Goal: Task Accomplishment & Management: Use online tool/utility

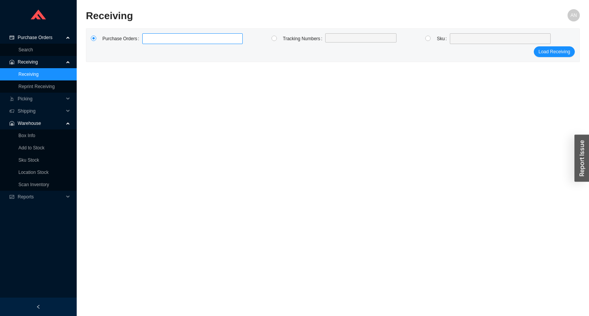
click at [156, 40] on label at bounding box center [192, 38] width 100 height 11
click at [149, 40] on input at bounding box center [145, 39] width 5 height 8
type input "988741"
click button "Load Receiving" at bounding box center [554, 51] width 41 height 11
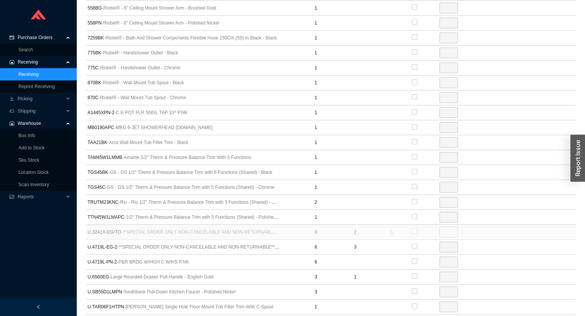
scroll to position [491, 0]
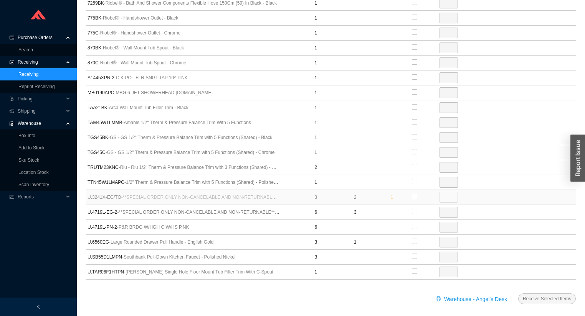
click at [20, 74] on link "Receiving" at bounding box center [28, 74] width 20 height 5
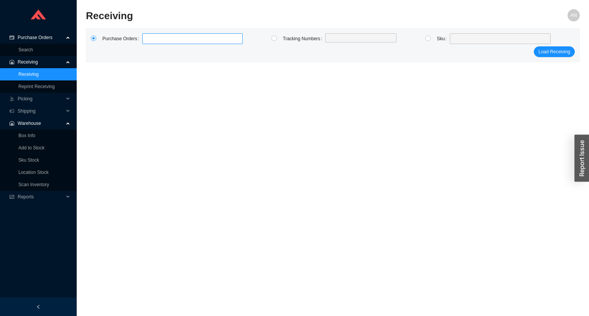
click at [18, 72] on link "Receiving" at bounding box center [28, 74] width 20 height 5
type input "983561"
type input "988000"
type input "985065"
type input "988029"
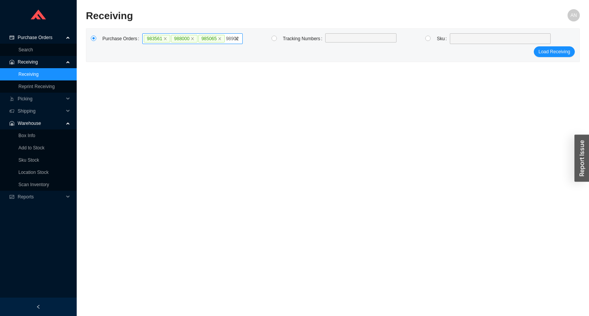
type input "989029"
type input "985223"
type input "982665"
type input "988238"
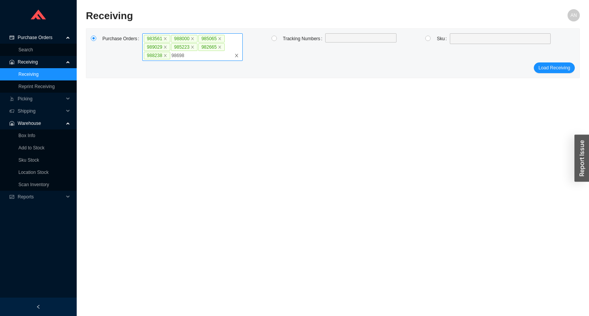
type input "986982"
type input "987726"
type input "976202"
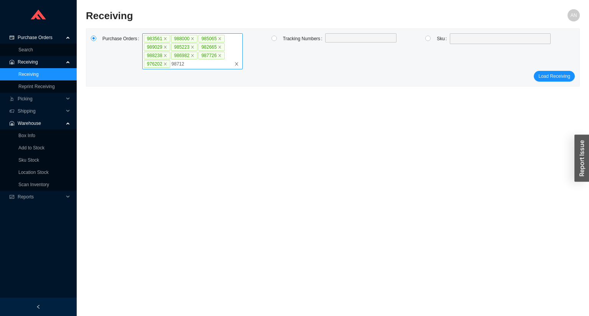
type input "987126"
type input "987994"
type input "987398"
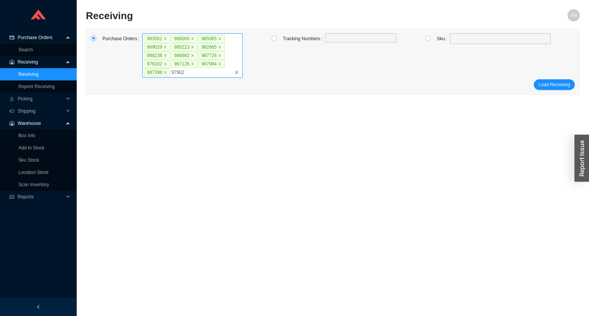
type input "979022"
type input "986257"
type input "988238"
type input "988888"
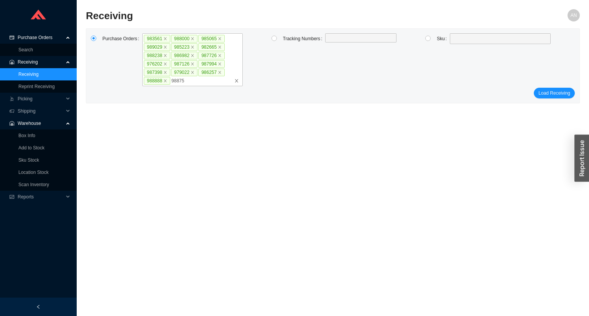
type input "988757"
type input "985079"
type input "989024"
click button "Load Receiving" at bounding box center [554, 101] width 41 height 11
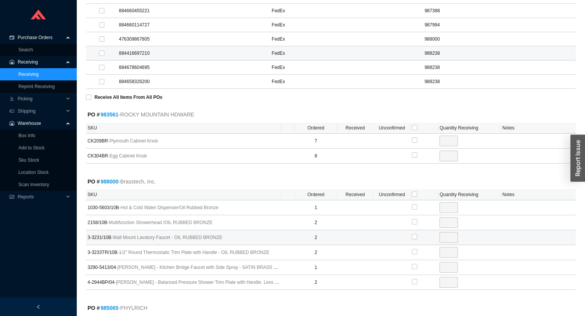
scroll to position [522, 0]
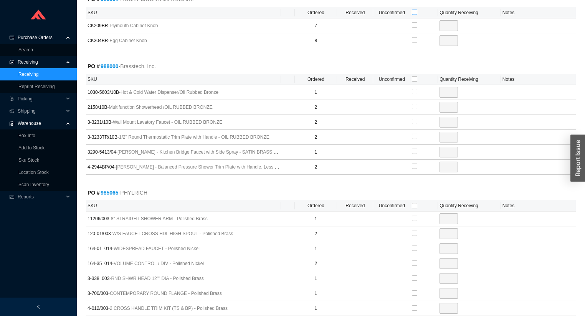
click at [415, 10] on input "checkbox" at bounding box center [414, 12] width 5 height 5
checkbox input "true"
type input "7"
checkbox input "true"
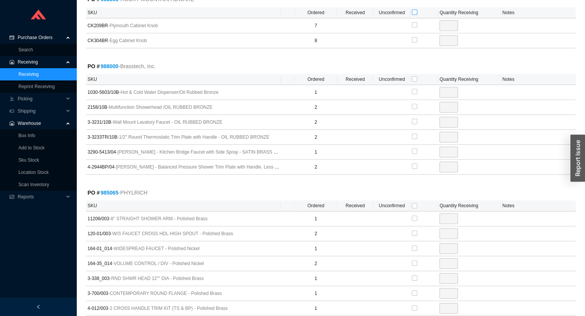
type input "8"
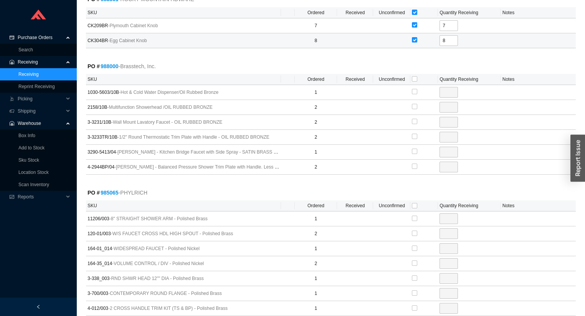
scroll to position [552, 0]
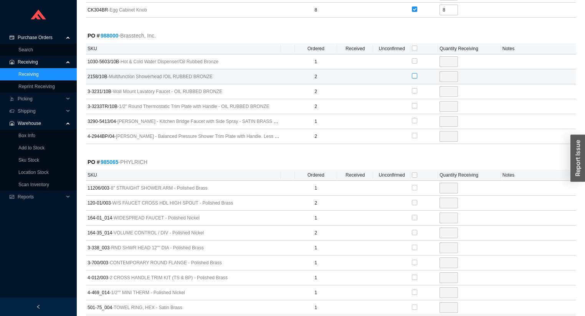
click at [414, 73] on input "checkbox" at bounding box center [414, 75] width 5 height 5
checkbox input "true"
type input "2"
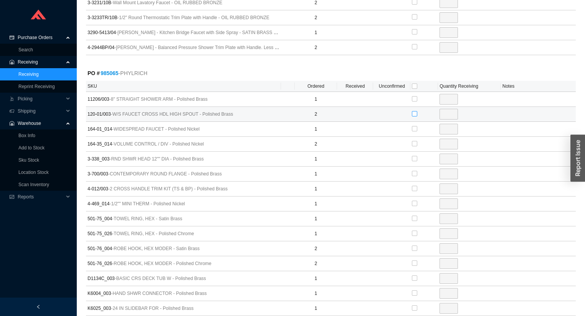
scroll to position [644, 0]
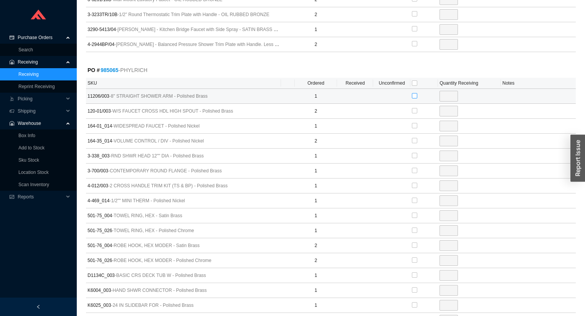
click at [413, 93] on input "checkbox" at bounding box center [414, 95] width 5 height 5
checkbox input "true"
type input "1"
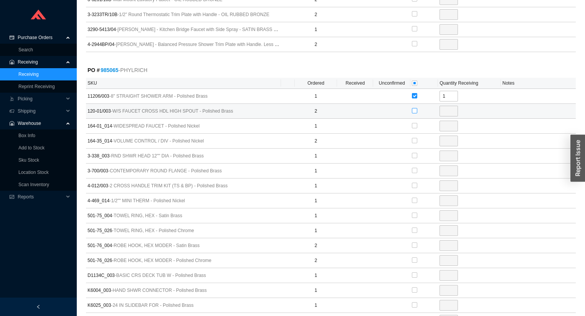
click at [413, 108] on input "checkbox" at bounding box center [414, 110] width 5 height 5
checkbox input "true"
type input "2"
click at [414, 108] on input "checkbox" at bounding box center [414, 110] width 5 height 5
checkbox input "false"
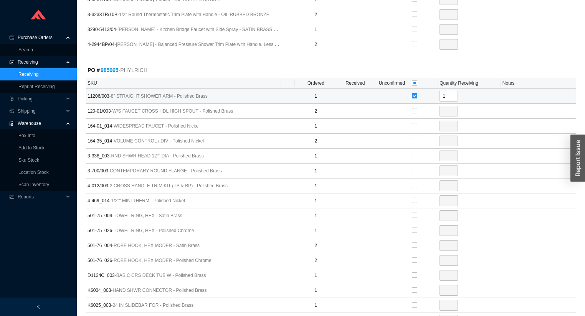
click at [414, 93] on input "checkbox" at bounding box center [414, 95] width 5 height 5
checkbox input "false"
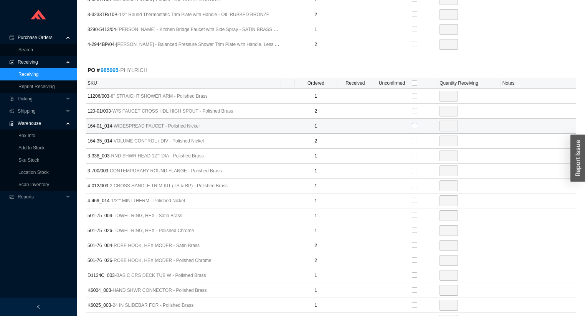
click at [414, 123] on input "checkbox" at bounding box center [414, 125] width 5 height 5
checkbox input "true"
type input "1"
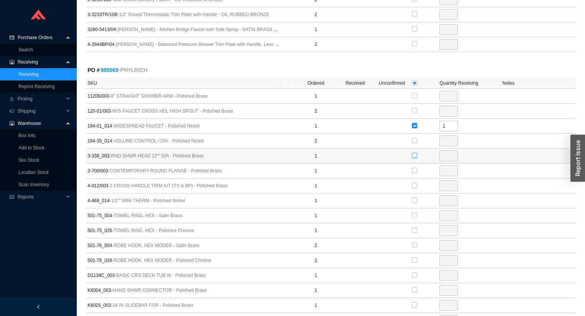
click at [413, 153] on input "checkbox" at bounding box center [414, 155] width 5 height 5
checkbox input "true"
type input "1"
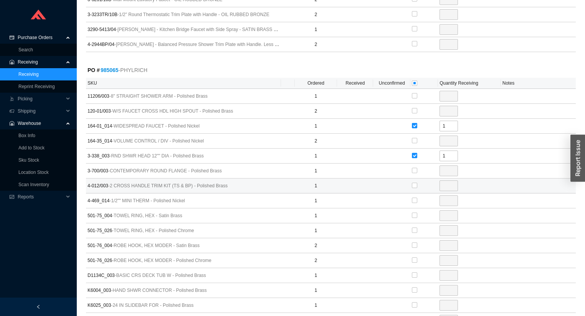
click at [409, 179] on td at bounding box center [391, 186] width 37 height 15
click at [413, 183] on input "checkbox" at bounding box center [414, 185] width 5 height 5
checkbox input "true"
type input "1"
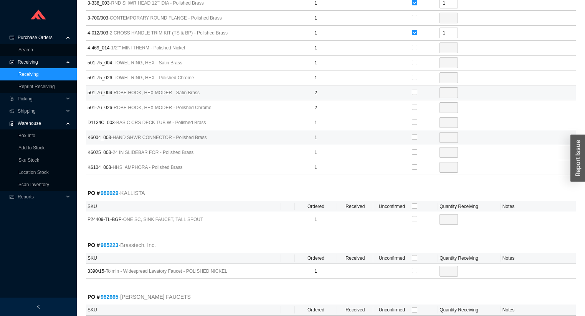
scroll to position [798, 0]
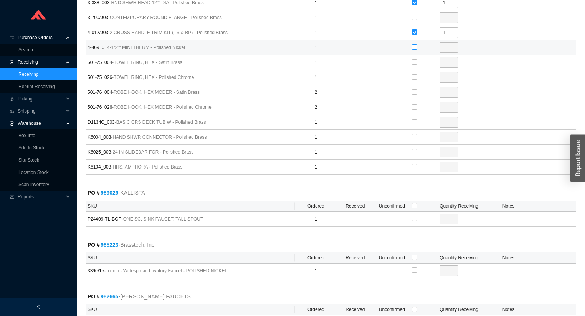
click at [414, 44] on input "checkbox" at bounding box center [414, 46] width 5 height 5
checkbox input "true"
type input "1"
click at [414, 44] on input "checkbox" at bounding box center [414, 46] width 5 height 5
checkbox input "false"
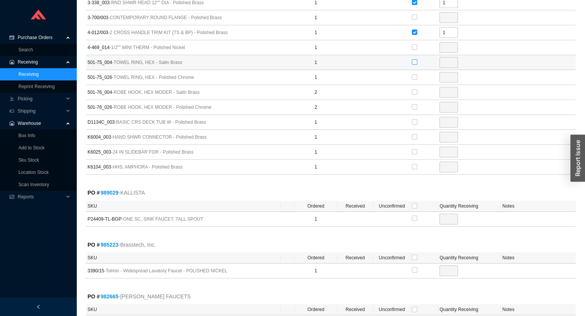
click at [413, 59] on input "checkbox" at bounding box center [414, 61] width 5 height 5
checkbox input "true"
type input "1"
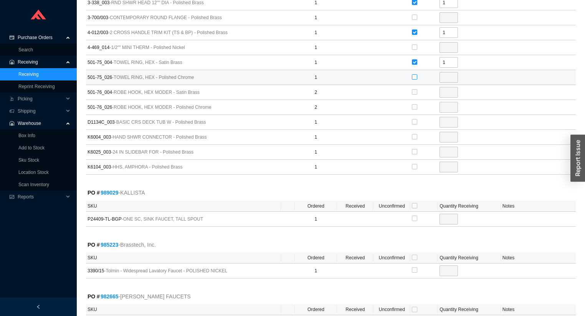
click at [414, 74] on input "checkbox" at bounding box center [414, 76] width 5 height 5
checkbox input "true"
type input "1"
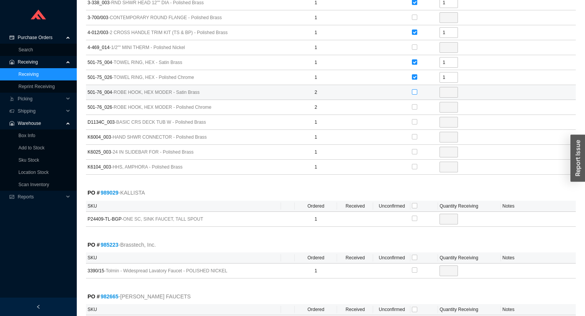
click at [414, 89] on input "checkbox" at bounding box center [414, 91] width 5 height 5
checkbox input "true"
type input "2"
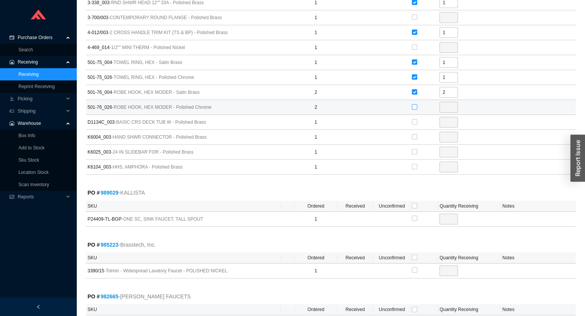
click at [415, 104] on input "checkbox" at bounding box center [414, 106] width 5 height 5
checkbox input "true"
type input "2"
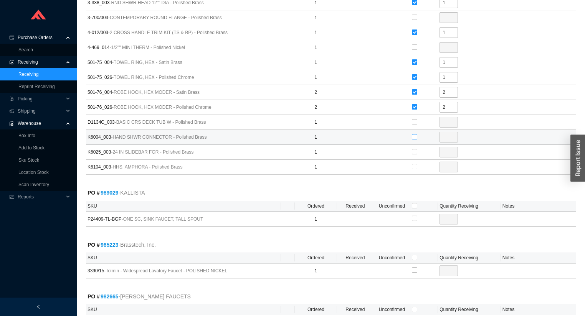
click at [412, 134] on input "checkbox" at bounding box center [414, 136] width 5 height 5
checkbox input "true"
type input "1"
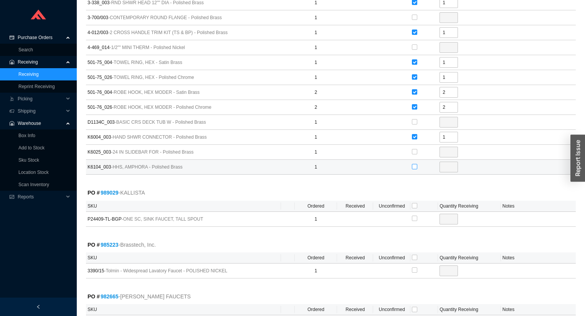
click at [414, 164] on input "checkbox" at bounding box center [414, 166] width 5 height 5
checkbox input "true"
type input "1"
click at [413, 203] on input "checkbox" at bounding box center [414, 205] width 5 height 5
checkbox input "true"
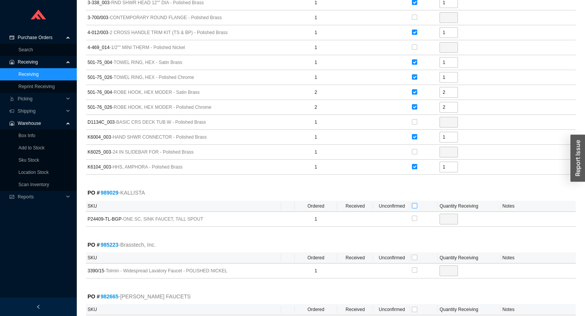
checkbox input "true"
type input "1"
click at [415, 255] on th at bounding box center [424, 258] width 28 height 11
click at [414, 255] on input "checkbox" at bounding box center [414, 257] width 5 height 5
checkbox input "true"
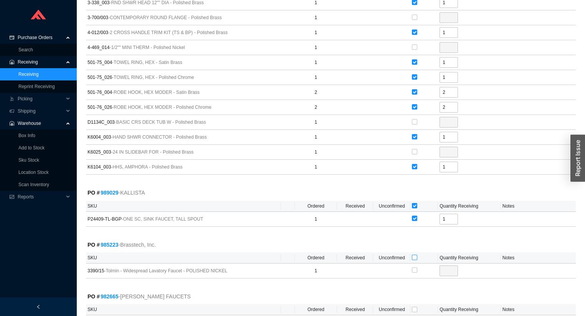
checkbox input "true"
type input "1"
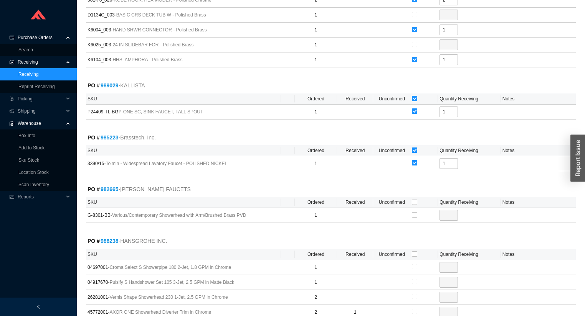
scroll to position [951, 0]
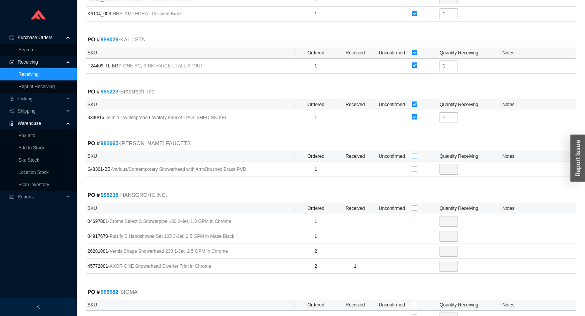
click at [413, 154] on input "checkbox" at bounding box center [414, 156] width 5 height 5
checkbox input "true"
type input "1"
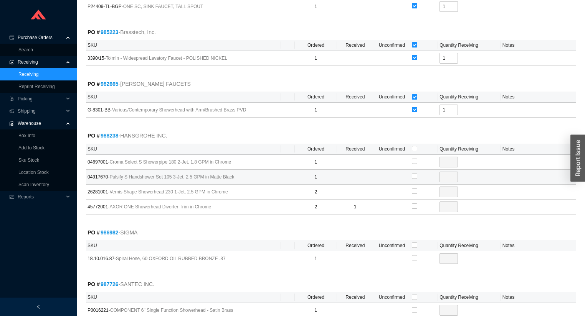
scroll to position [1013, 0]
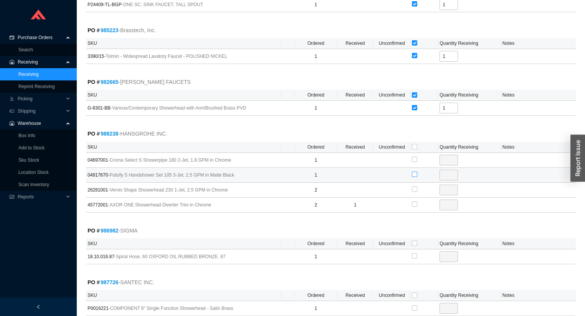
click at [413, 172] on input "checkbox" at bounding box center [414, 174] width 5 height 5
checkbox input "true"
type input "1"
click at [414, 241] on input "checkbox" at bounding box center [414, 243] width 5 height 5
checkbox input "true"
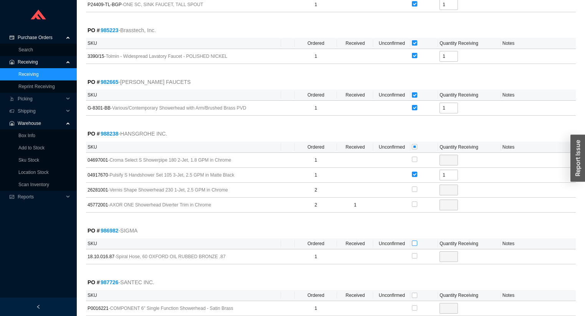
checkbox input "true"
type input "1"
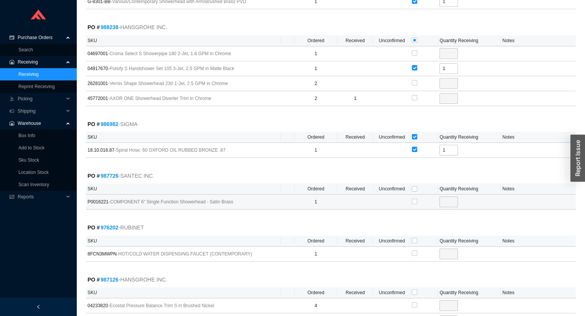
scroll to position [1135, 0]
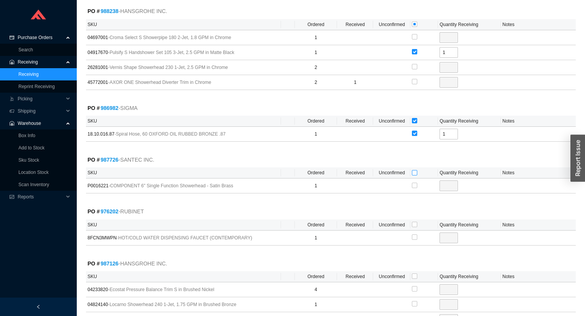
click at [412, 170] on input "checkbox" at bounding box center [414, 172] width 5 height 5
checkbox input "true"
type input "1"
click at [414, 222] on input "checkbox" at bounding box center [414, 224] width 5 height 5
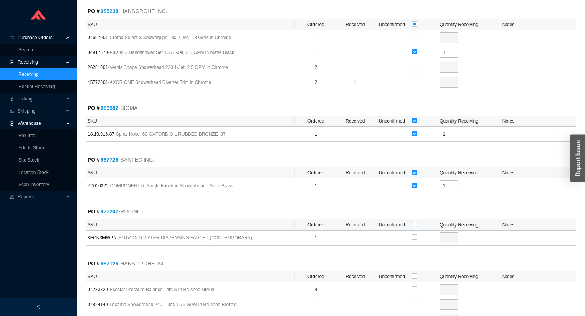
checkbox input "true"
type input "1"
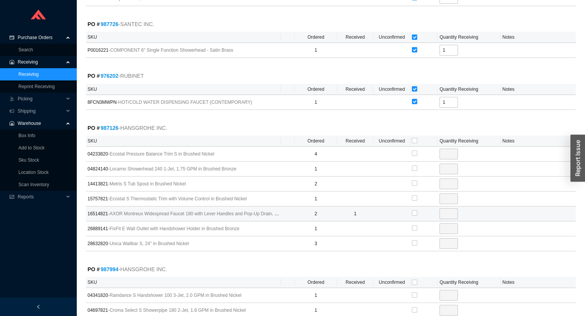
scroll to position [1289, 0]
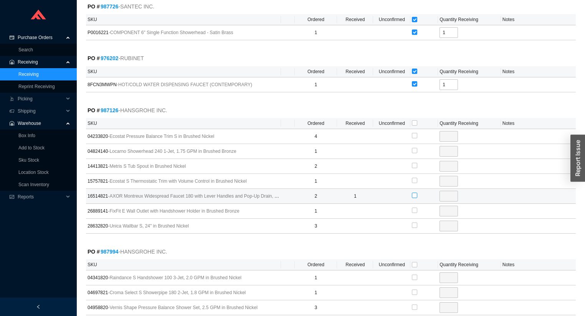
click at [414, 193] on input "checkbox" at bounding box center [414, 195] width 5 height 5
checkbox input "true"
type input "1"
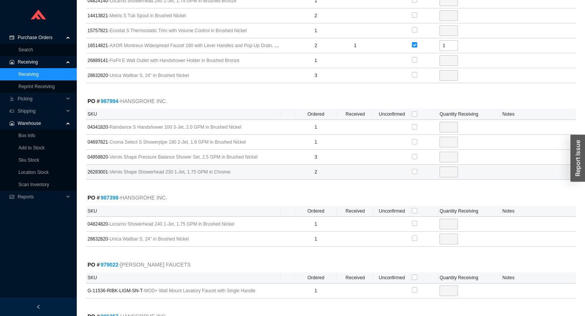
scroll to position [1442, 0]
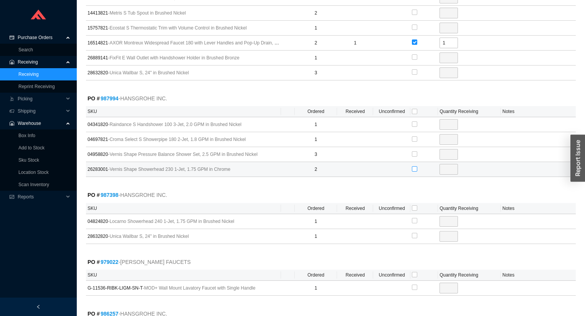
click at [416, 166] on input "checkbox" at bounding box center [414, 168] width 5 height 5
checkbox input "true"
type input "2"
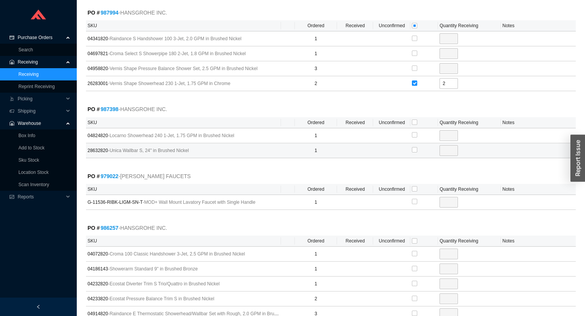
scroll to position [1534, 0]
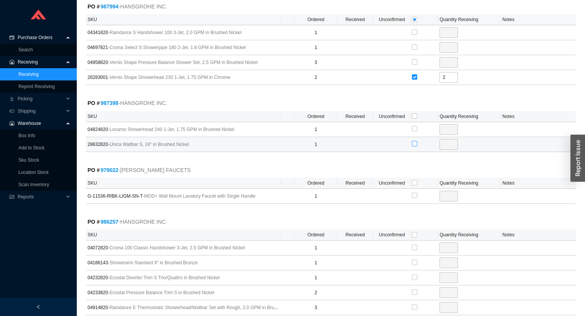
drag, startPoint x: 412, startPoint y: 135, endPoint x: 412, endPoint y: 147, distance: 11.9
click at [413, 141] on input "checkbox" at bounding box center [414, 143] width 5 height 5
checkbox input "true"
type input "1"
click at [414, 180] on input "checkbox" at bounding box center [414, 182] width 5 height 5
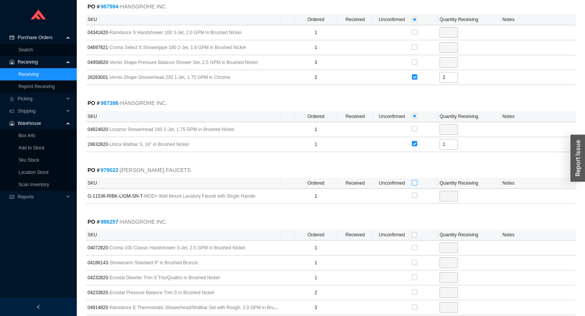
checkbox input "true"
type input "1"
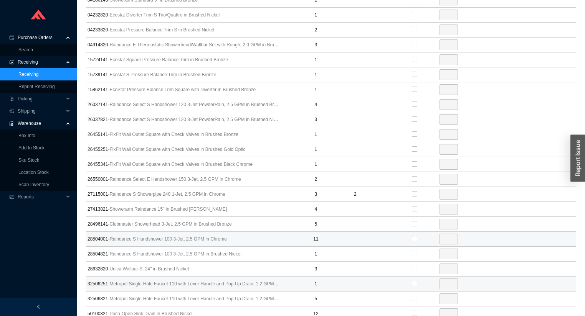
scroll to position [1810, 0]
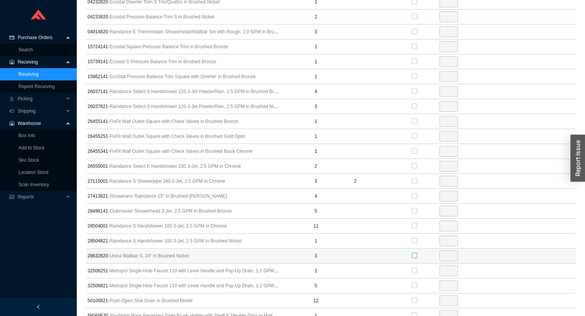
click at [413, 253] on input "checkbox" at bounding box center [414, 255] width 5 height 5
checkbox input "true"
type input "3"
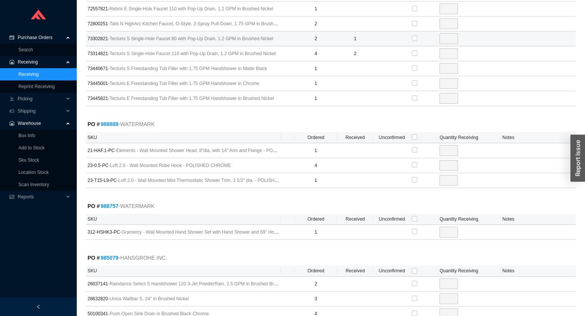
scroll to position [2240, 0]
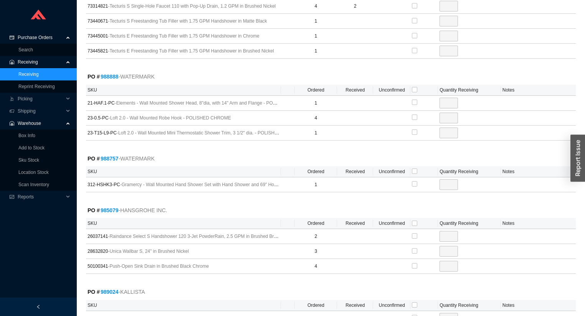
click at [409, 85] on th "Unconfirmed" at bounding box center [391, 90] width 37 height 11
drag, startPoint x: 415, startPoint y: 78, endPoint x: 413, endPoint y: 88, distance: 10.2
click at [415, 87] on input "checkbox" at bounding box center [414, 89] width 5 height 5
checkbox input "true"
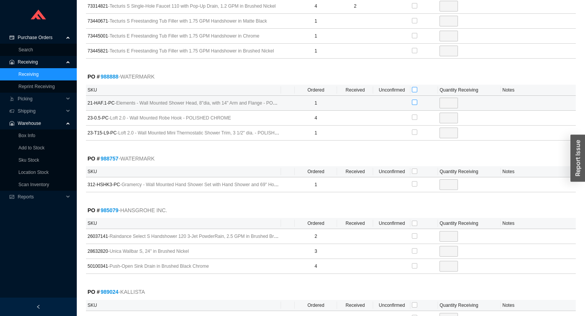
type input "1"
checkbox input "true"
type input "4"
checkbox input "true"
type input "1"
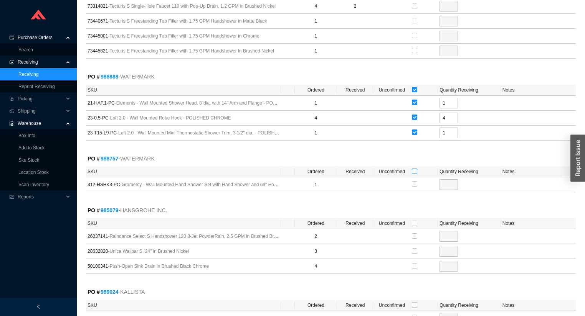
drag, startPoint x: 411, startPoint y: 158, endPoint x: 416, endPoint y: 160, distance: 4.7
click at [412, 166] on th at bounding box center [424, 171] width 28 height 11
click at [416, 169] on input "checkbox" at bounding box center [414, 171] width 5 height 5
checkbox input "true"
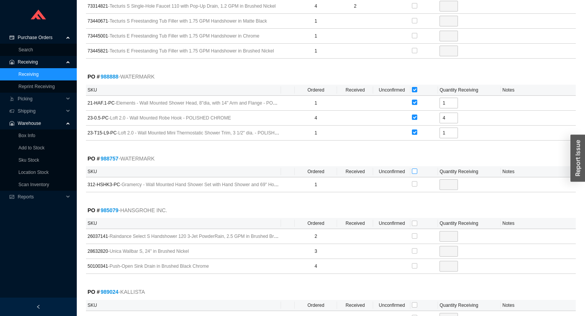
type input "1"
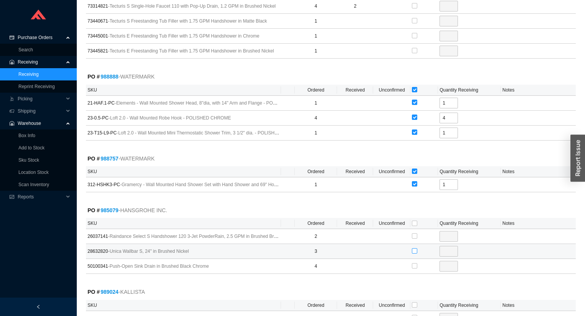
click at [412, 249] on input "checkbox" at bounding box center [414, 251] width 5 height 5
checkbox input "true"
type input "3"
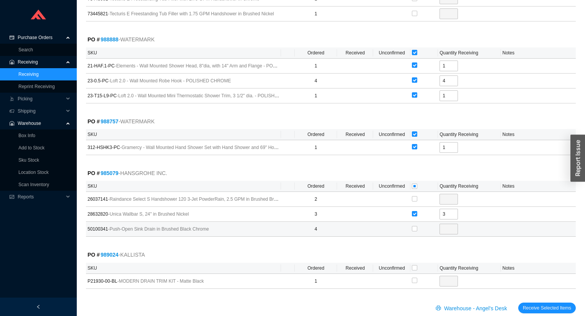
scroll to position [2279, 0]
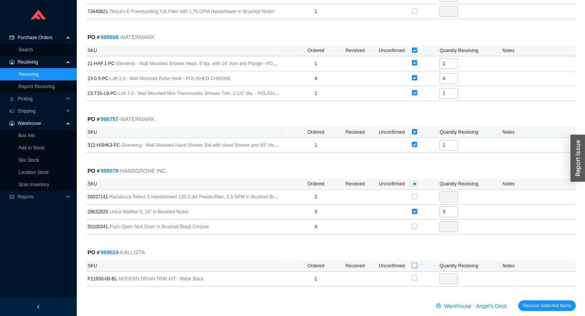
click at [414, 263] on input "checkbox" at bounding box center [414, 265] width 5 height 5
checkbox input "true"
type input "1"
click at [537, 302] on span "Receive Selected Items" at bounding box center [546, 306] width 48 height 8
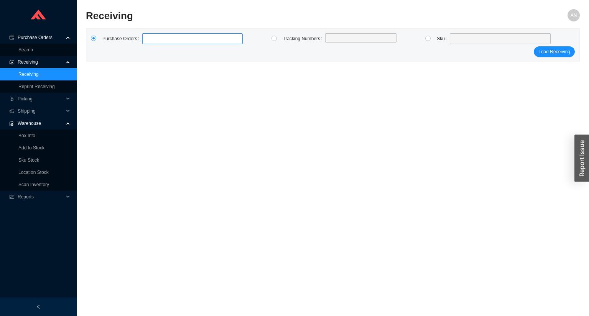
click at [161, 39] on label at bounding box center [192, 38] width 100 height 11
click at [149, 39] on input at bounding box center [145, 39] width 5 height 8
type input "987285"
type input "987126"
type input "988755"
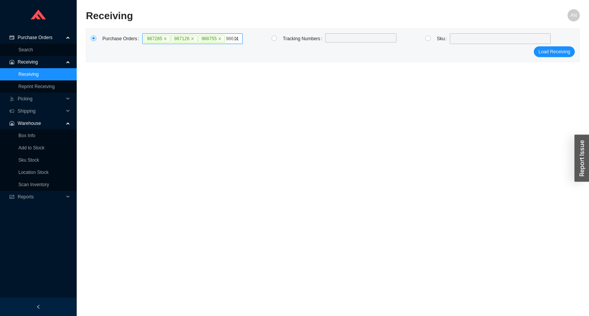
type input "986114"
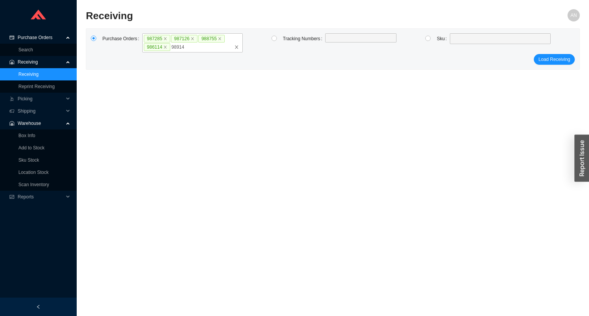
type input "989142"
type input "988807"
type input "989036"
type input "988439"
type input "986111"
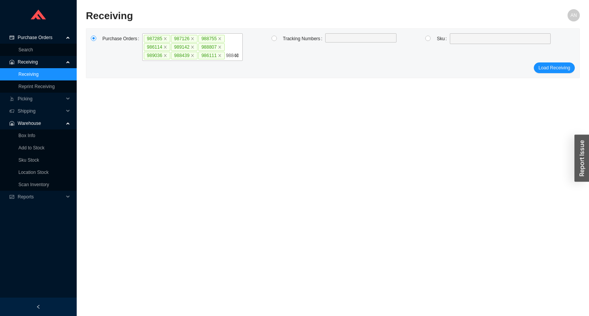
type input "988431"
type input "989169"
type input "986361"
click button "Load Receiving" at bounding box center [554, 76] width 41 height 11
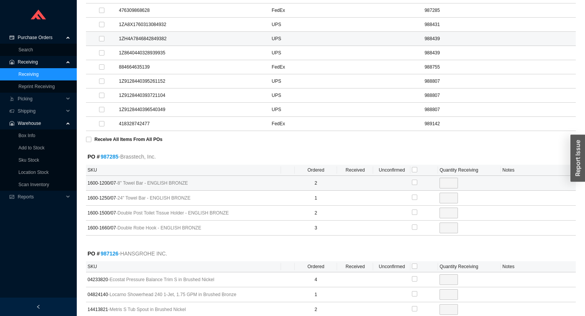
scroll to position [338, 0]
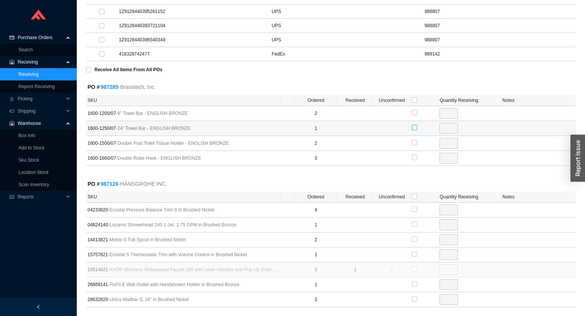
click at [413, 125] on input "checkbox" at bounding box center [414, 127] width 5 height 5
checkbox input "true"
type input "1"
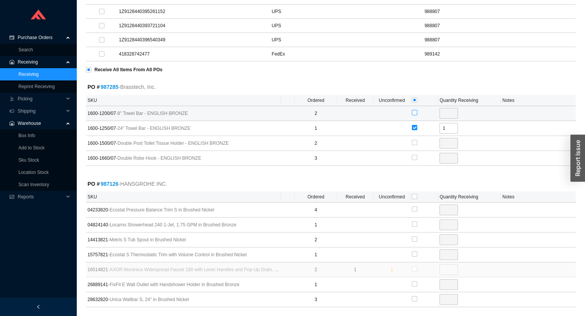
click at [414, 110] on input "checkbox" at bounding box center [414, 112] width 5 height 5
checkbox input "true"
type input "2"
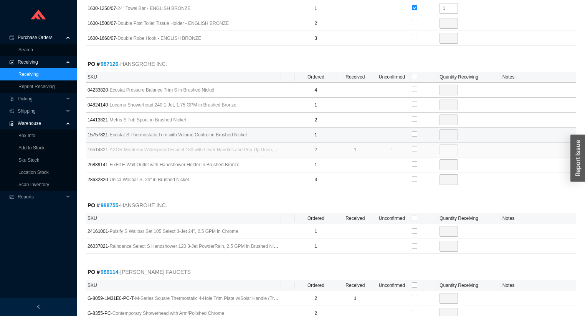
scroll to position [460, 0]
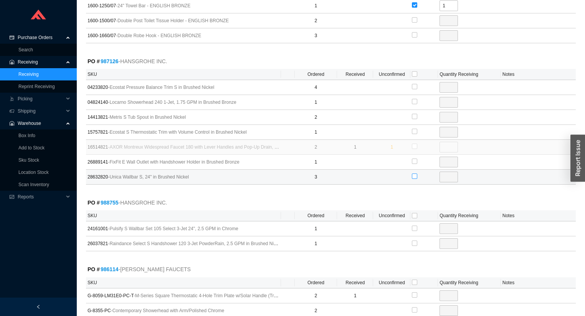
click at [416, 175] on input "checkbox" at bounding box center [414, 176] width 5 height 5
checkbox input "true"
type input "3"
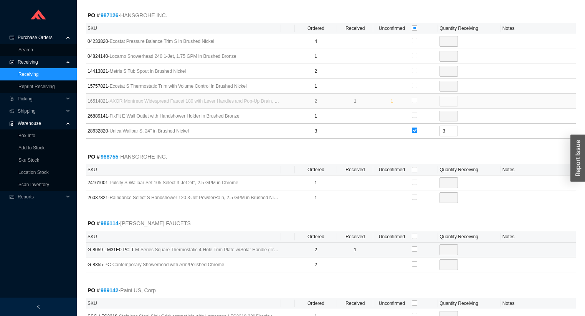
scroll to position [552, 0]
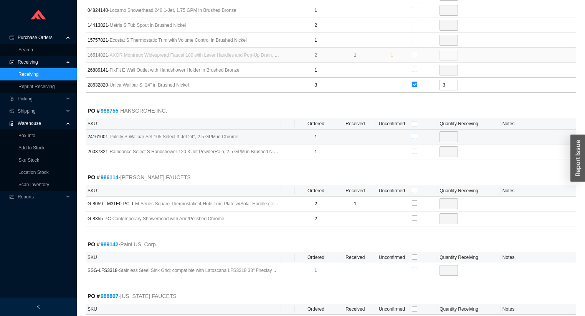
click at [414, 134] on input "checkbox" at bounding box center [414, 136] width 5 height 5
checkbox input "true"
type input "1"
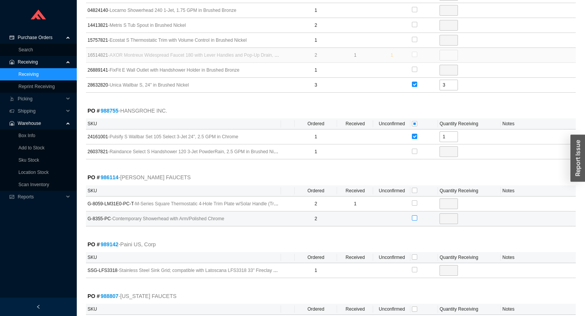
click at [415, 216] on input "checkbox" at bounding box center [414, 218] width 5 height 5
checkbox input "true"
type input "2"
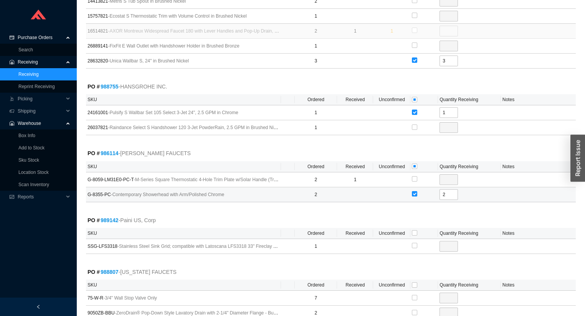
scroll to position [614, 0]
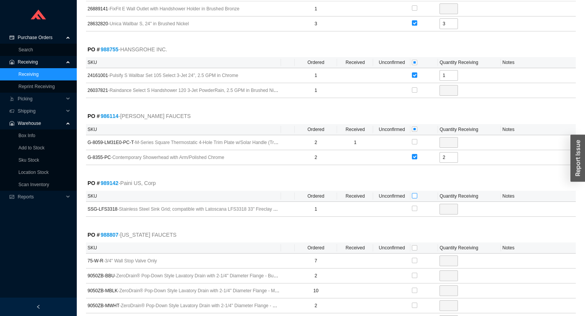
click at [413, 193] on input "checkbox" at bounding box center [414, 195] width 5 height 5
checkbox input "true"
type input "1"
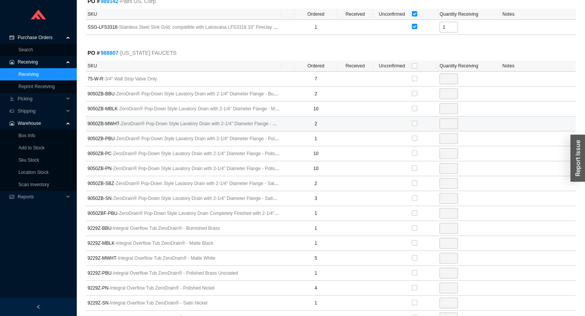
scroll to position [798, 0]
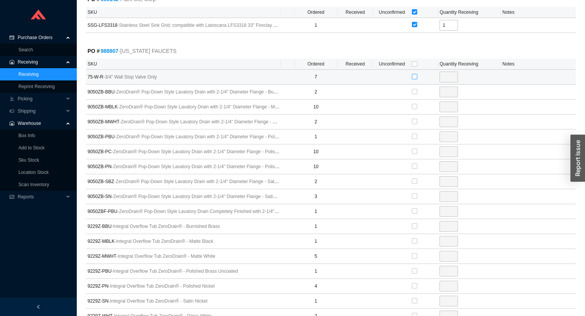
click at [413, 74] on input "checkbox" at bounding box center [414, 76] width 5 height 5
checkbox input "true"
type input "7"
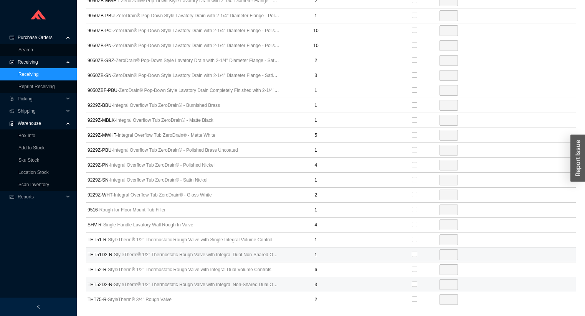
scroll to position [951, 0]
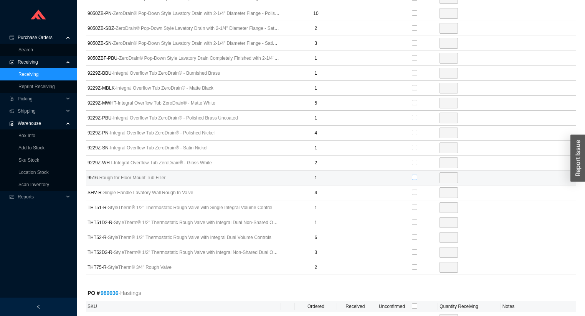
click at [414, 175] on input "checkbox" at bounding box center [414, 177] width 5 height 5
checkbox input "true"
type input "1"
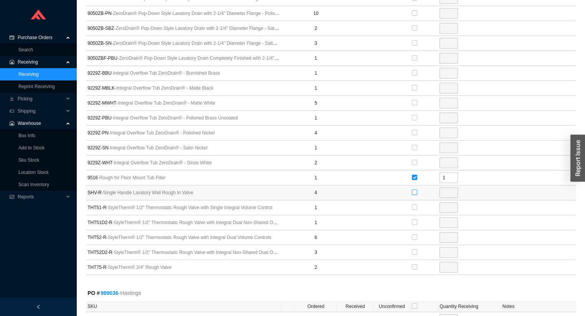
click at [414, 190] on input "checkbox" at bounding box center [414, 192] width 5 height 5
checkbox input "true"
type input "4"
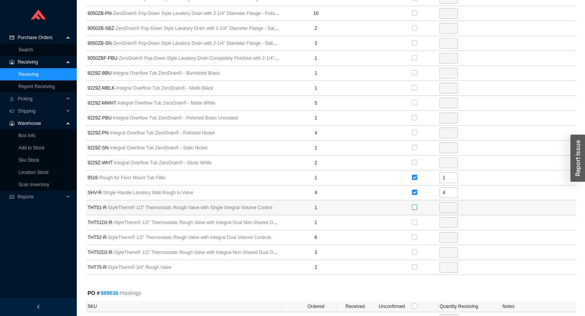
click at [415, 205] on input "checkbox" at bounding box center [414, 207] width 5 height 5
checkbox input "true"
type input "1"
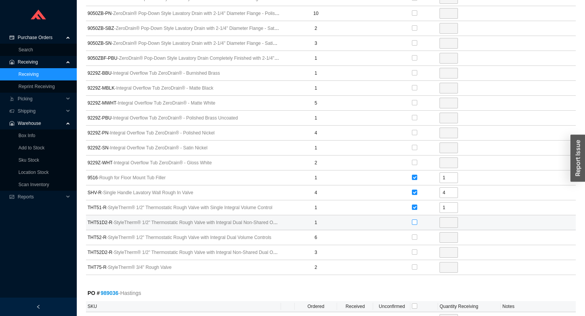
click at [413, 220] on input "checkbox" at bounding box center [414, 222] width 5 height 5
checkbox input "true"
type input "1"
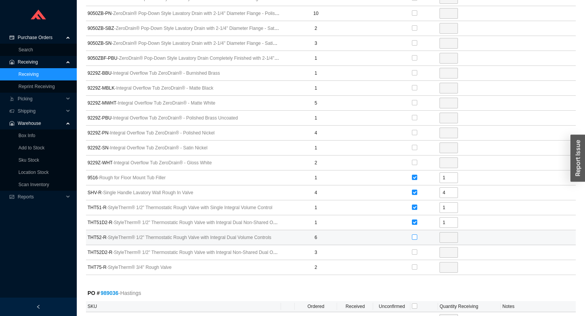
click at [413, 235] on input "checkbox" at bounding box center [414, 237] width 5 height 5
checkbox input "true"
type input "6"
click at [414, 250] on input "checkbox" at bounding box center [414, 252] width 5 height 5
checkbox input "true"
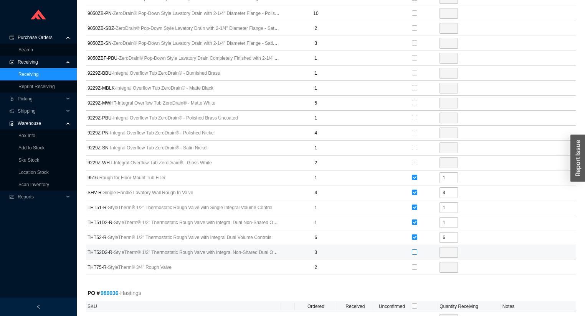
type input "3"
click at [414, 265] on input "checkbox" at bounding box center [414, 267] width 5 height 5
checkbox input "true"
type input "2"
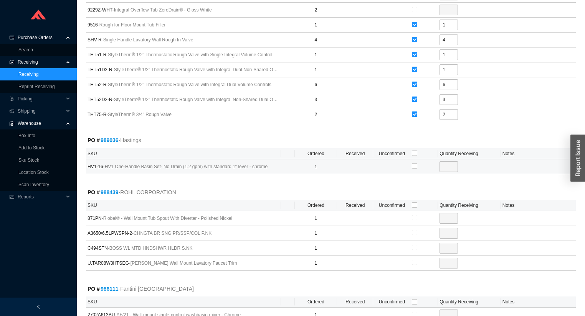
scroll to position [1105, 0]
click at [415, 150] on input "checkbox" at bounding box center [414, 152] width 5 height 5
checkbox input "true"
type input "1"
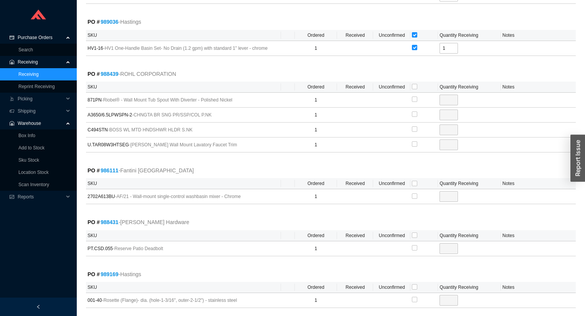
scroll to position [1227, 0]
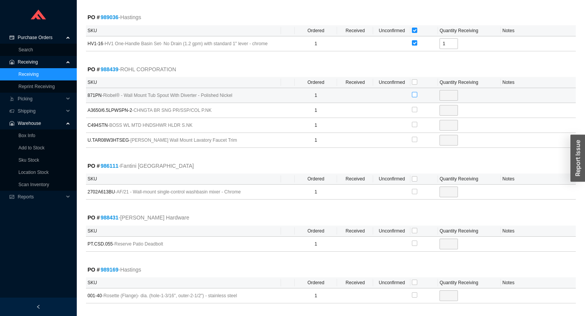
click at [413, 92] on input "checkbox" at bounding box center [414, 94] width 5 height 5
checkbox input "true"
type input "1"
click at [415, 176] on input "checkbox" at bounding box center [414, 178] width 5 height 5
checkbox input "true"
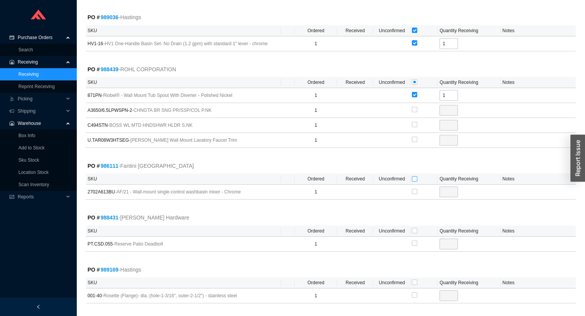
checkbox input "true"
type input "1"
click at [415, 228] on input "checkbox" at bounding box center [414, 230] width 5 height 5
checkbox input "true"
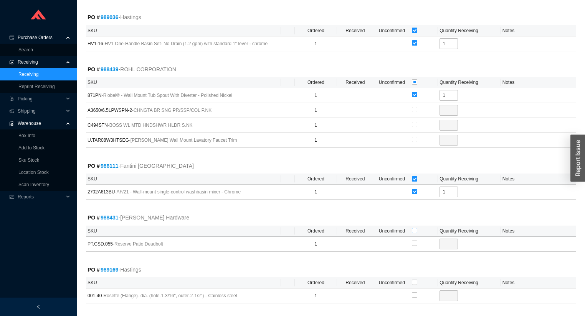
type input "1"
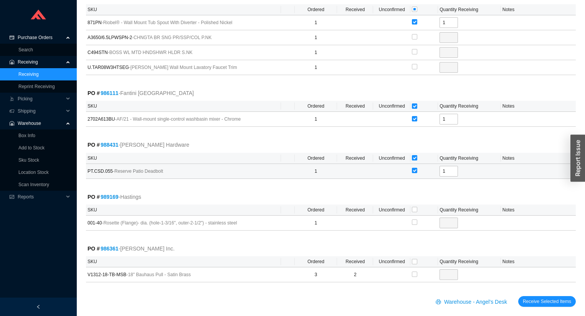
scroll to position [1301, 0]
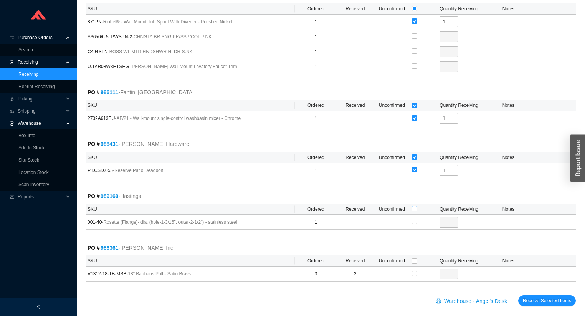
click at [415, 206] on input "checkbox" at bounding box center [414, 208] width 5 height 5
checkbox input "true"
type input "1"
click at [416, 259] on input "checkbox" at bounding box center [414, 261] width 5 height 5
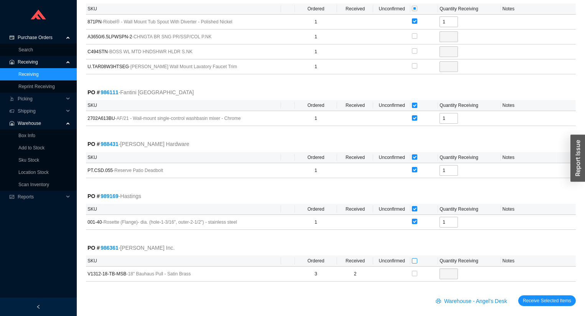
checkbox input "true"
type input "1"
click at [549, 296] on button "Receive Selected Items" at bounding box center [547, 301] width 58 height 11
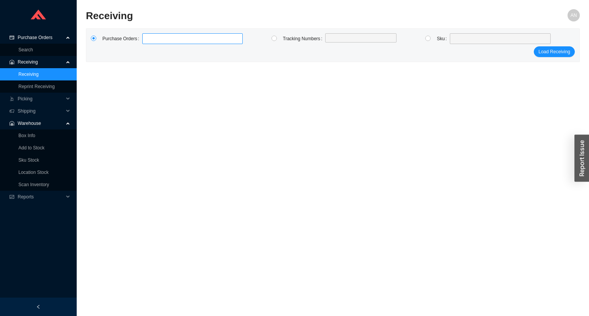
click at [161, 39] on label at bounding box center [192, 38] width 100 height 11
click at [149, 39] on input at bounding box center [145, 39] width 5 height 8
type input "984482"
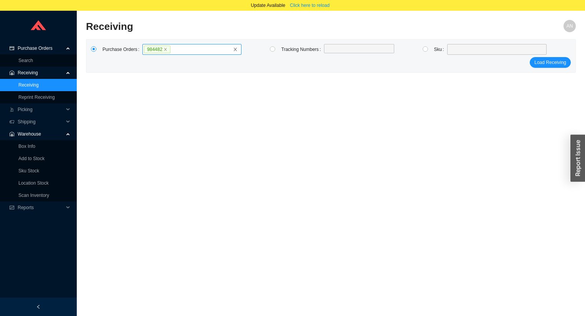
click button "Load Receiving" at bounding box center [549, 62] width 41 height 11
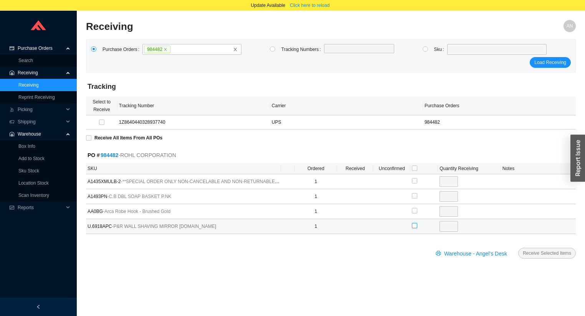
click at [413, 227] on input "checkbox" at bounding box center [414, 225] width 5 height 5
checkbox input "true"
type input "1"
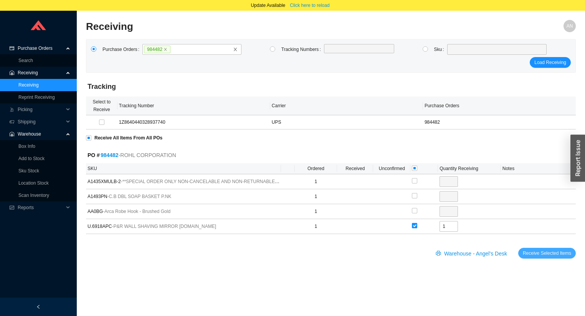
click at [550, 255] on span "Receive Selected Items" at bounding box center [546, 254] width 48 height 8
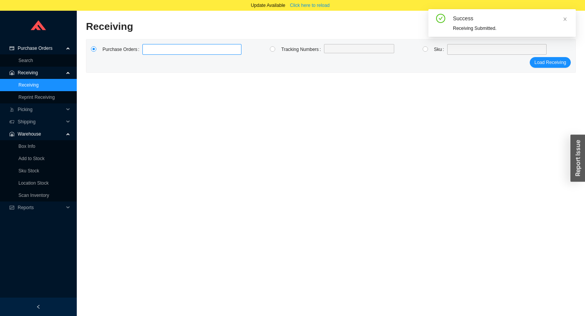
click at [145, 52] on input at bounding box center [145, 49] width 5 height 8
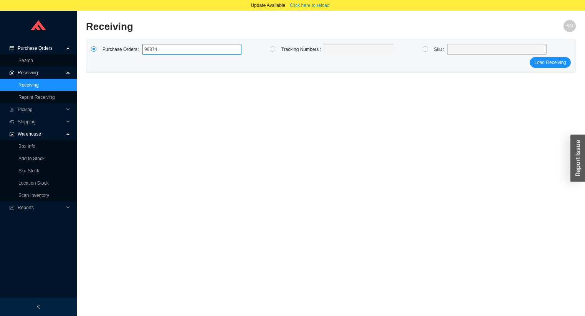
type input "988741"
type input "988948"
type input "988439"
click button "Load Receiving" at bounding box center [549, 62] width 41 height 11
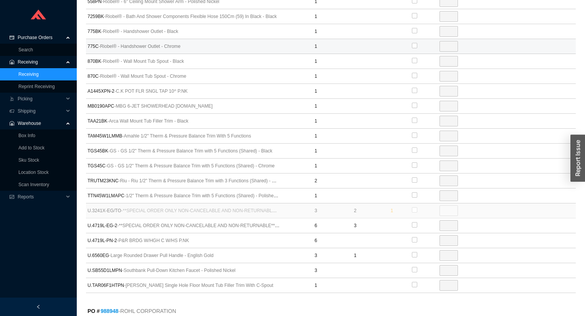
scroll to position [552, 0]
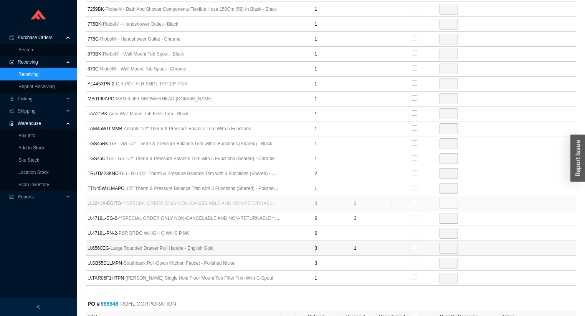
click at [414, 249] on input "checkbox" at bounding box center [414, 247] width 5 height 5
checkbox input "true"
type input "2"
click at [445, 248] on input "2" at bounding box center [448, 248] width 18 height 11
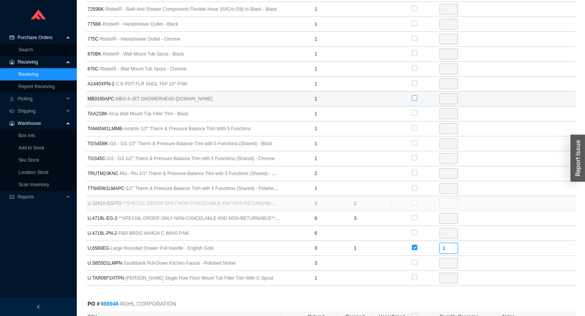
type input "1"
click at [416, 98] on input "checkbox" at bounding box center [414, 98] width 5 height 5
checkbox input "true"
type input "1"
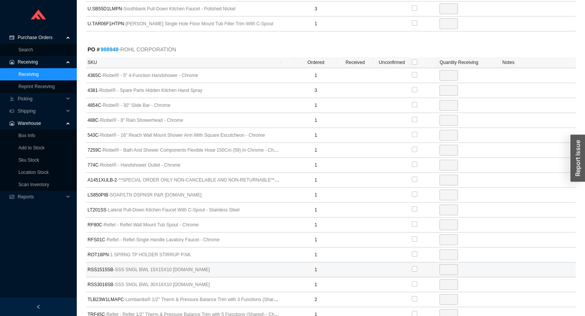
scroll to position [798, 0]
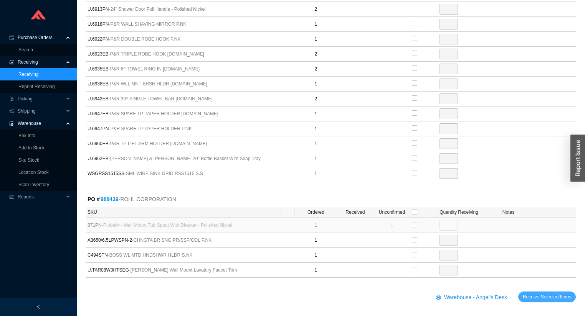
click at [551, 293] on span "Receive Selected Items" at bounding box center [546, 297] width 48 height 8
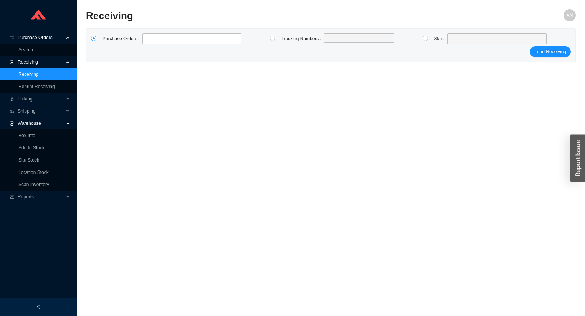
scroll to position [10, 0]
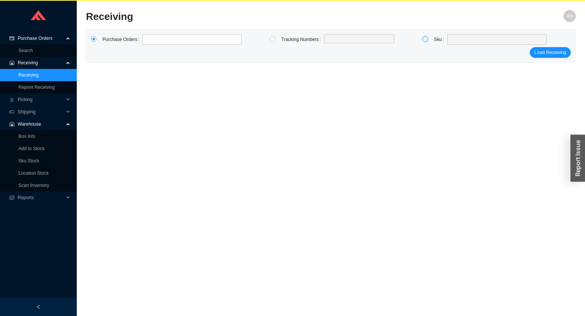
click at [423, 40] on input "radio" at bounding box center [424, 38] width 5 height 5
radio input "true"
click at [456, 39] on span at bounding box center [497, 40] width 94 height 10
click at [450, 40] on input "7295C" at bounding box center [497, 40] width 94 height 10
click at [458, 38] on input "7295C" at bounding box center [497, 40] width 94 height 10
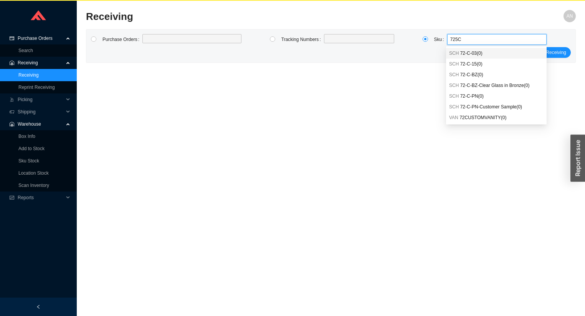
type input "7259C"
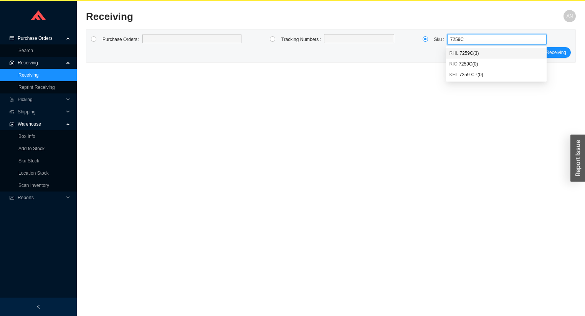
click at [464, 53] on span "7259C ( 3 )" at bounding box center [468, 53] width 19 height 5
click at [548, 53] on span "Load Receiving" at bounding box center [550, 53] width 32 height 8
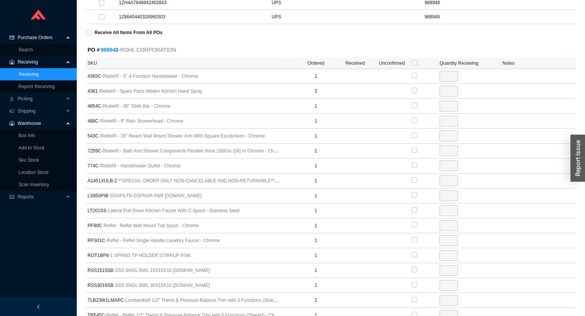
scroll to position [133, 0]
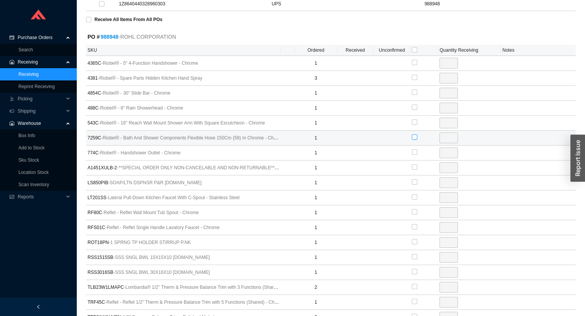
click at [415, 137] on input "checkbox" at bounding box center [414, 137] width 5 height 5
checkbox input "true"
type input "1"
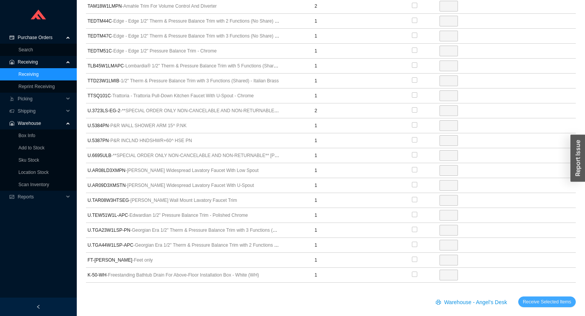
click at [532, 298] on span "Receive Selected Items" at bounding box center [546, 302] width 48 height 8
radio input "true"
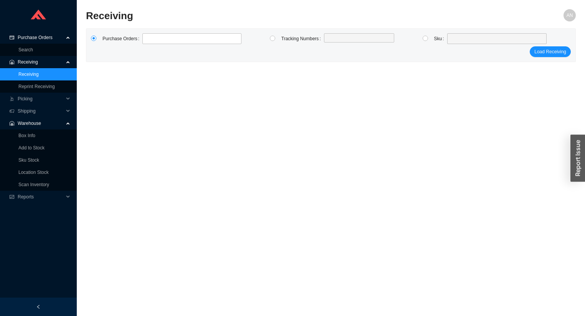
scroll to position [11, 0]
drag, startPoint x: 424, startPoint y: 38, endPoint x: 454, endPoint y: 41, distance: 30.5
click at [424, 38] on input "radio" at bounding box center [424, 38] width 5 height 5
radio input "true"
click at [455, 41] on span at bounding box center [497, 39] width 94 height 10
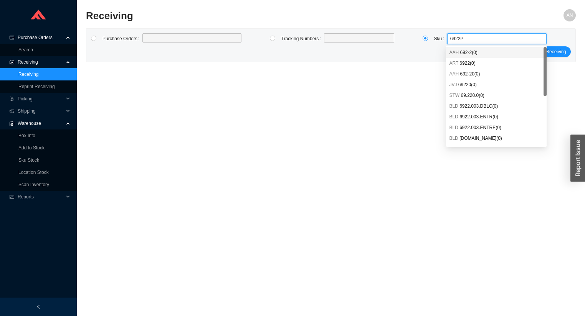
type input "6922PN"
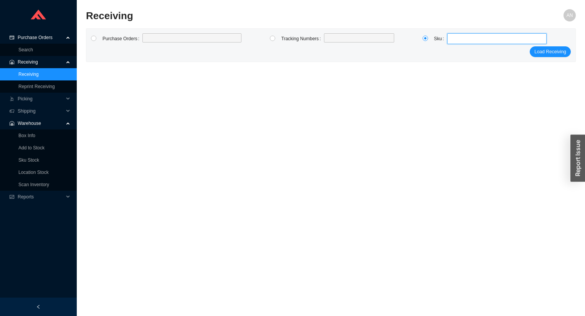
click at [447, 40] on div at bounding box center [497, 38] width 100 height 11
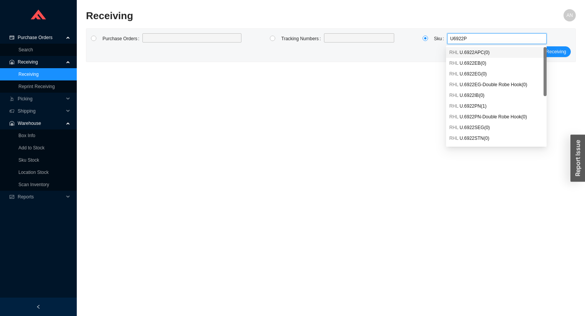
type input "U6922PN"
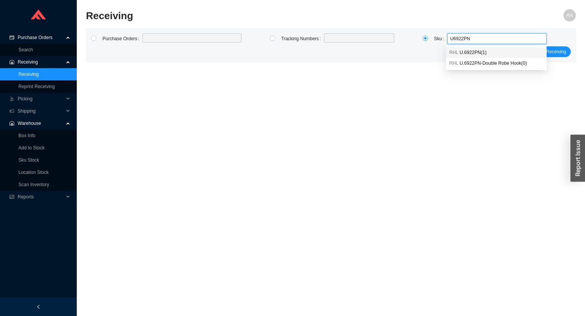
click at [454, 51] on span "RHL" at bounding box center [453, 52] width 9 height 5
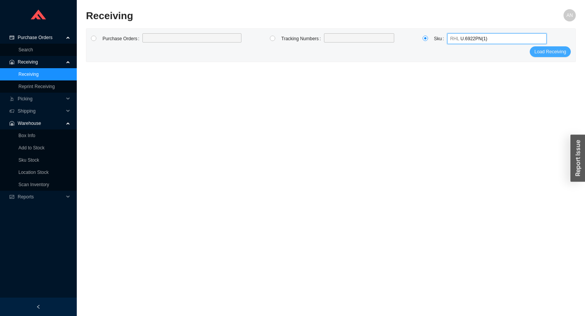
click at [543, 52] on span "Load Receiving" at bounding box center [550, 52] width 32 height 8
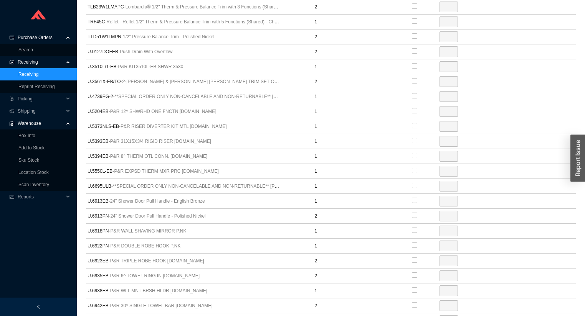
scroll to position [440, 0]
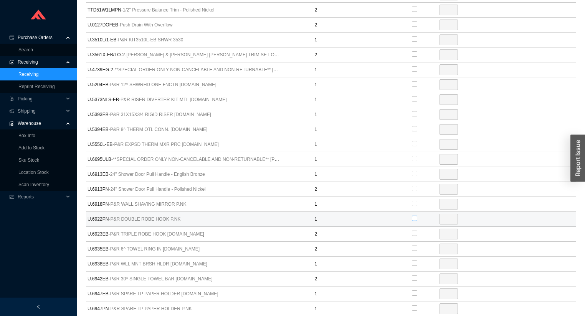
click at [413, 216] on input "checkbox" at bounding box center [414, 218] width 5 height 5
checkbox input "true"
type input "1"
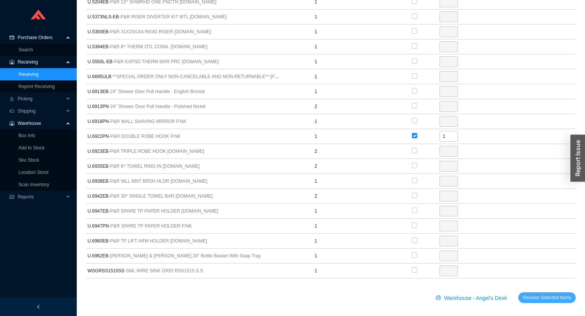
click at [557, 296] on span "Receive Selected Items" at bounding box center [546, 298] width 48 height 8
radio input "true"
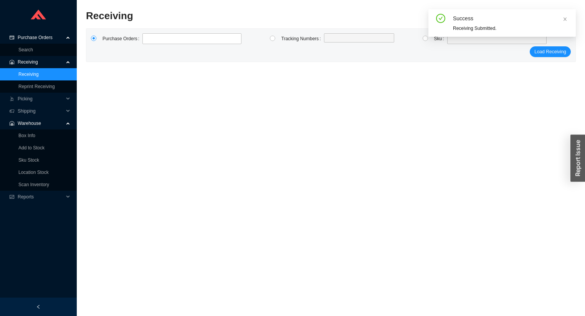
scroll to position [11, 0]
drag, startPoint x: 425, startPoint y: 39, endPoint x: 456, endPoint y: 47, distance: 32.0
click at [425, 39] on input "radio" at bounding box center [424, 38] width 5 height 5
radio input "true"
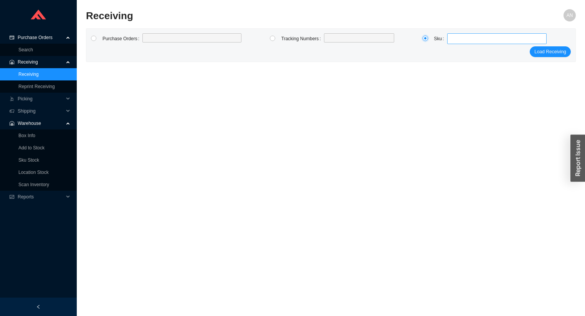
click at [456, 41] on span at bounding box center [497, 39] width 94 height 10
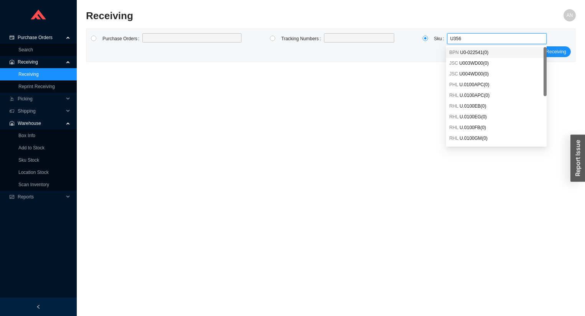
type input "U3561"
click at [477, 85] on span "U.3561X-EB/TO-2 ( 2 )" at bounding box center [480, 84] width 43 height 5
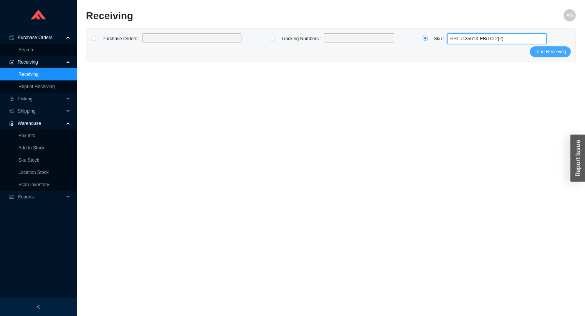
click at [543, 54] on span "Load Receiving" at bounding box center [550, 52] width 32 height 8
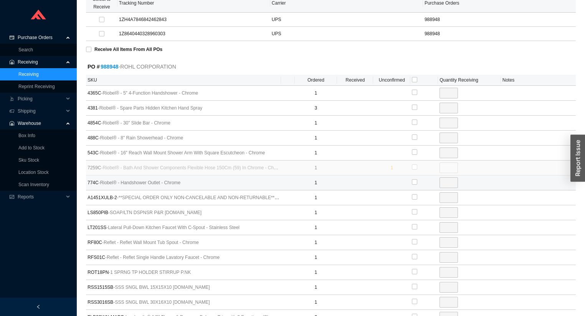
scroll to position [41, 0]
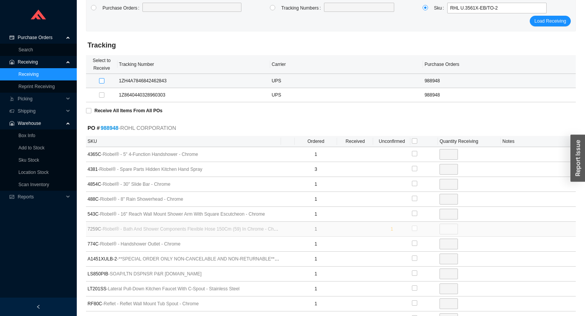
click at [102, 80] on input "checkbox" at bounding box center [101, 80] width 5 height 5
checkbox input "true"
type input "1"
checkbox input "true"
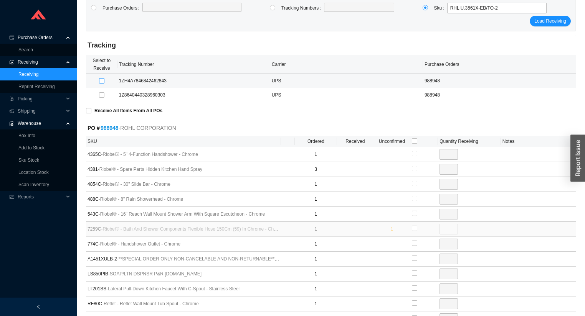
type input "1"
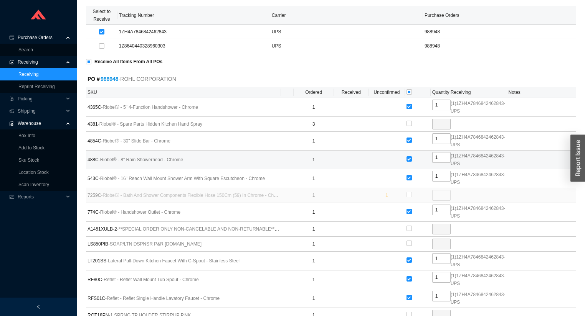
scroll to position [103, 0]
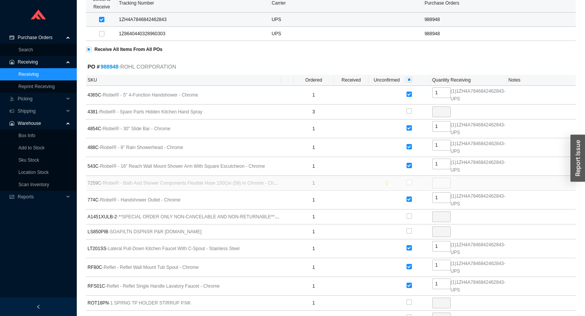
click at [100, 20] on input "checkbox" at bounding box center [101, 19] width 5 height 5
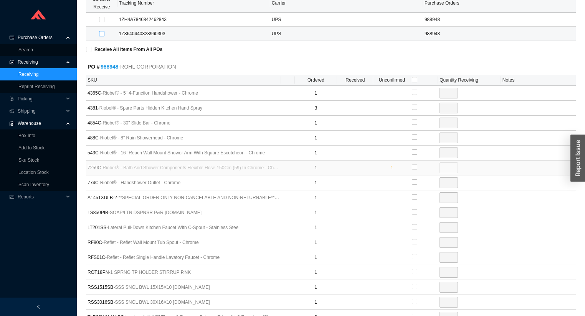
click at [99, 34] on input "checkbox" at bounding box center [101, 33] width 5 height 5
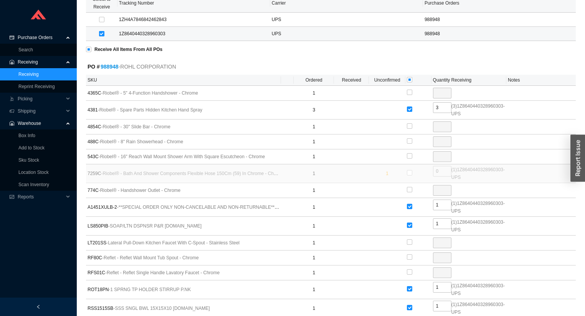
click at [100, 31] on input "checkbox" at bounding box center [101, 33] width 5 height 5
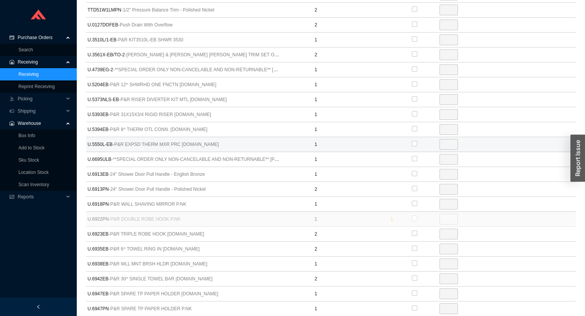
scroll to position [431, 0]
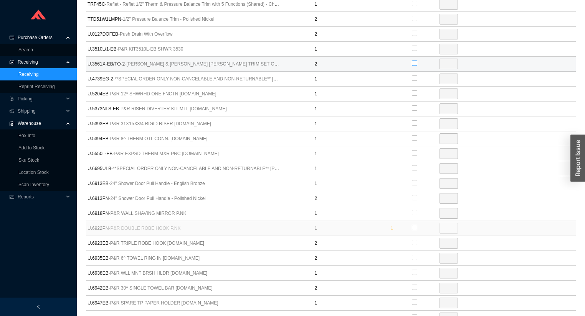
click at [414, 61] on input "checkbox" at bounding box center [414, 63] width 5 height 5
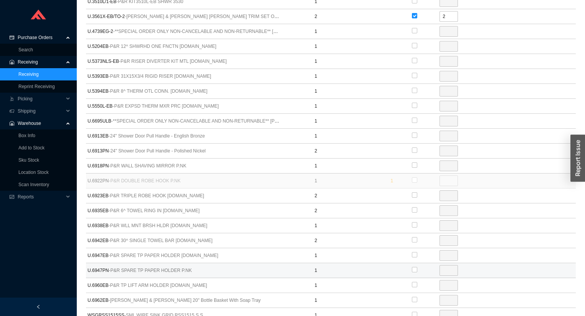
scroll to position [492, 0]
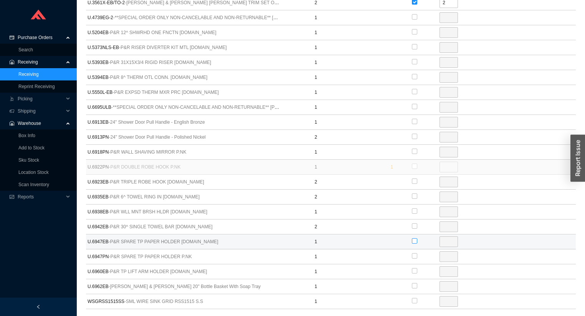
click at [414, 239] on input "checkbox" at bounding box center [414, 241] width 5 height 5
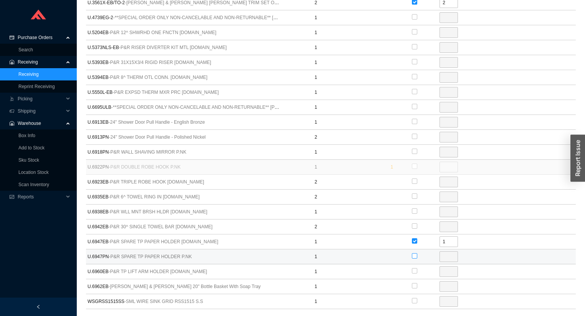
click at [413, 254] on input "checkbox" at bounding box center [414, 256] width 5 height 5
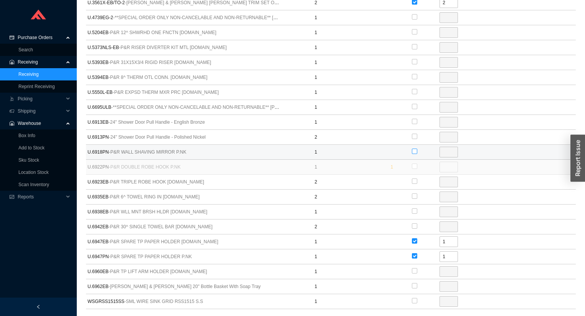
click at [413, 149] on input "checkbox" at bounding box center [414, 151] width 5 height 5
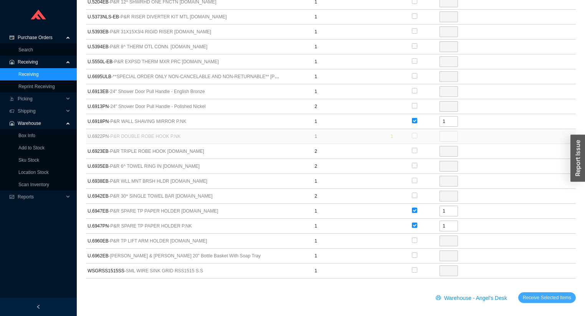
click at [540, 295] on span "Receive Selected Items" at bounding box center [546, 298] width 48 height 8
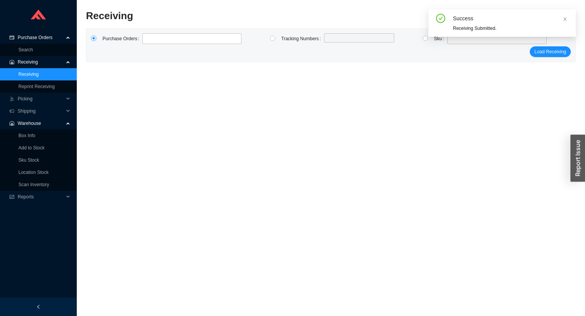
scroll to position [11, 0]
click at [425, 40] on input "radio" at bounding box center [424, 38] width 5 height 5
click at [455, 41] on div "Success Receiving Submitted." at bounding box center [501, 26] width 147 height 34
click at [451, 42] on div "Success Receiving Submitted." at bounding box center [501, 26] width 147 height 34
click at [451, 40] on div "Success Receiving Submitted." at bounding box center [501, 26] width 147 height 34
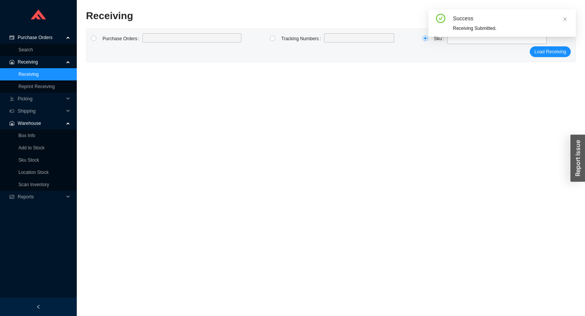
click at [447, 41] on div "Success Receiving Submitted." at bounding box center [501, 26] width 147 height 34
click at [447, 43] on div "Success Receiving Submitted." at bounding box center [501, 26] width 147 height 34
click at [467, 40] on span at bounding box center [497, 39] width 94 height 10
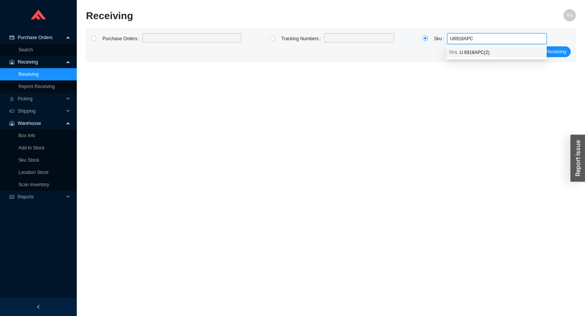
click at [463, 53] on span "U.6918APC ( 2 )" at bounding box center [474, 52] width 30 height 5
click at [548, 48] on button "Load Receiving" at bounding box center [549, 51] width 41 height 11
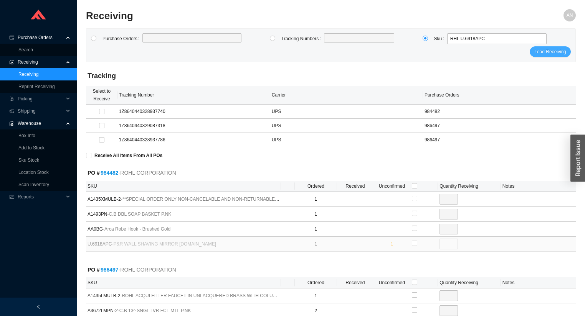
click at [545, 52] on span "Load Receiving" at bounding box center [550, 52] width 32 height 8
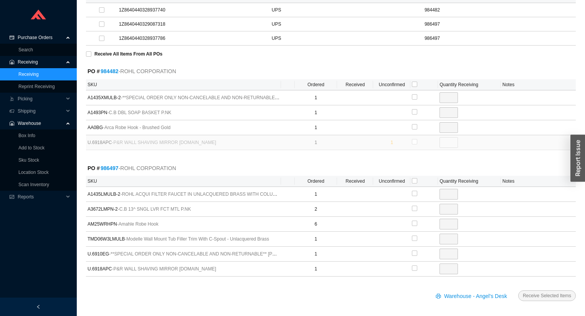
scroll to position [113, 0]
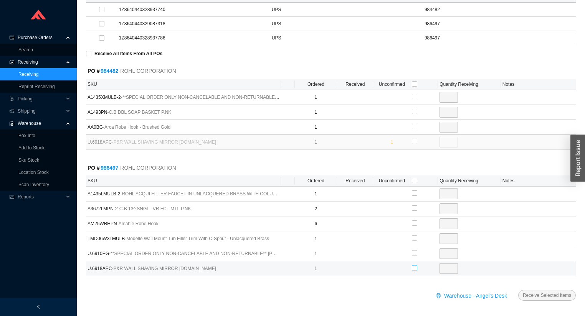
click at [414, 266] on input "checkbox" at bounding box center [414, 267] width 5 height 5
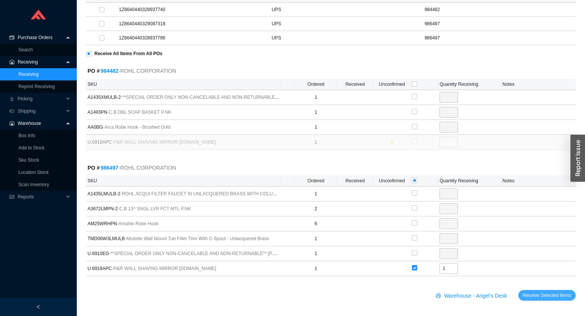
click at [532, 295] on span "Receive Selected Items" at bounding box center [546, 296] width 48 height 8
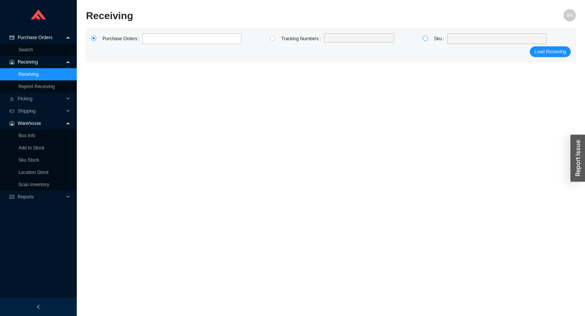
click at [420, 38] on div at bounding box center [415, 39] width 38 height 12
drag, startPoint x: 423, startPoint y: 38, endPoint x: 431, endPoint y: 38, distance: 7.7
click at [423, 38] on input "radio" at bounding box center [424, 38] width 5 height 5
click at [450, 37] on span at bounding box center [497, 39] width 94 height 10
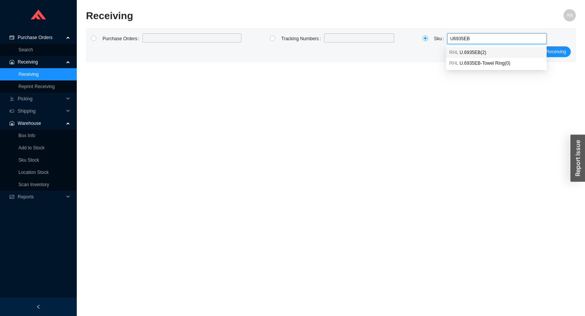
drag, startPoint x: 478, startPoint y: 50, endPoint x: 485, endPoint y: 53, distance: 8.1
click at [478, 50] on span "U.6935EB ( 2 )" at bounding box center [472, 52] width 26 height 5
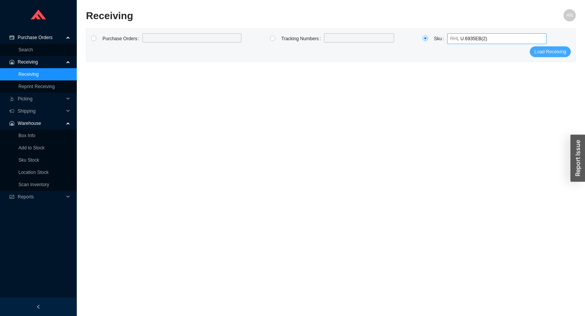
click at [534, 49] on button "Load Receiving" at bounding box center [549, 51] width 41 height 11
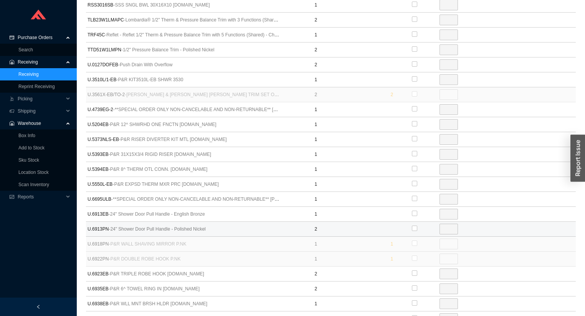
scroll to position [492, 0]
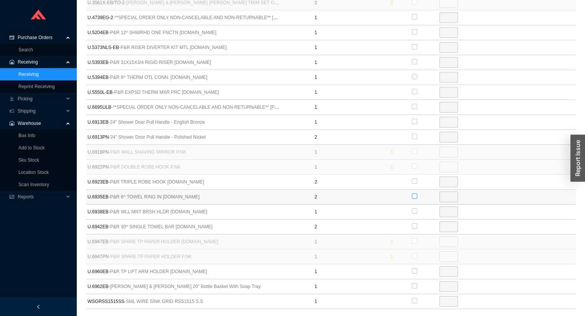
click at [413, 194] on input "checkbox" at bounding box center [414, 196] width 5 height 5
click at [447, 193] on input "2" at bounding box center [448, 197] width 18 height 11
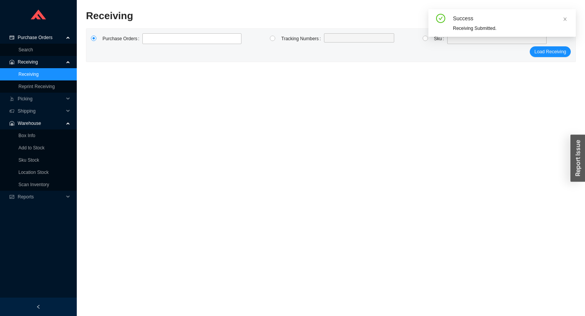
scroll to position [11, 0]
drag, startPoint x: 425, startPoint y: 38, endPoint x: 449, endPoint y: 44, distance: 24.9
click at [429, 40] on label at bounding box center [428, 38] width 12 height 11
click at [428, 40] on input "radio" at bounding box center [424, 38] width 5 height 5
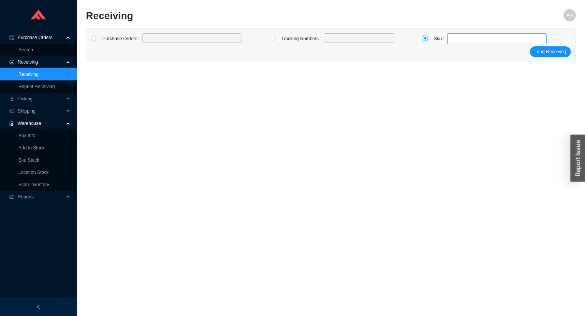
click at [452, 39] on span at bounding box center [497, 39] width 94 height 10
drag, startPoint x: 478, startPoint y: 51, endPoint x: 499, endPoint y: 49, distance: 20.8
click at [478, 51] on span "U.6935EB ( 2 )" at bounding box center [472, 52] width 26 height 5
click at [545, 52] on span "Load Receiving" at bounding box center [550, 52] width 32 height 8
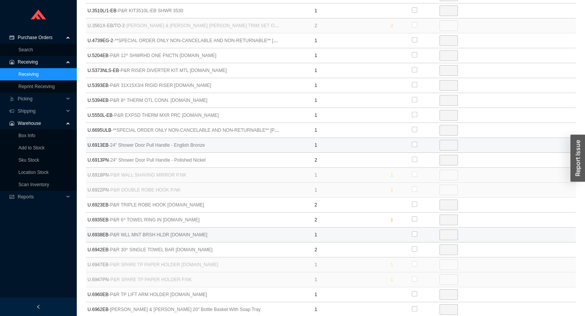
scroll to position [471, 0]
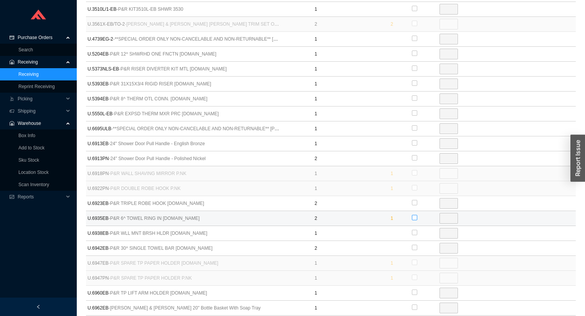
click at [413, 215] on input "checkbox" at bounding box center [414, 217] width 5 height 5
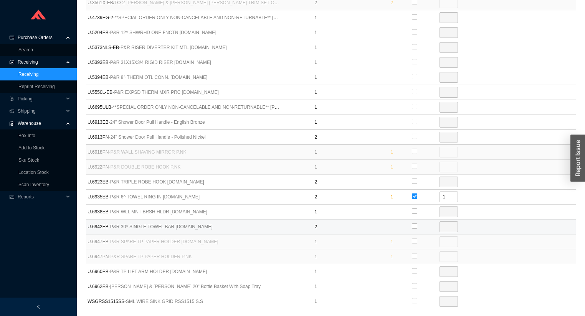
scroll to position [523, 0]
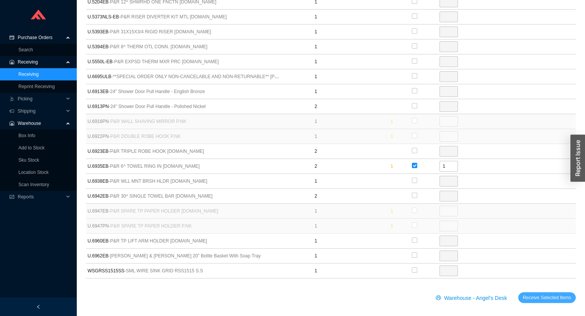
click at [526, 294] on span "Receive Selected Items" at bounding box center [546, 298] width 48 height 8
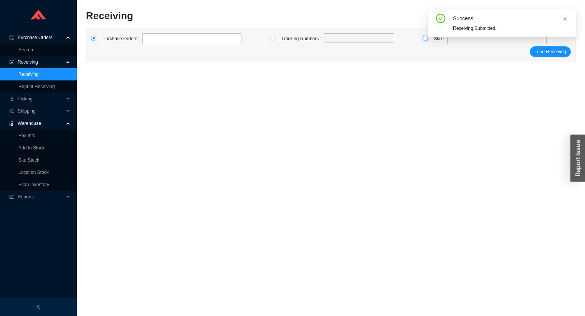
click at [426, 38] on input "radio" at bounding box center [424, 38] width 5 height 5
click at [451, 40] on div "Success Receiving Submitted." at bounding box center [501, 26] width 147 height 34
click at [565, 20] on icon "close" at bounding box center [564, 18] width 3 height 3
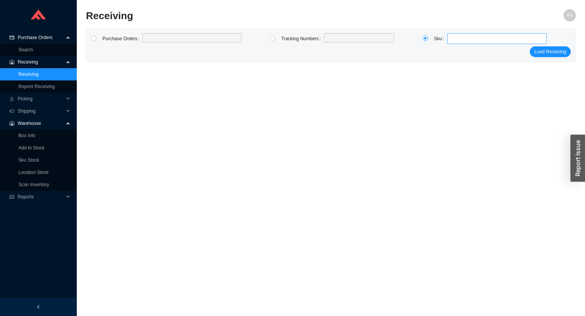
click at [457, 40] on span at bounding box center [497, 39] width 94 height 10
click at [463, 52] on span "U.6695ULB ( 2 )" at bounding box center [474, 52] width 30 height 5
click at [543, 49] on span "Load Receiving" at bounding box center [550, 52] width 32 height 8
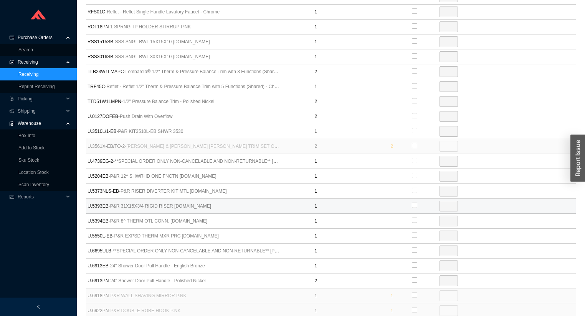
scroll to position [348, 0]
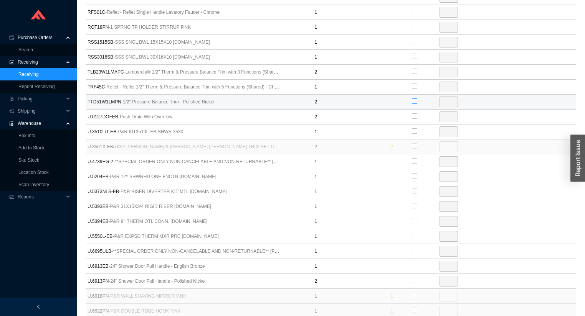
click at [413, 99] on input "checkbox" at bounding box center [414, 101] width 5 height 5
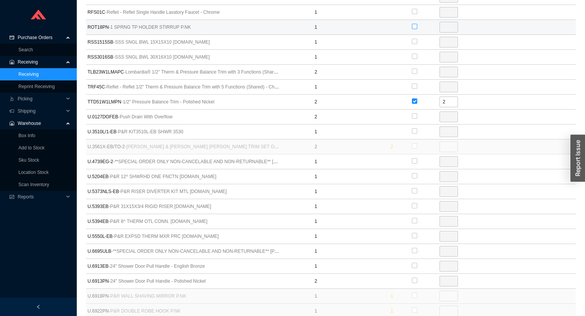
click at [413, 25] on input "checkbox" at bounding box center [414, 26] width 5 height 5
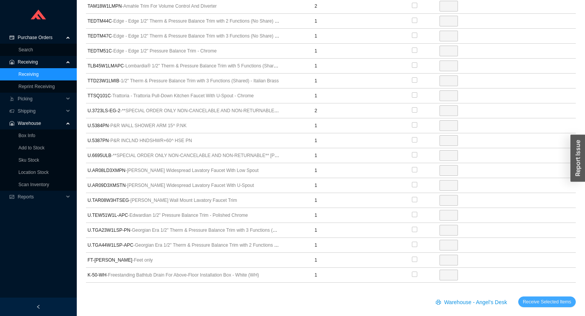
click at [555, 298] on span "Receive Selected Items" at bounding box center [546, 302] width 48 height 8
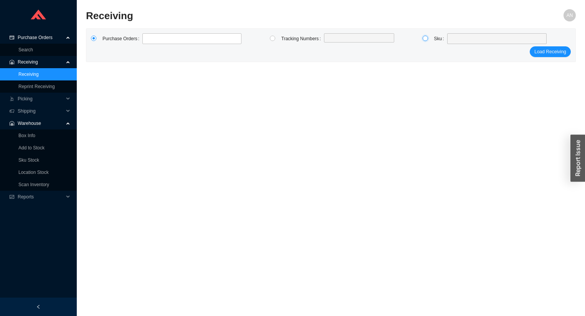
click at [427, 40] on input "radio" at bounding box center [424, 38] width 5 height 5
click at [451, 38] on span at bounding box center [497, 39] width 94 height 10
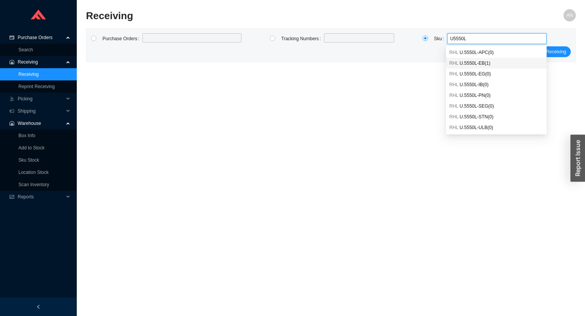
click at [472, 63] on span "U.5550L-EB ( 1 )" at bounding box center [474, 63] width 31 height 5
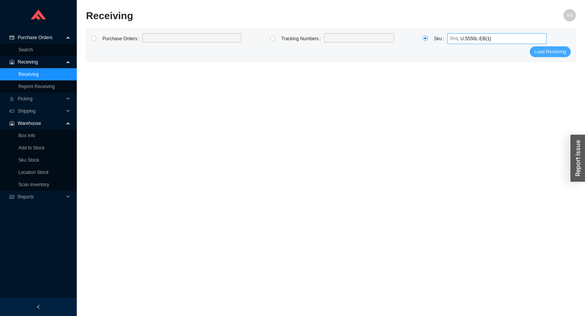
click at [554, 53] on span "Load Receiving" at bounding box center [550, 52] width 32 height 8
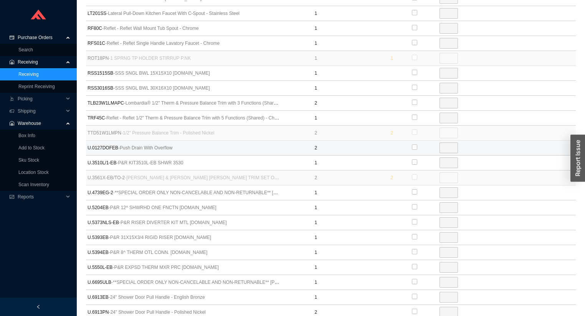
scroll to position [379, 0]
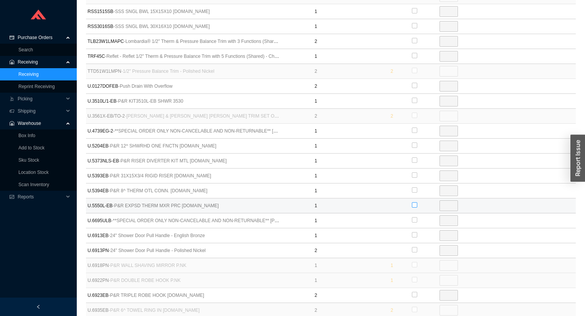
click at [414, 203] on input "checkbox" at bounding box center [414, 205] width 5 height 5
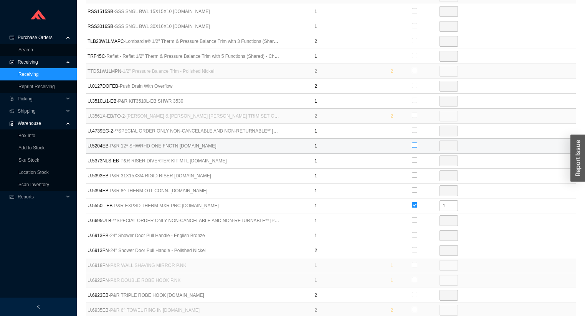
click at [414, 143] on input "checkbox" at bounding box center [414, 145] width 5 height 5
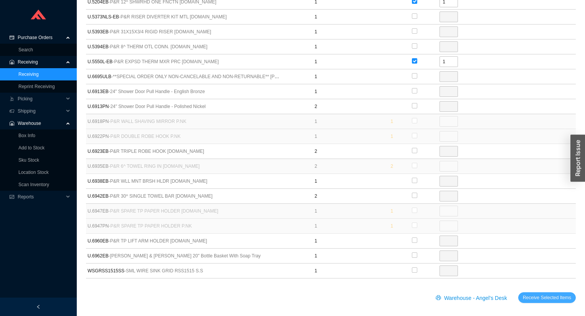
click at [546, 294] on span "Receive Selected Items" at bounding box center [546, 298] width 48 height 8
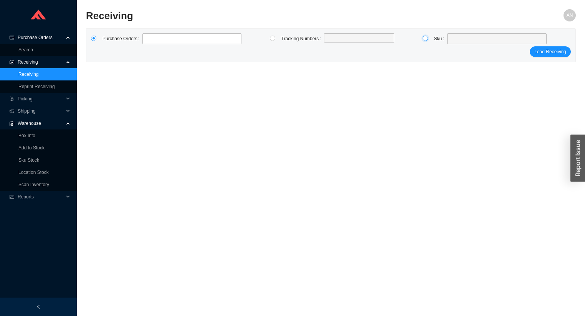
click at [424, 38] on input "radio" at bounding box center [424, 38] width 5 height 5
click at [451, 42] on span at bounding box center [497, 39] width 94 height 10
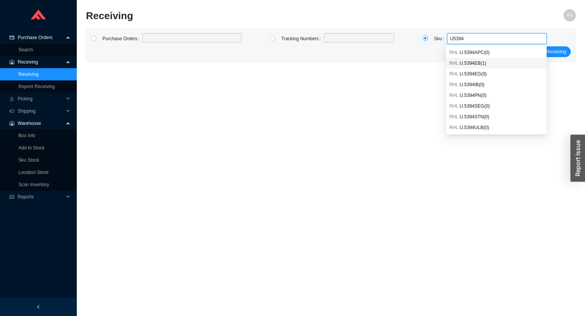
drag, startPoint x: 471, startPoint y: 65, endPoint x: 476, endPoint y: 61, distance: 6.3
click at [472, 65] on span "U.5394EB ( 1 )" at bounding box center [472, 63] width 26 height 5
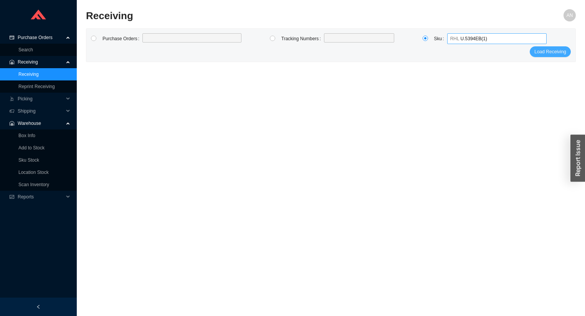
click at [539, 53] on span "Load Receiving" at bounding box center [550, 52] width 32 height 8
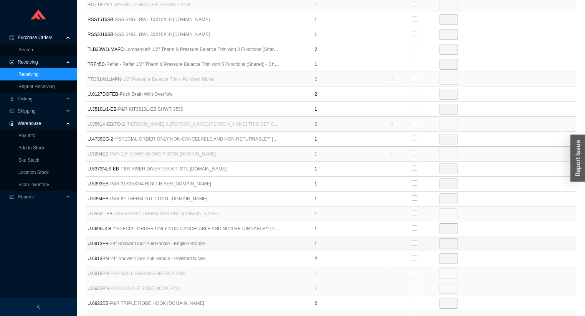
scroll to position [410, 0]
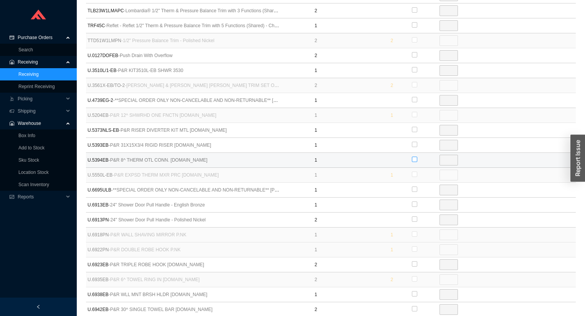
click at [414, 158] on input "checkbox" at bounding box center [414, 159] width 5 height 5
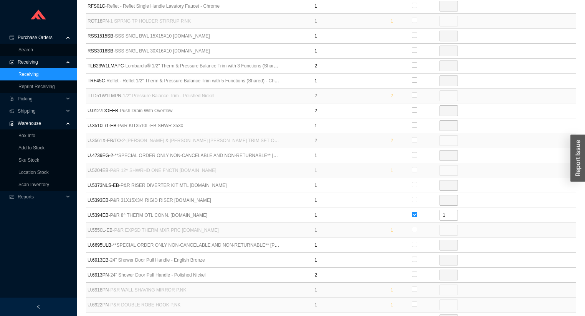
scroll to position [348, 0]
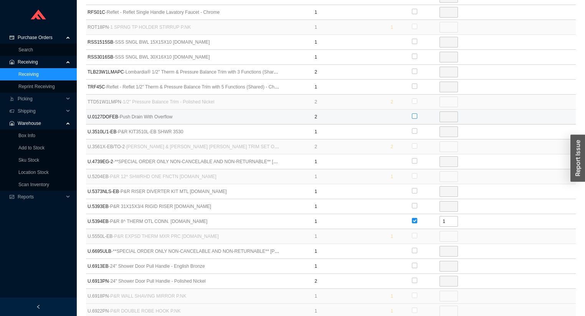
click at [413, 114] on input "checkbox" at bounding box center [414, 116] width 5 height 5
click at [447, 116] on input "2" at bounding box center [448, 117] width 18 height 11
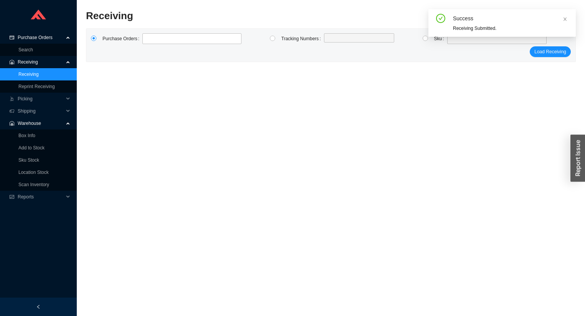
scroll to position [11, 0]
click at [423, 38] on input "radio" at bounding box center [424, 38] width 5 height 5
click at [529, 46] on button "Load Receiving" at bounding box center [549, 51] width 41 height 11
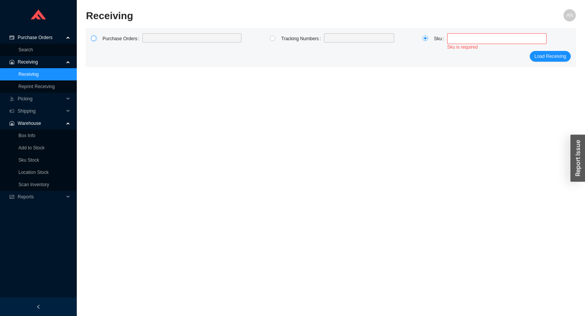
drag, startPoint x: 94, startPoint y: 40, endPoint x: 110, endPoint y: 39, distance: 16.2
click at [94, 40] on input "radio" at bounding box center [93, 38] width 5 height 5
click at [147, 38] on input at bounding box center [145, 39] width 5 height 8
click button "Load Receiving" at bounding box center [549, 56] width 41 height 11
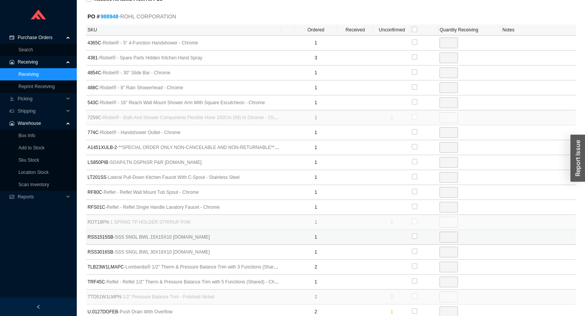
scroll to position [164, 0]
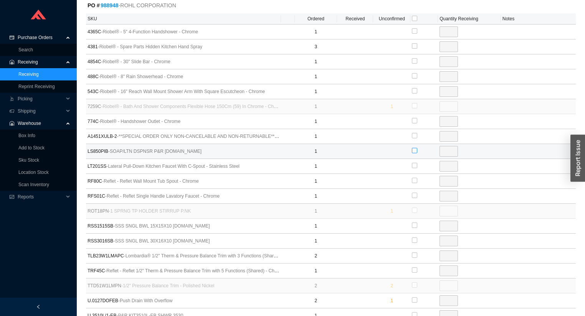
click at [413, 149] on input "checkbox" at bounding box center [414, 150] width 5 height 5
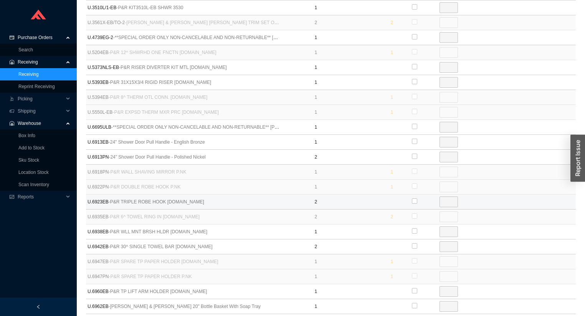
scroll to position [400, 0]
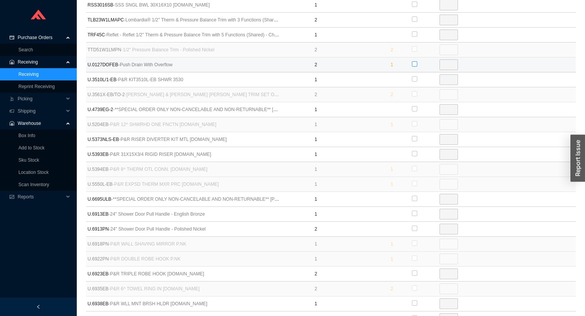
click at [415, 61] on input "checkbox" at bounding box center [414, 63] width 5 height 5
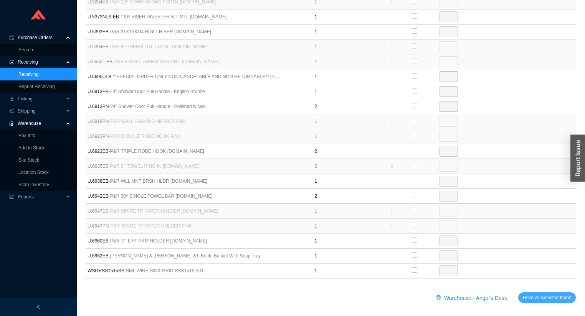
click at [552, 296] on span "Receive Selected Items" at bounding box center [546, 298] width 48 height 8
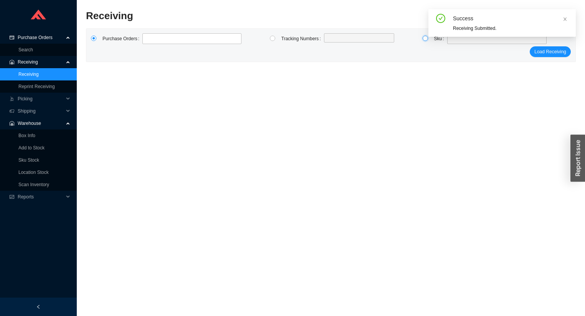
click at [422, 38] on input "radio" at bounding box center [424, 38] width 5 height 5
click at [451, 41] on div "Success Receiving Submitted." at bounding box center [501, 26] width 147 height 34
click at [563, 18] on icon "close" at bounding box center [564, 19] width 5 height 5
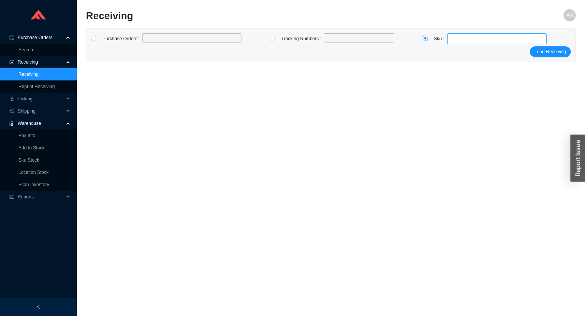
click at [455, 39] on span at bounding box center [497, 39] width 94 height 10
click at [451, 54] on span "RHL" at bounding box center [453, 52] width 9 height 5
click at [535, 52] on span "Load Receiving" at bounding box center [550, 52] width 32 height 8
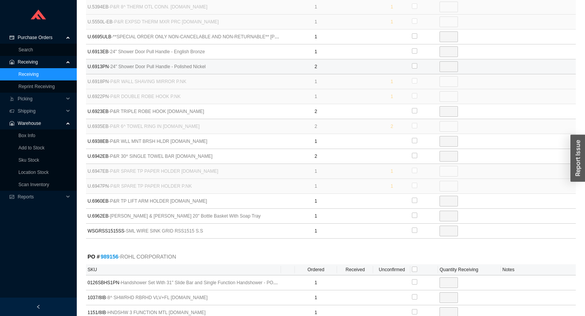
scroll to position [532, 0]
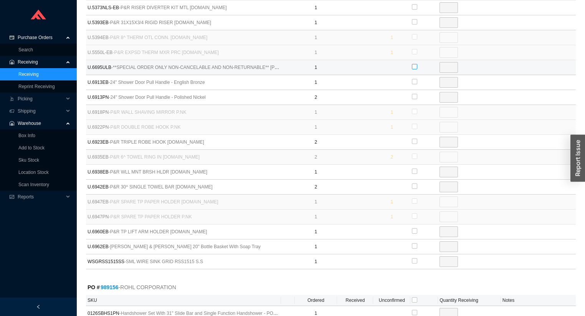
click at [413, 64] on input "checkbox" at bounding box center [414, 66] width 5 height 5
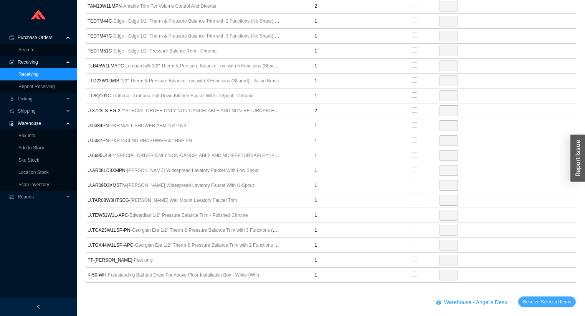
click at [557, 298] on span "Receive Selected Items" at bounding box center [546, 302] width 48 height 8
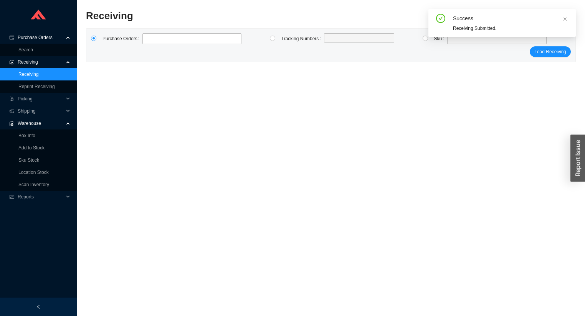
scroll to position [11, 0]
click at [425, 38] on input "radio" at bounding box center [424, 38] width 5 height 5
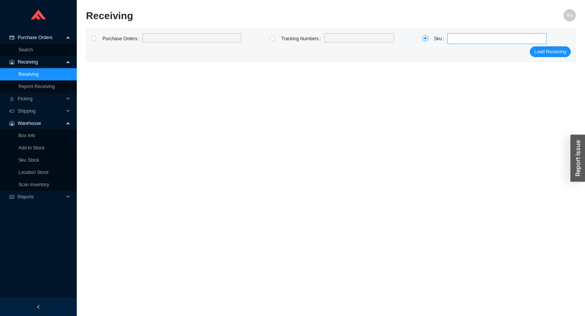
click at [459, 37] on span at bounding box center [497, 39] width 94 height 10
click at [473, 53] on span "U.6913PN ( 2 )" at bounding box center [472, 52] width 27 height 5
click at [542, 48] on span "Load Receiving" at bounding box center [550, 52] width 32 height 8
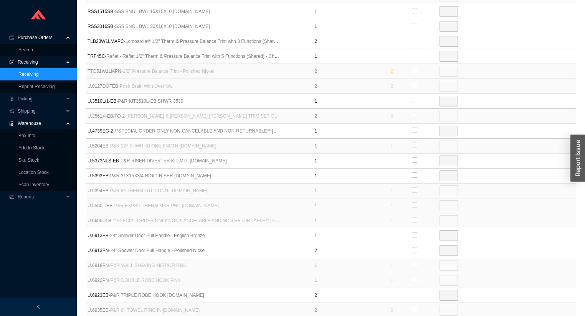
scroll to position [523, 0]
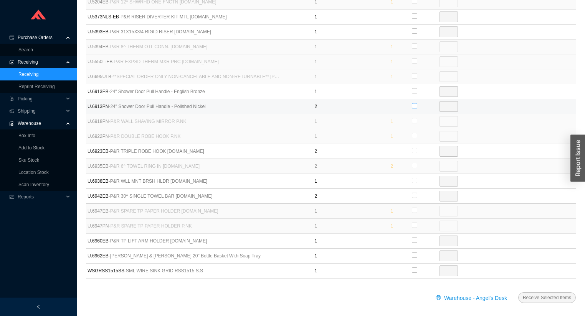
click at [413, 103] on input "checkbox" at bounding box center [414, 105] width 5 height 5
click at [518, 293] on button "Receive Selected Items" at bounding box center [547, 298] width 58 height 11
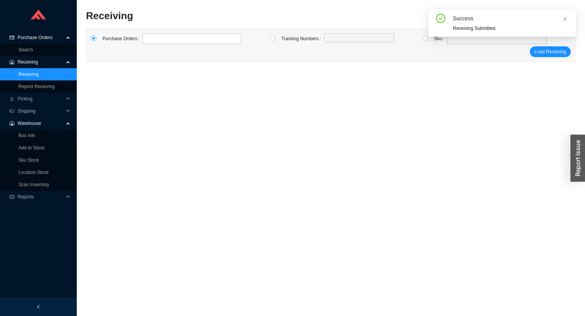
scroll to position [11, 0]
click at [424, 40] on input "radio" at bounding box center [424, 38] width 5 height 5
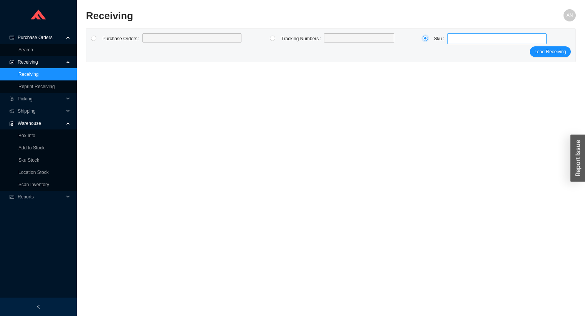
click at [450, 37] on span at bounding box center [497, 39] width 94 height 10
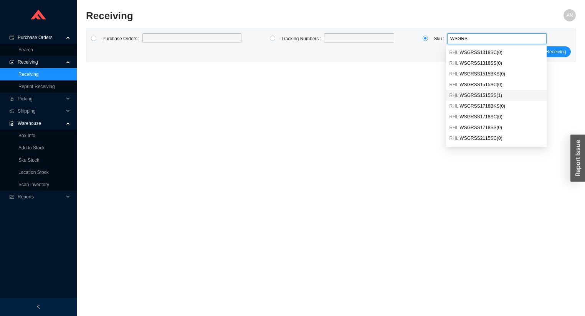
click at [488, 96] on span "WSGRSS1515SS ( 1 )" at bounding box center [480, 95] width 43 height 5
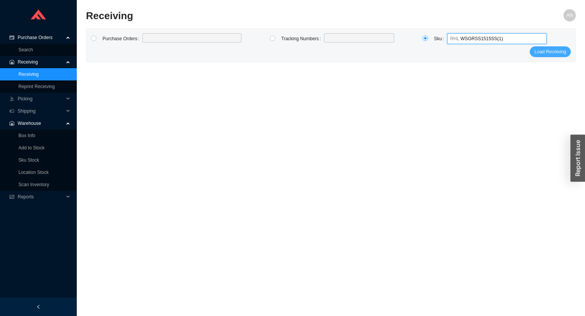
click at [542, 53] on span "Load Receiving" at bounding box center [550, 52] width 32 height 8
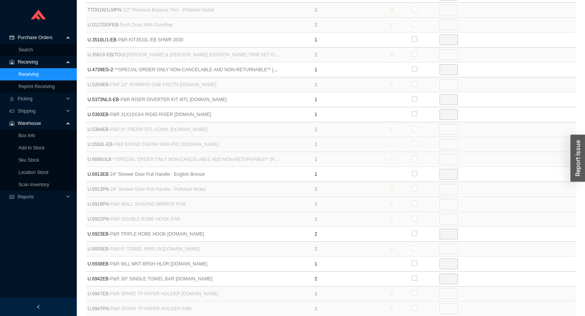
scroll to position [523, 0]
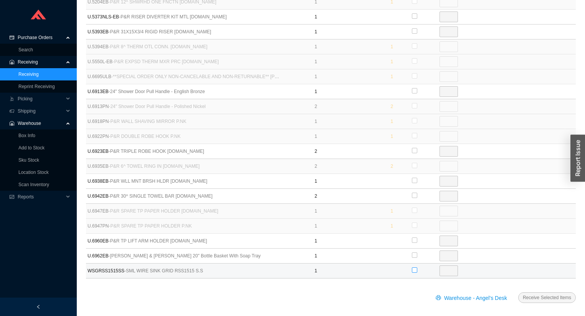
click at [413, 268] on input "checkbox" at bounding box center [414, 270] width 5 height 5
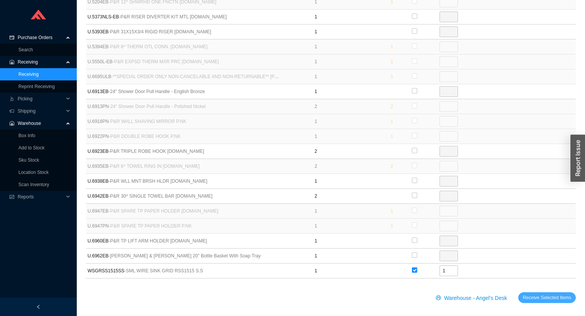
click at [547, 294] on span "Receive Selected Items" at bounding box center [546, 298] width 48 height 8
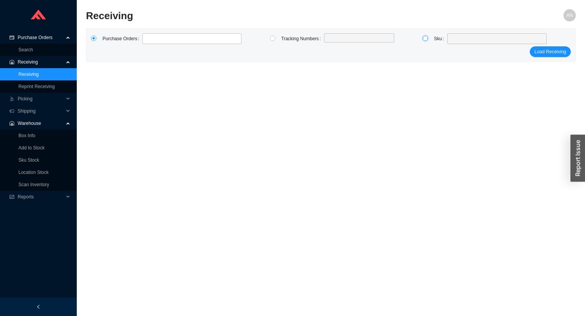
click at [425, 38] on input "radio" at bounding box center [424, 38] width 5 height 5
click at [453, 40] on span at bounding box center [497, 39] width 94 height 10
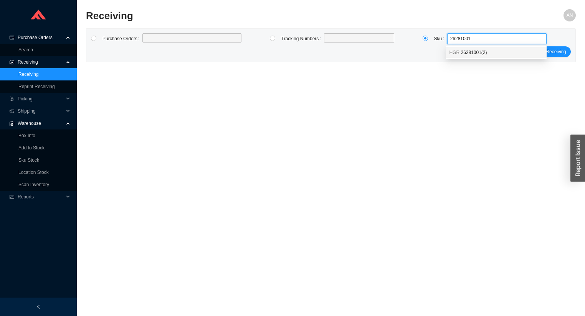
drag, startPoint x: 471, startPoint y: 53, endPoint x: 512, endPoint y: 49, distance: 41.2
click at [472, 53] on span "26281001 ( 2 )" at bounding box center [473, 52] width 26 height 5
click at [538, 53] on span "Load Receiving" at bounding box center [550, 52] width 32 height 8
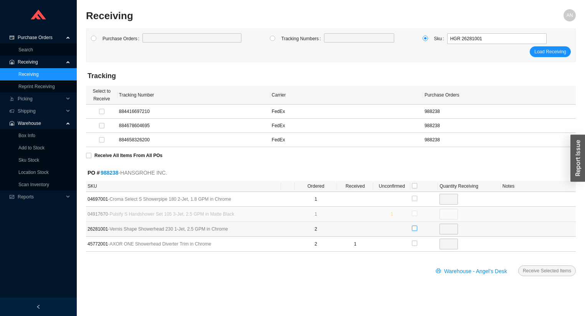
click at [413, 229] on input "checkbox" at bounding box center [414, 228] width 5 height 5
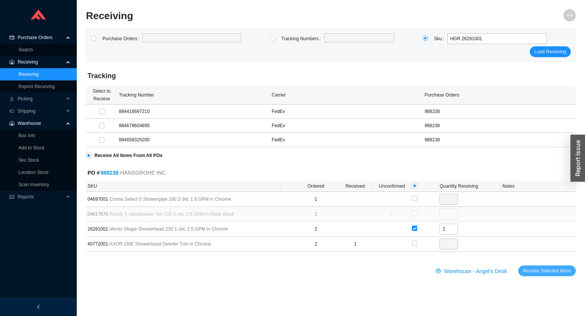
click at [542, 270] on span "Receive Selected Items" at bounding box center [546, 271] width 48 height 8
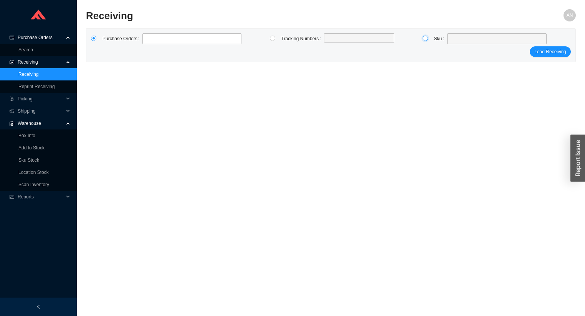
drag, startPoint x: 426, startPoint y: 39, endPoint x: 450, endPoint y: 40, distance: 24.6
click at [427, 39] on input "radio" at bounding box center [424, 38] width 5 height 5
click at [451, 40] on span at bounding box center [497, 39] width 94 height 10
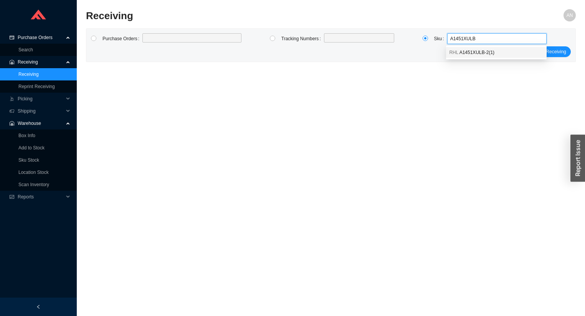
click at [491, 53] on span "A1451XULB-2 ( 1 )" at bounding box center [476, 52] width 35 height 5
click at [537, 47] on button "Load Receiving" at bounding box center [549, 51] width 41 height 11
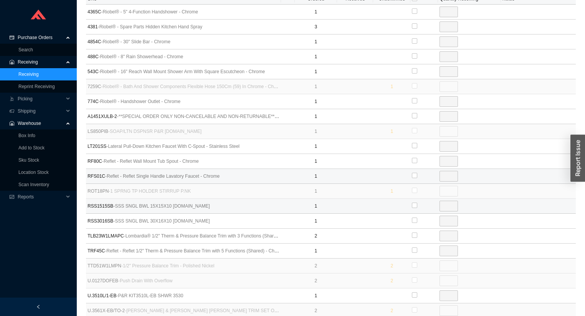
scroll to position [195, 0]
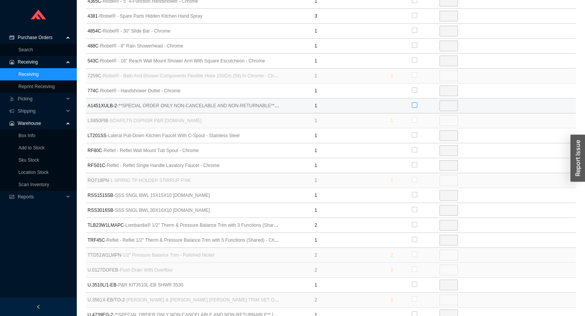
click at [415, 104] on input "checkbox" at bounding box center [414, 104] width 5 height 5
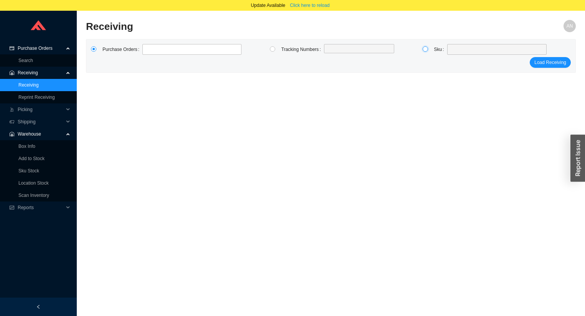
click at [425, 48] on input "radio" at bounding box center [424, 48] width 5 height 5
click at [450, 49] on span at bounding box center [497, 49] width 94 height 10
drag, startPoint x: 95, startPoint y: 50, endPoint x: 141, endPoint y: 57, distance: 46.6
click at [97, 49] on label at bounding box center [97, 49] width 12 height 11
click at [96, 49] on input "radio" at bounding box center [93, 48] width 5 height 5
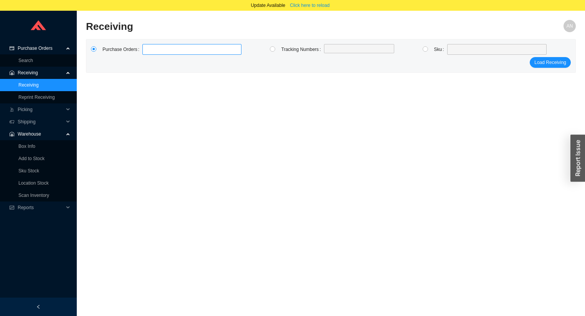
click at [157, 49] on label at bounding box center [191, 49] width 99 height 11
click at [149, 49] on input at bounding box center [145, 49] width 5 height 8
click button "Load Receiving" at bounding box center [549, 62] width 41 height 11
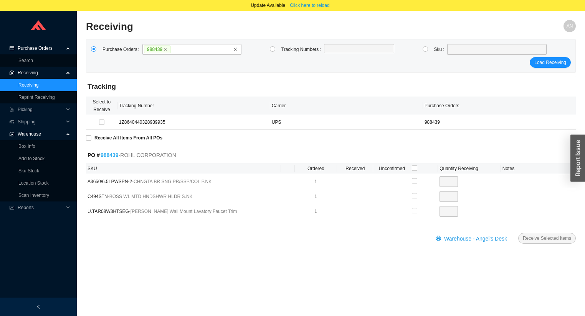
click at [114, 156] on link "988439" at bounding box center [109, 155] width 18 height 6
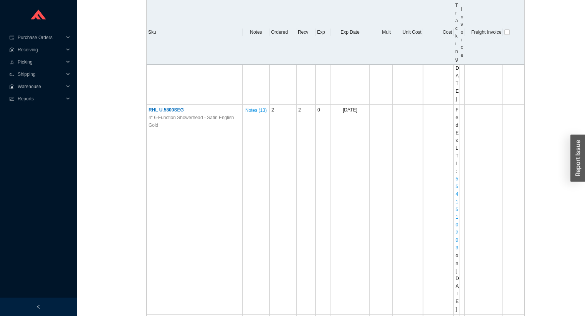
scroll to position [6685, 0]
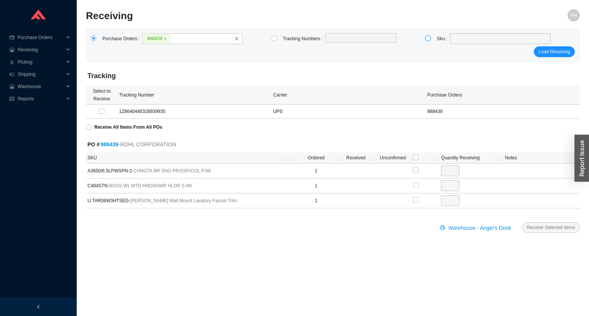
click at [428, 38] on input "radio" at bounding box center [427, 38] width 5 height 5
radio input "true"
click at [464, 40] on span at bounding box center [500, 39] width 95 height 10
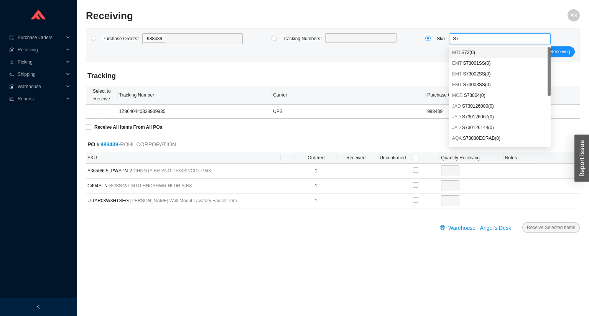
type input "S"
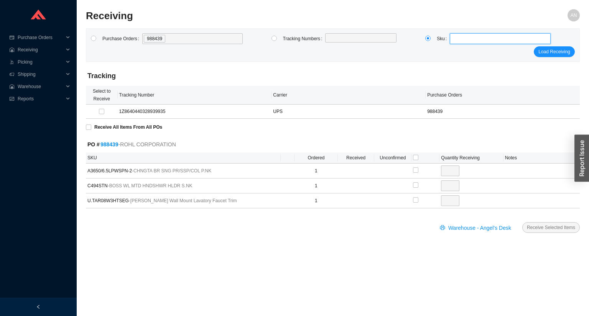
click at [462, 40] on span at bounding box center [500, 39] width 95 height 10
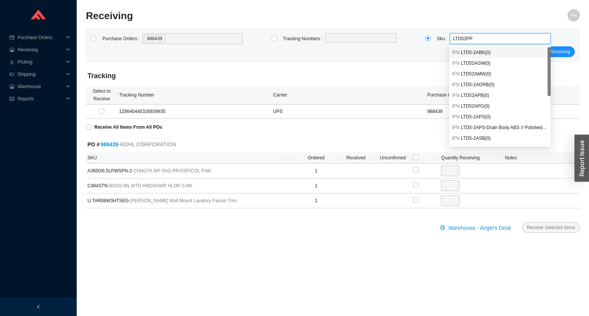
type input "LTD52PPS"
click at [466, 50] on span "LTD5-2PPS ( 7 )" at bounding box center [476, 52] width 30 height 5
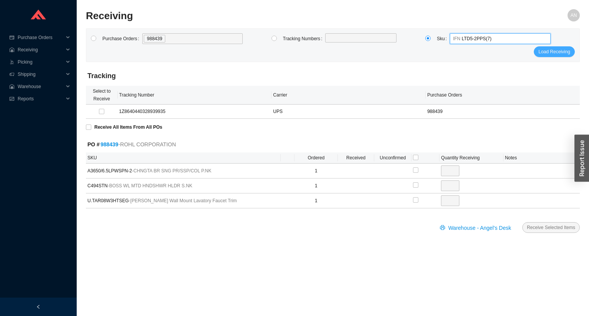
click at [557, 53] on span "Load Receiving" at bounding box center [555, 52] width 32 height 8
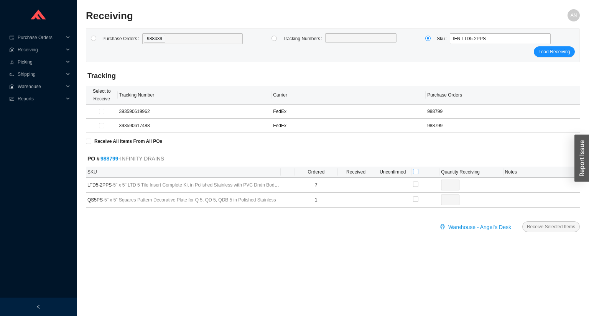
click at [414, 172] on input "checkbox" at bounding box center [415, 171] width 5 height 5
checkbox input "true"
type input "7"
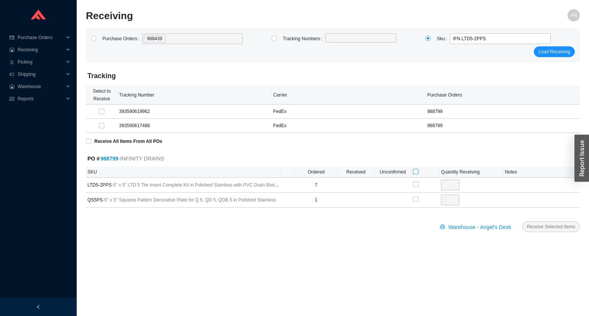
checkbox input "true"
type input "1"
click at [535, 224] on span "Receive Selected Items" at bounding box center [551, 227] width 48 height 8
radio input "true"
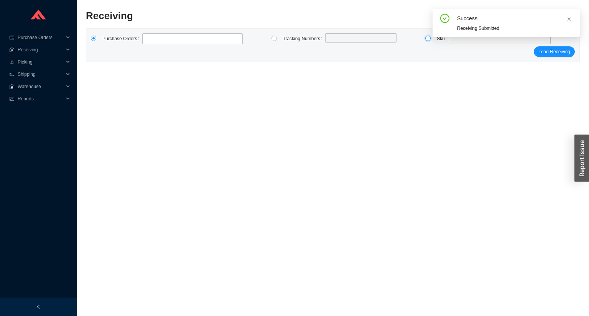
click at [427, 38] on input "radio" at bounding box center [427, 38] width 5 height 5
radio input "true"
click at [451, 42] on div "Success Receiving Submitted." at bounding box center [506, 26] width 147 height 34
click at [454, 42] on div "Success Receiving Submitted." at bounding box center [506, 26] width 147 height 34
click at [570, 18] on icon "close" at bounding box center [569, 18] width 3 height 3
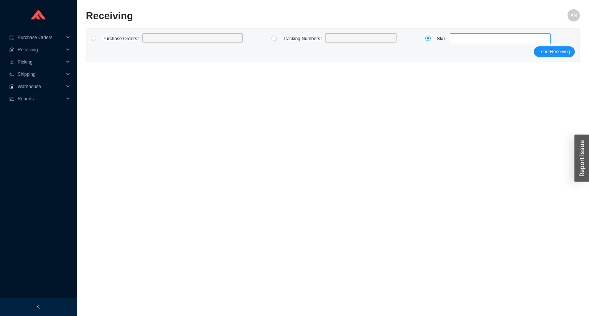
click at [456, 40] on span at bounding box center [500, 39] width 95 height 10
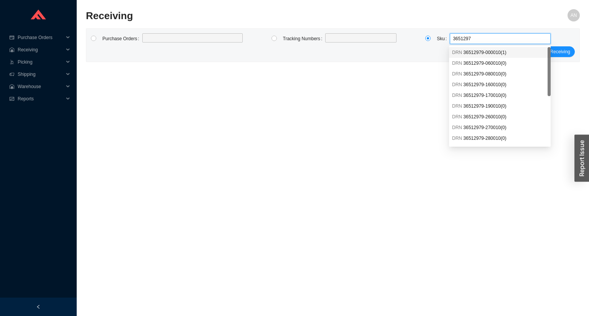
type input "36512979"
click at [480, 53] on span "36512979-000010 ( 1 )" at bounding box center [484, 52] width 43 height 5
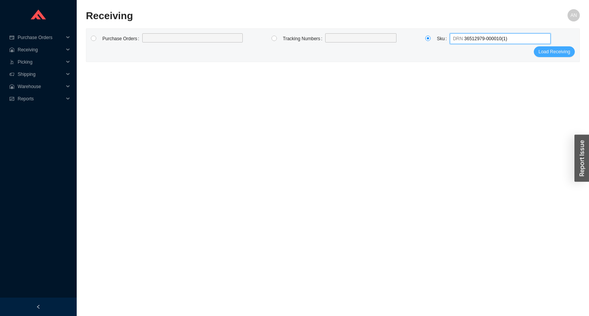
click at [543, 56] on button "Load Receiving" at bounding box center [554, 51] width 41 height 11
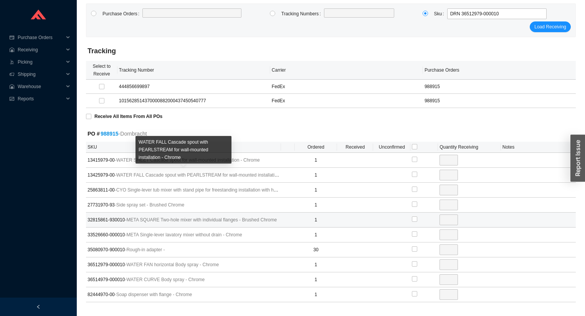
scroll to position [51, 0]
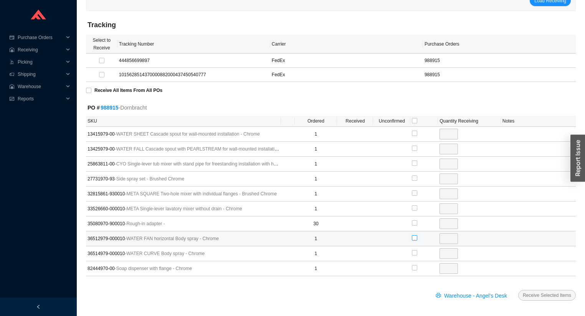
click at [416, 237] on input "checkbox" at bounding box center [414, 238] width 5 height 5
checkbox input "true"
type input "1"
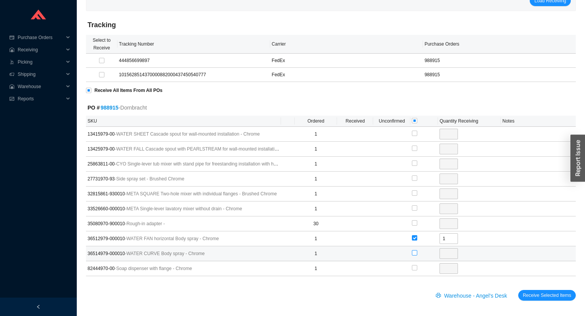
click at [412, 251] on input "checkbox" at bounding box center [414, 252] width 5 height 5
checkbox input "true"
type input "1"
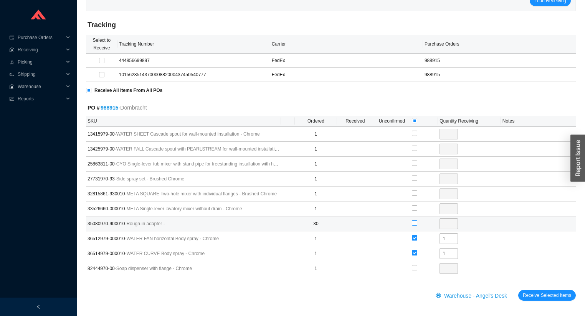
click at [413, 221] on input "checkbox" at bounding box center [414, 223] width 5 height 5
checkbox input "true"
type input "30"
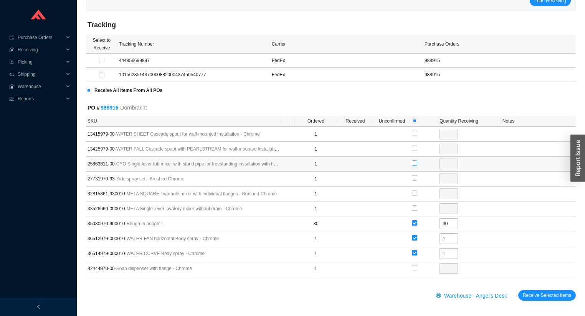
click at [415, 163] on input "checkbox" at bounding box center [414, 163] width 5 height 5
checkbox input "true"
type input "1"
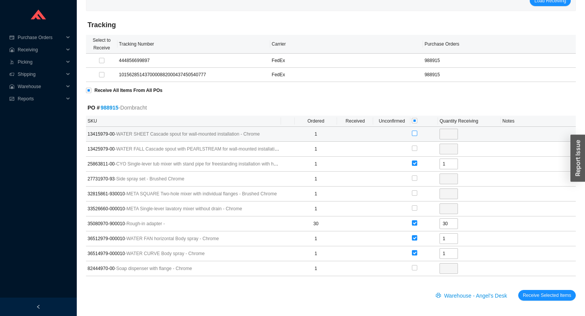
click at [414, 134] on input "checkbox" at bounding box center [414, 133] width 5 height 5
checkbox input "true"
type input "1"
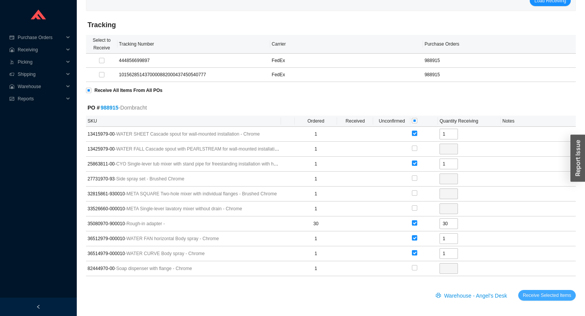
click at [535, 293] on span "Receive Selected Items" at bounding box center [546, 296] width 48 height 8
radio input "true"
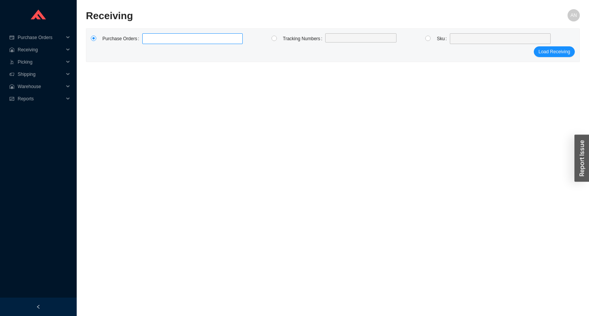
click at [172, 37] on label at bounding box center [192, 38] width 100 height 11
click at [149, 37] on input at bounding box center [145, 39] width 5 height 8
type input "988439"
click button "Load Receiving" at bounding box center [554, 51] width 41 height 11
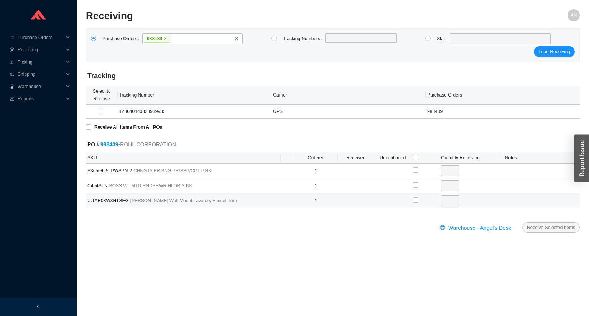
click at [419, 200] on div at bounding box center [425, 201] width 25 height 12
click at [417, 201] on input "checkbox" at bounding box center [415, 200] width 5 height 5
checkbox input "true"
type input "1"
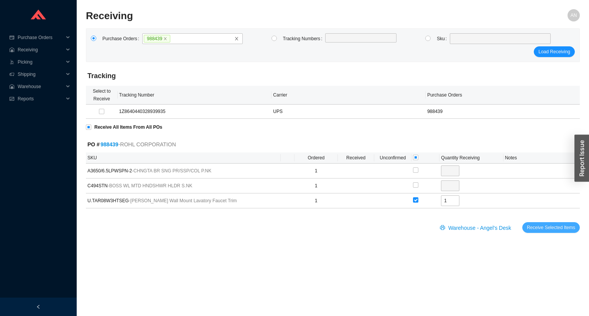
click at [541, 226] on span "Receive Selected Items" at bounding box center [551, 228] width 48 height 8
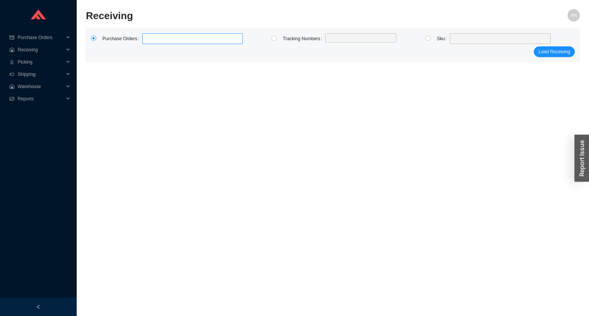
click at [152, 38] on label at bounding box center [192, 38] width 100 height 11
click at [149, 38] on input at bounding box center [145, 39] width 5 height 8
type input "988948"
click button "Load Receiving" at bounding box center [554, 51] width 41 height 11
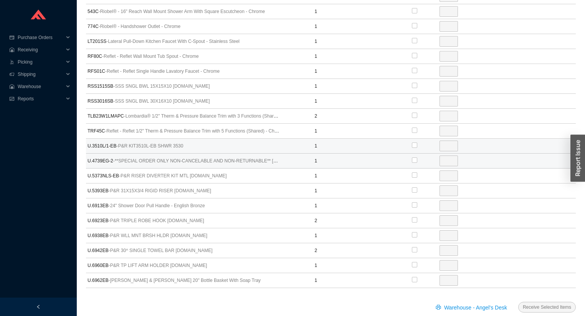
scroll to position [244, 0]
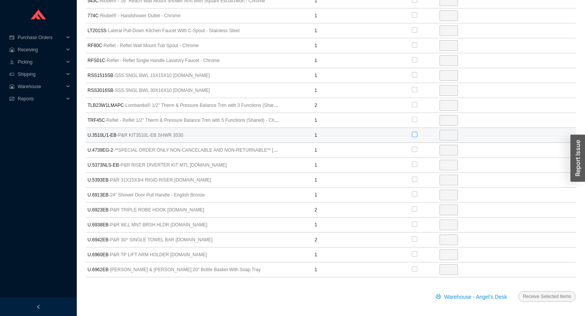
click at [414, 133] on input "checkbox" at bounding box center [414, 134] width 5 height 5
checkbox input "true"
type input "1"
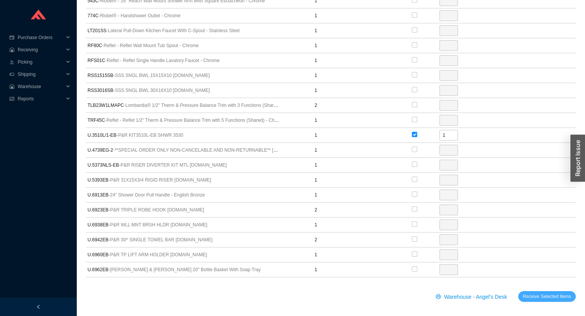
click at [541, 293] on span "Receive Selected Items" at bounding box center [546, 297] width 48 height 8
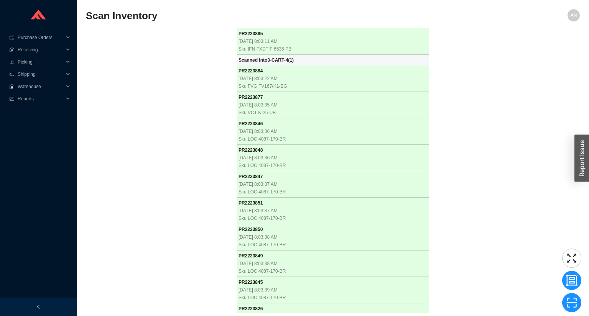
scroll to position [2201, 0]
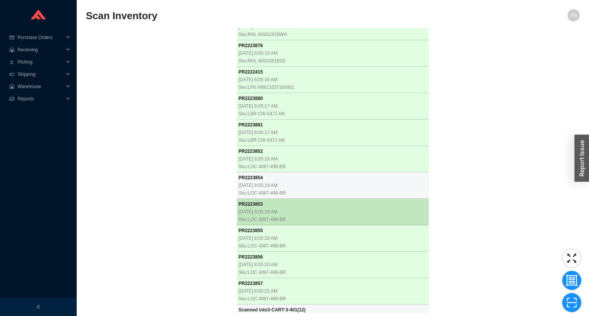
drag, startPoint x: 356, startPoint y: 159, endPoint x: 344, endPoint y: 198, distance: 40.6
click at [344, 198] on tbody "PR 2223875 9/29/2025, 8:05:13 AM Sku: RHL WSG2418WH PR 2223874 9/29/2025, 8:05:…" at bounding box center [333, 146] width 192 height 318
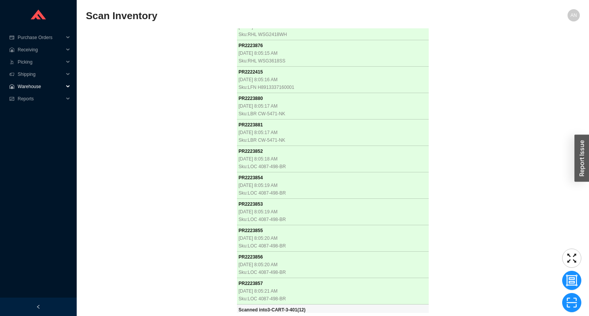
click at [26, 86] on span "Warehouse" at bounding box center [41, 87] width 46 height 12
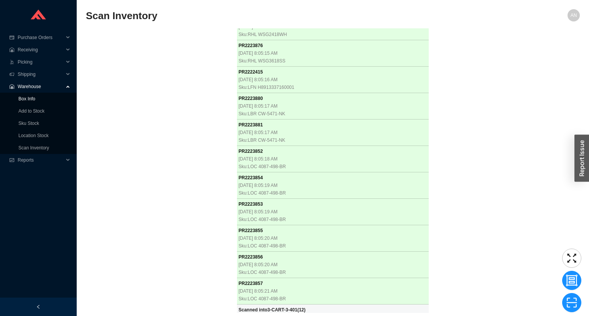
click at [29, 97] on link "Box Info" at bounding box center [26, 98] width 17 height 5
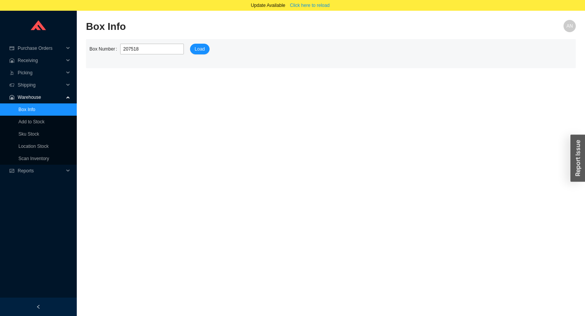
type input "2075183"
click button "Load" at bounding box center [200, 49] width 20 height 11
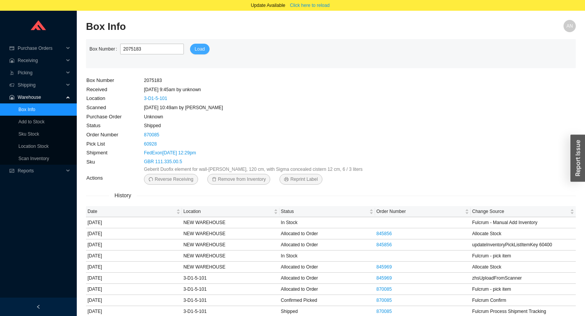
click at [194, 48] on span "Load" at bounding box center [199, 49] width 10 height 8
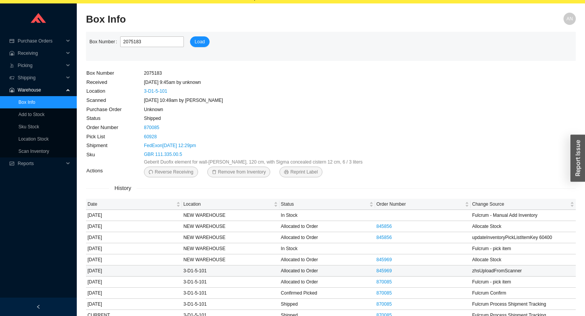
scroll to position [12, 0]
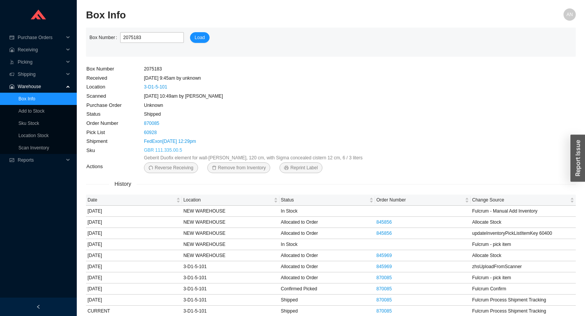
click at [163, 151] on link "GBR 111.335.00.5" at bounding box center [163, 151] width 38 height 8
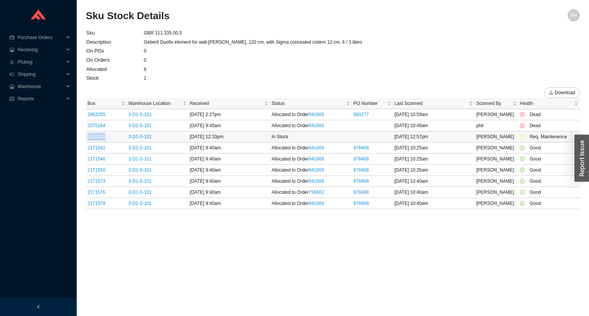
drag, startPoint x: 107, startPoint y: 136, endPoint x: 86, endPoint y: 138, distance: 20.8
click at [86, 138] on td "2134015" at bounding box center [106, 137] width 41 height 11
copy link "2134015"
click at [189, 74] on td "1" at bounding box center [252, 78] width 219 height 9
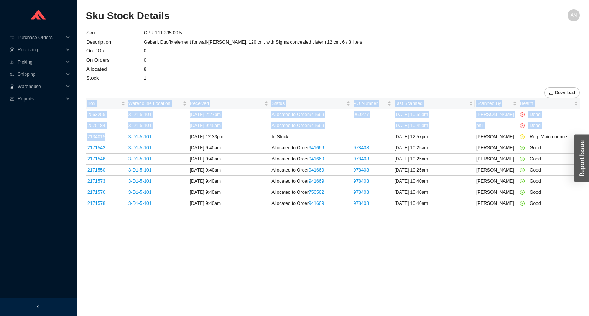
drag, startPoint x: 106, startPoint y: 133, endPoint x: 83, endPoint y: 137, distance: 23.7
click at [83, 137] on section "Sku Stock Details AN Sku GBR 111.335.00.5 Description Geberit Duofix element fo…" at bounding box center [333, 158] width 512 height 316
click at [114, 135] on td "2134015" at bounding box center [106, 137] width 41 height 11
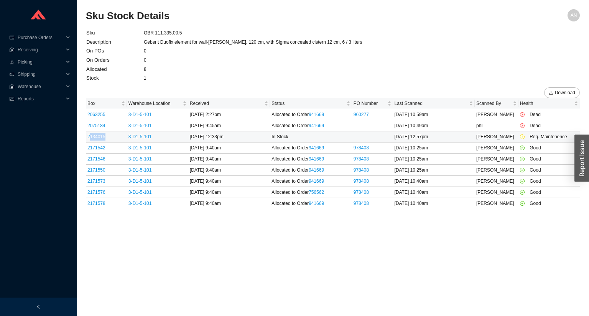
drag, startPoint x: 112, startPoint y: 137, endPoint x: 89, endPoint y: 139, distance: 22.7
click at [89, 139] on td "2134015" at bounding box center [106, 137] width 41 height 11
click at [109, 137] on td "2134015" at bounding box center [106, 137] width 41 height 11
drag, startPoint x: 109, startPoint y: 137, endPoint x: 96, endPoint y: 138, distance: 12.3
click at [96, 138] on td "2134015" at bounding box center [106, 137] width 41 height 11
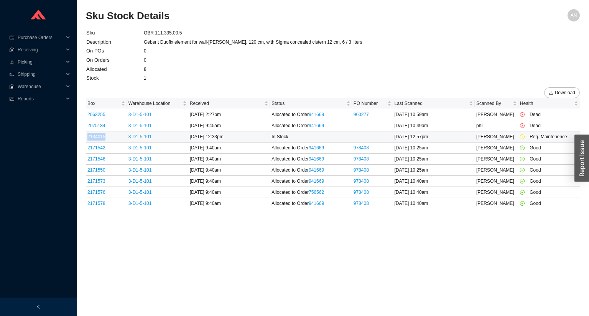
copy link "2134015"
click at [22, 91] on span "Warehouse" at bounding box center [41, 87] width 46 height 12
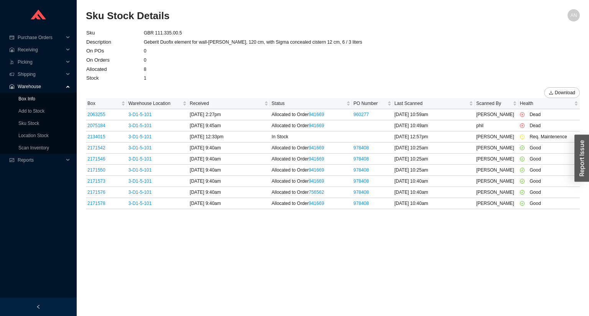
click at [26, 99] on link "Box Info" at bounding box center [26, 98] width 17 height 5
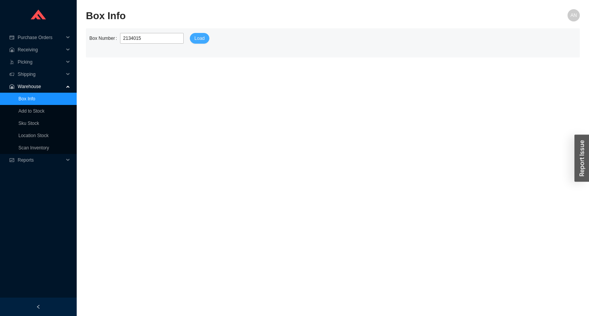
type input "2134015"
click at [198, 40] on span "Load" at bounding box center [199, 39] width 10 height 8
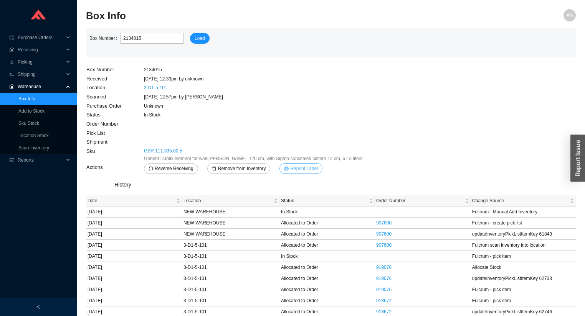
click at [301, 171] on span "Reprint Label" at bounding box center [303, 169] width 27 height 8
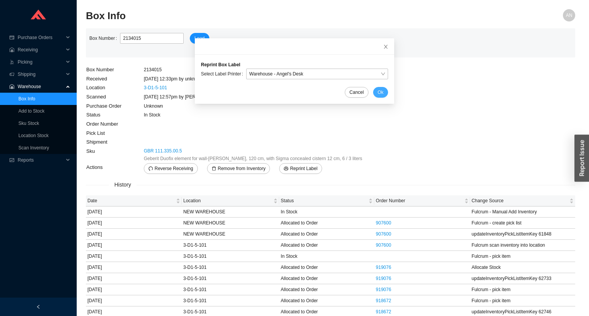
click at [378, 92] on span "Ok" at bounding box center [381, 93] width 6 height 8
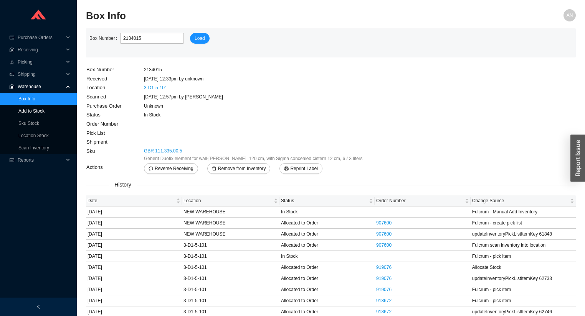
click at [25, 110] on link "Add to Stock" at bounding box center [31, 111] width 26 height 5
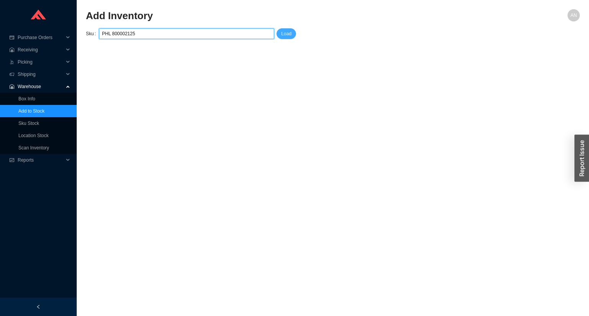
type input "PHL 800002125"
click at [287, 33] on span "Load" at bounding box center [286, 34] width 10 height 8
click at [120, 34] on input "PHL 800002125" at bounding box center [186, 34] width 169 height 10
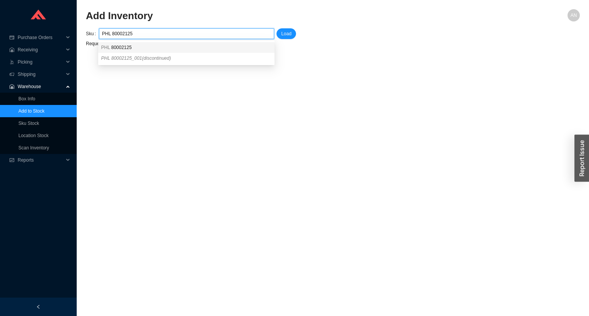
type input "PHL 80002125"
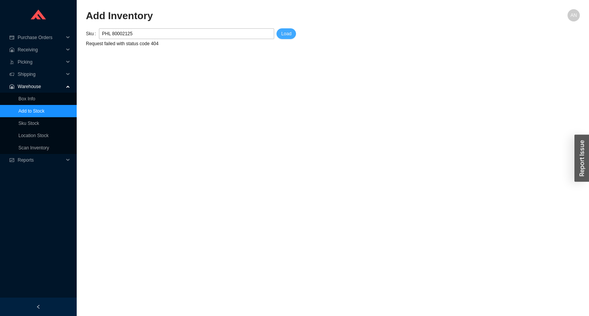
click at [287, 35] on span "Load" at bounding box center [286, 34] width 10 height 8
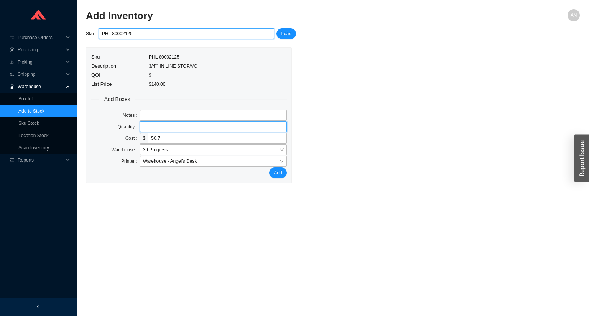
click at [152, 126] on input "tel" at bounding box center [213, 127] width 147 height 11
type input "1"
click at [269, 168] on button "Add" at bounding box center [277, 173] width 17 height 11
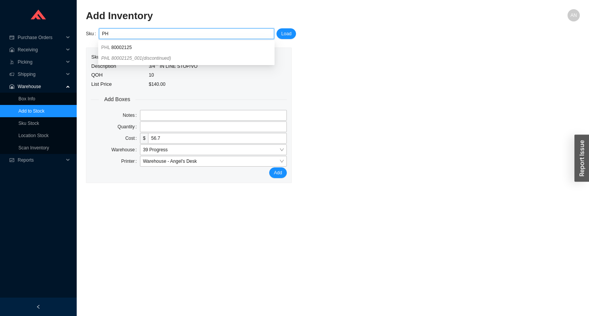
type input "P"
paste input "BZO T75P506-BNXLHP"
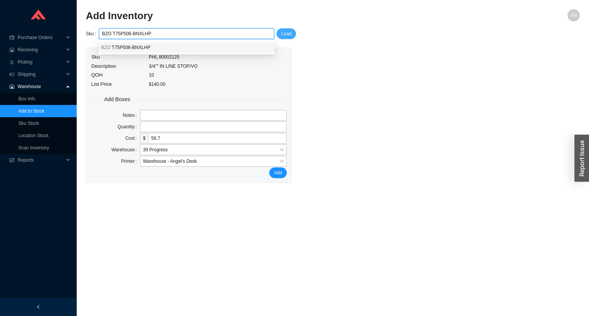
type input "BZO T75P506-BNXLHP"
click at [279, 34] on button "Load" at bounding box center [287, 33] width 20 height 11
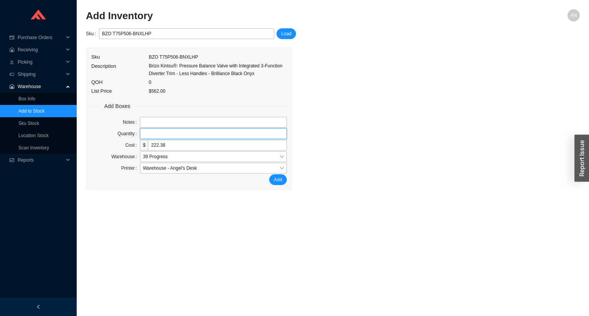
click at [180, 136] on input "tel" at bounding box center [213, 133] width 147 height 11
type input "1"
click at [269, 175] on button "Add" at bounding box center [277, 180] width 17 height 11
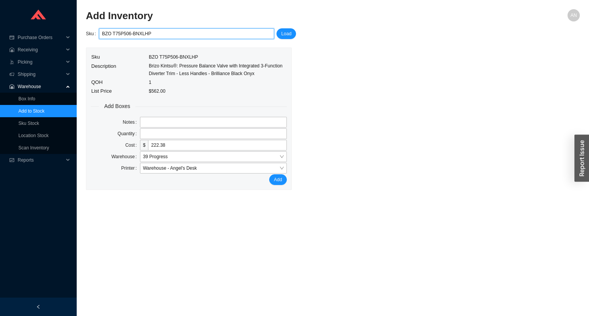
click at [160, 35] on input "BZO T75P506-BNXLHP" at bounding box center [186, 34] width 169 height 10
type input "B"
paste input "BZO RP74448BNX"
type input "BZO RP74448BNX"
click at [284, 34] on span "Load" at bounding box center [286, 34] width 10 height 8
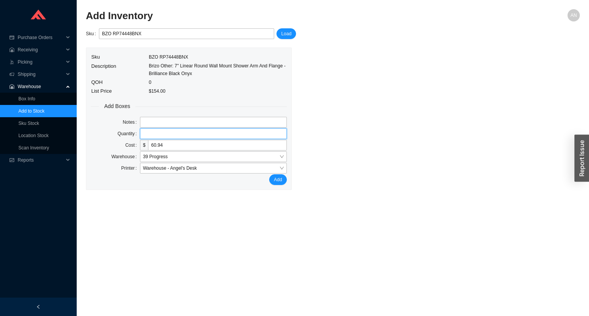
click at [146, 133] on input "tel" at bounding box center [213, 133] width 147 height 11
type input "1"
click at [269, 175] on button "Add" at bounding box center [277, 180] width 17 height 11
drag, startPoint x: 438, startPoint y: 222, endPoint x: 587, endPoint y: 268, distance: 156.0
click at [520, 254] on main "Add Inventory AN Sku BZO RP74448BNX Load Sku BZO RP74448BNX Description Brizo O…" at bounding box center [333, 162] width 494 height 307
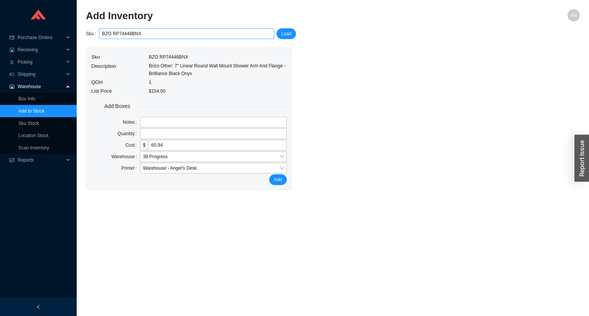
click at [154, 34] on input "BZO RP74448BNX" at bounding box center [186, 34] width 169 height 10
type input "B"
paste input "BZO 69475-BNX"
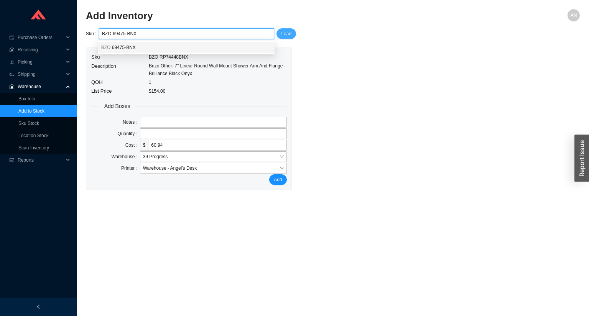
type input "BZO 69475-BNX"
click at [288, 35] on span "Load" at bounding box center [286, 34] width 10 height 8
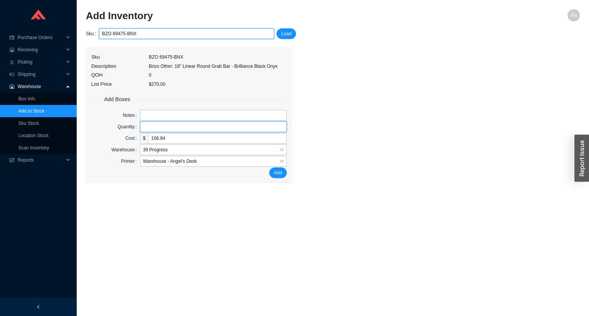
click at [151, 128] on input "tel" at bounding box center [213, 127] width 147 height 11
type input "1"
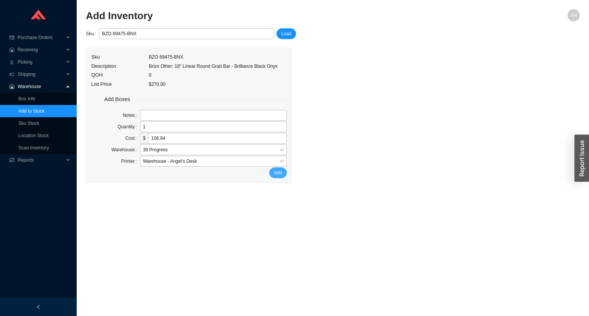
click at [281, 173] on span "Add" at bounding box center [278, 173] width 8 height 8
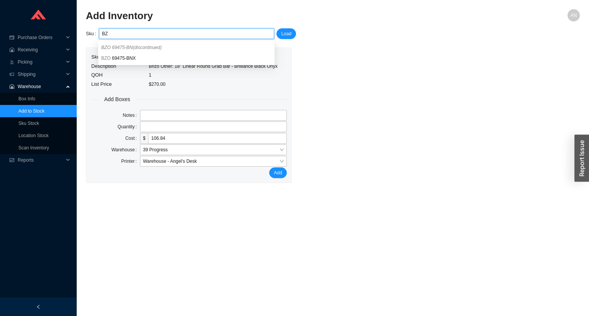
type input "B"
paste input "BZO HL75P06-BNX"
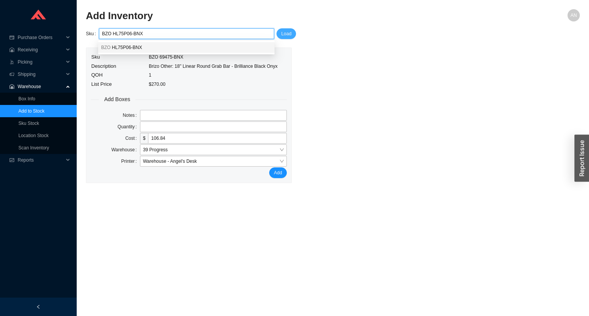
type input "BZO HL75P06-BNX"
click at [290, 38] on button "Load" at bounding box center [287, 33] width 20 height 11
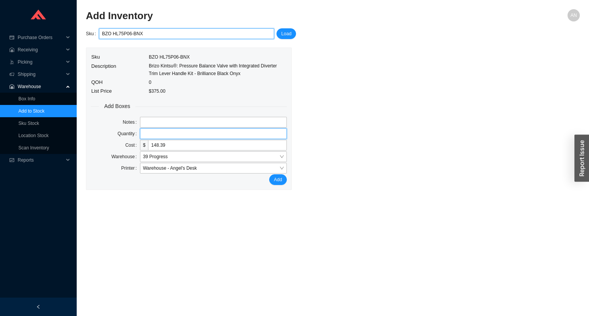
click at [171, 131] on input "tel" at bounding box center [213, 133] width 147 height 11
type input "1"
click at [269, 175] on button "Add" at bounding box center [277, 180] width 17 height 11
click at [161, 33] on input "BZO HL75P06-BNXADDED" at bounding box center [186, 34] width 169 height 10
type input "B"
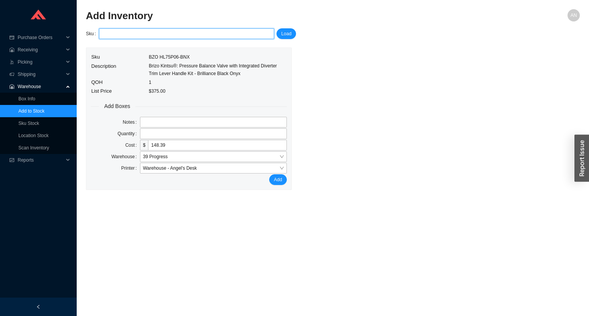
paste input "BZO 87406-BNX"
type input "BZO 87406-BNX"
click at [284, 35] on span "Load" at bounding box center [286, 34] width 10 height 8
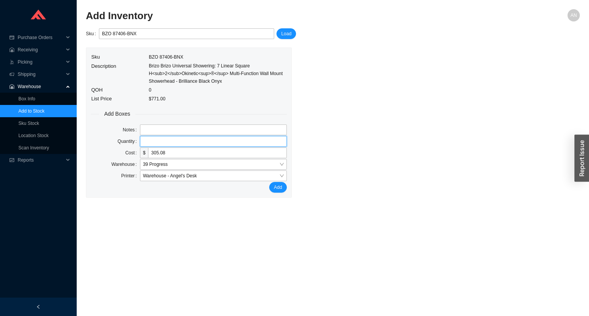
click at [150, 138] on input "tel" at bounding box center [213, 141] width 147 height 11
type input "1"
click at [269, 182] on button "Add" at bounding box center [277, 187] width 17 height 11
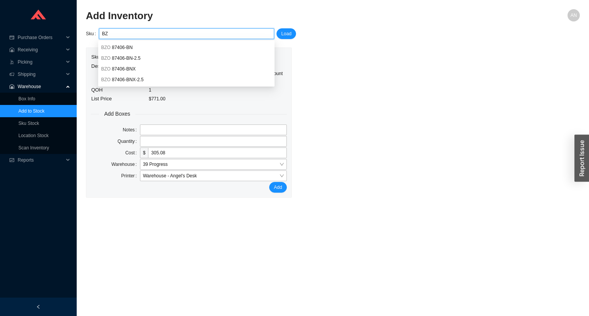
type input "B"
paste input "BZO 88806-BNX"
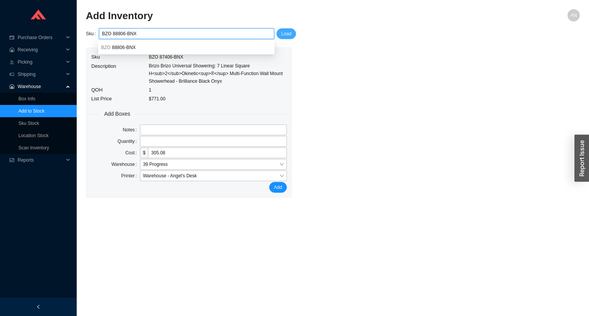
type input "BZO 88806-BNX"
click at [282, 31] on span "Load" at bounding box center [286, 34] width 10 height 8
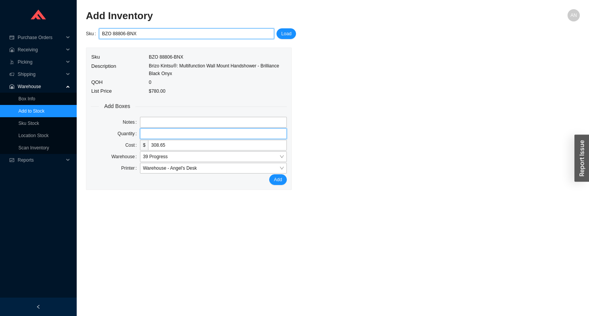
click at [167, 133] on input "tel" at bounding box center [213, 133] width 147 height 11
type input "1"
click at [269, 175] on button "Add" at bounding box center [277, 180] width 17 height 11
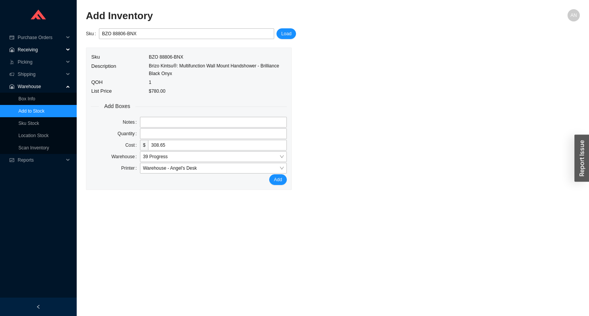
click at [28, 51] on span "Receiving" at bounding box center [41, 50] width 46 height 12
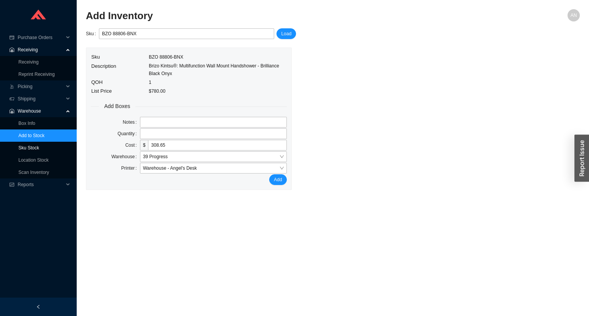
click at [33, 147] on link "Sku Stock" at bounding box center [28, 147] width 21 height 5
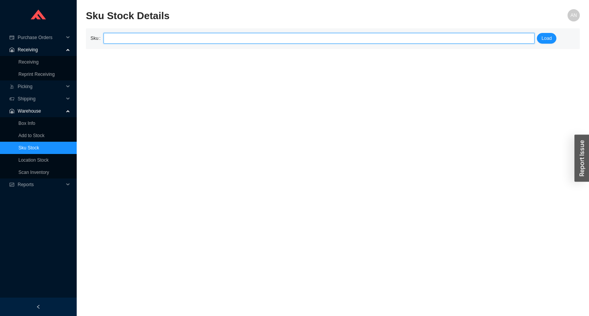
click at [117, 41] on input "search" at bounding box center [319, 38] width 425 height 10
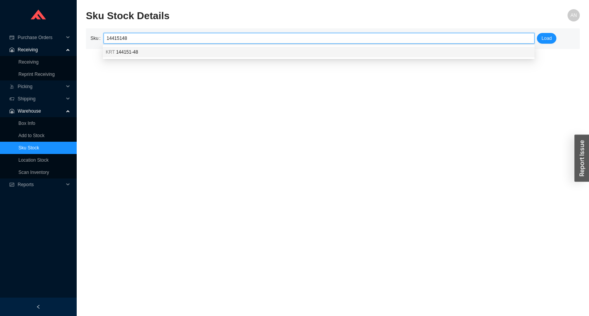
click at [137, 52] on div "KRT 144151-48" at bounding box center [319, 52] width 426 height 7
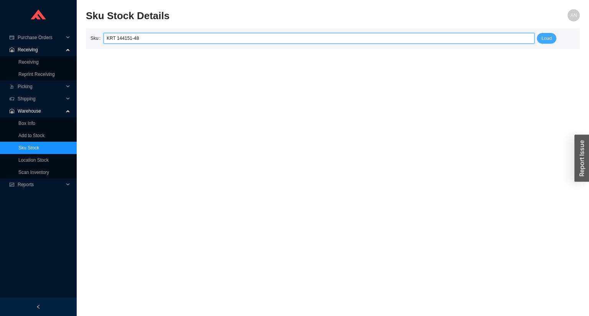
type input "KRT 144151-48"
click at [546, 40] on span "Load" at bounding box center [547, 39] width 10 height 8
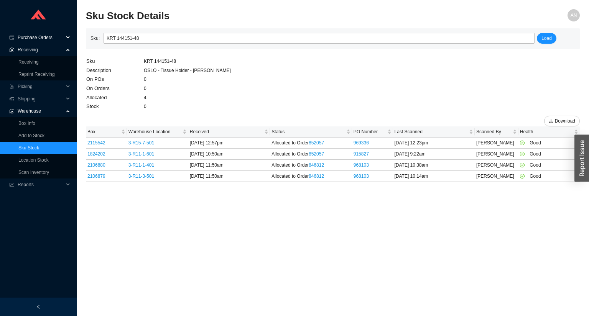
click at [40, 36] on span "Purchase Orders" at bounding box center [41, 37] width 46 height 12
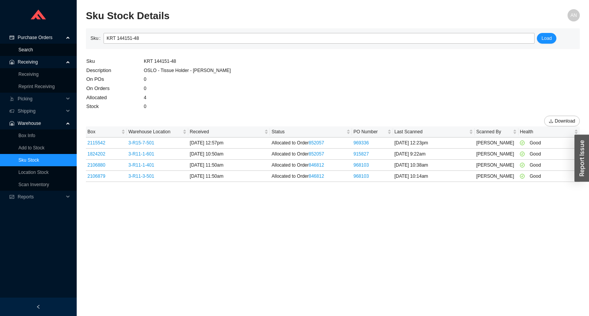
click at [33, 48] on link "Search" at bounding box center [25, 49] width 15 height 5
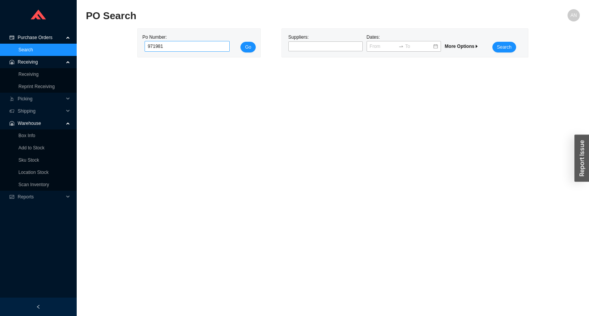
type input "971981"
click button "Go" at bounding box center [247, 47] width 15 height 11
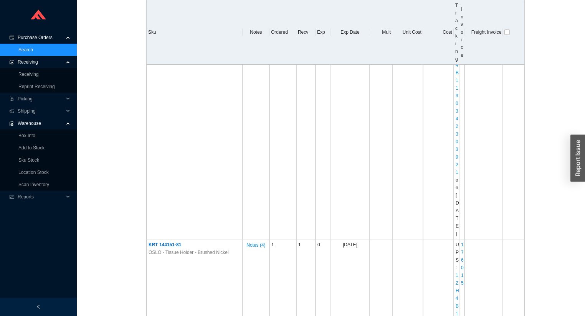
scroll to position [1197, 0]
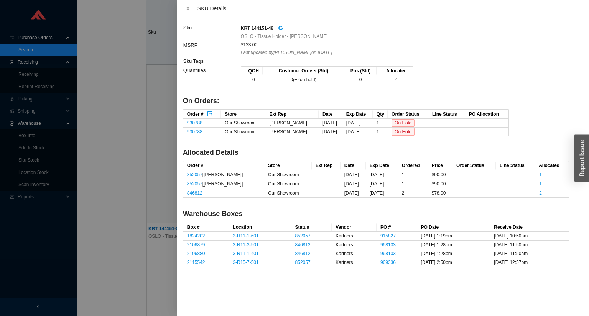
click at [120, 97] on div at bounding box center [294, 158] width 589 height 316
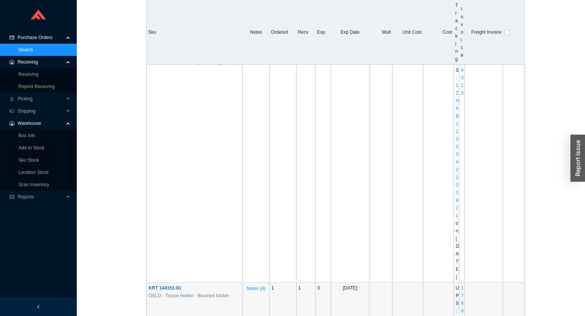
scroll to position [1105, 0]
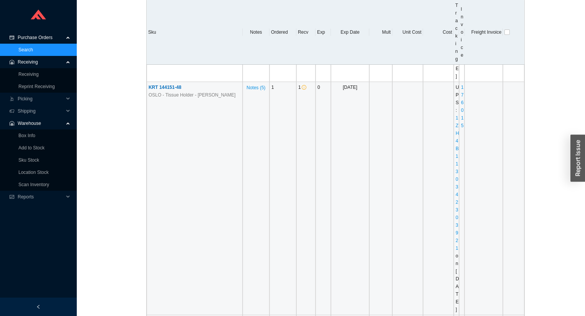
click at [169, 90] on span "KRT 144151-48" at bounding box center [164, 87] width 33 height 5
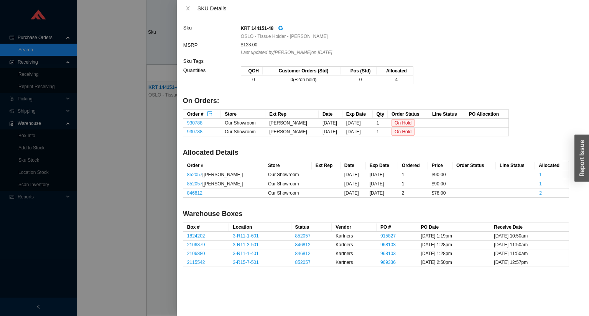
click at [46, 23] on div at bounding box center [294, 158] width 589 height 316
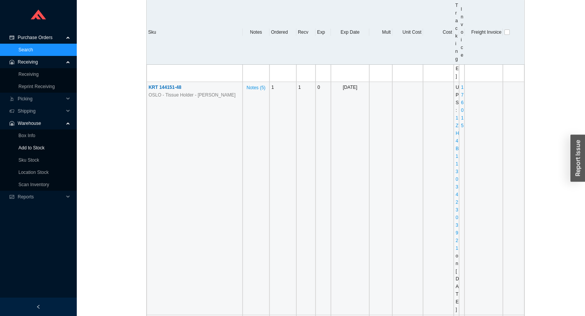
click at [25, 149] on link "Add to Stock" at bounding box center [31, 147] width 26 height 5
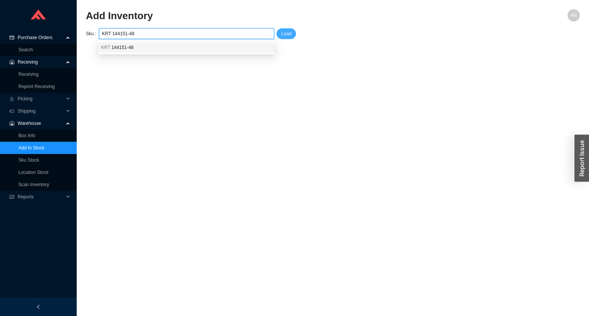
type input "KRT 144151-48"
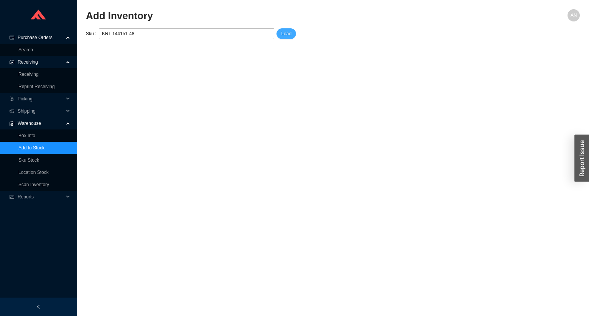
click at [291, 34] on button "Load" at bounding box center [287, 33] width 20 height 11
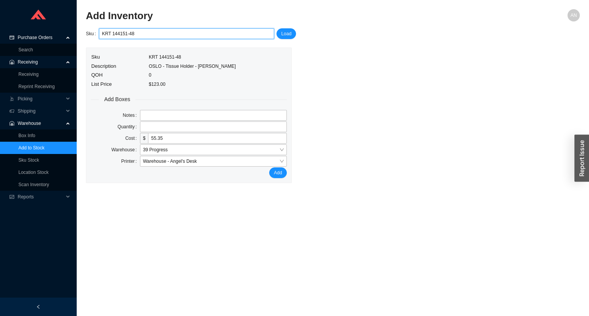
click at [33, 123] on span "Warehouse" at bounding box center [41, 123] width 46 height 12
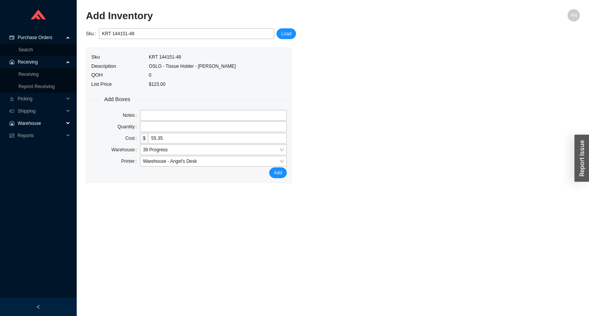
click at [33, 123] on span "Warehouse" at bounding box center [41, 123] width 46 height 12
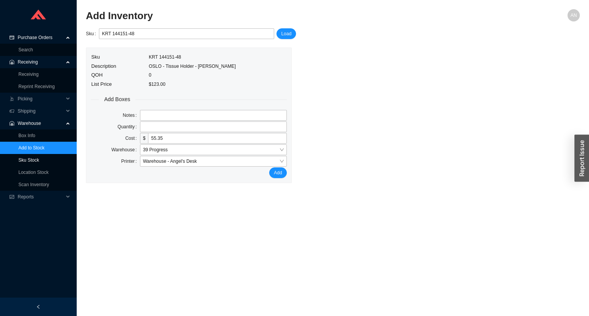
click at [38, 162] on link "Sku Stock" at bounding box center [28, 160] width 21 height 5
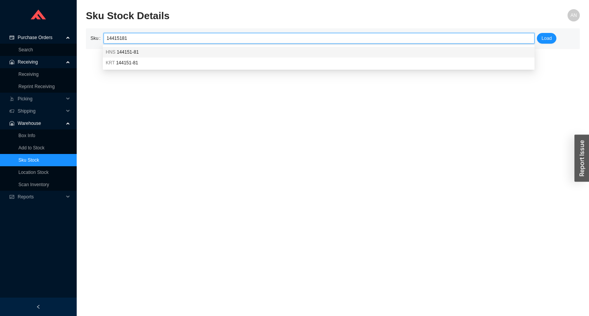
click at [125, 50] on span "144151-81" at bounding box center [128, 51] width 22 height 5
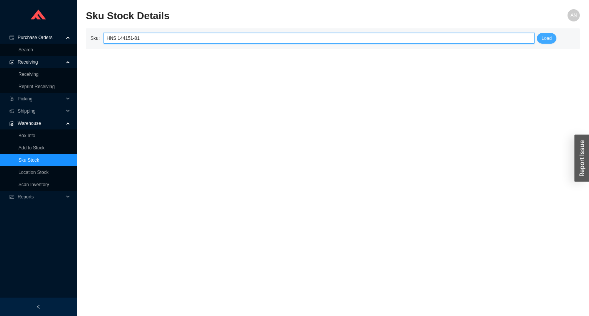
type input "HNS 144151-81"
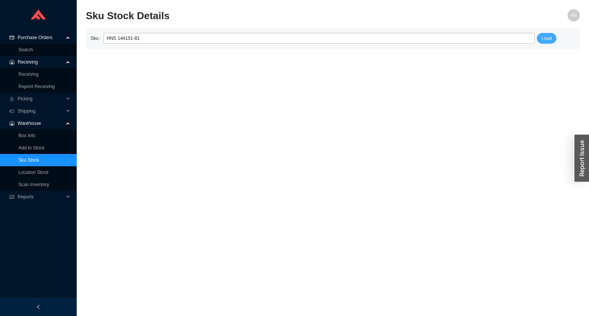
click at [538, 40] on button "Load" at bounding box center [547, 38] width 20 height 11
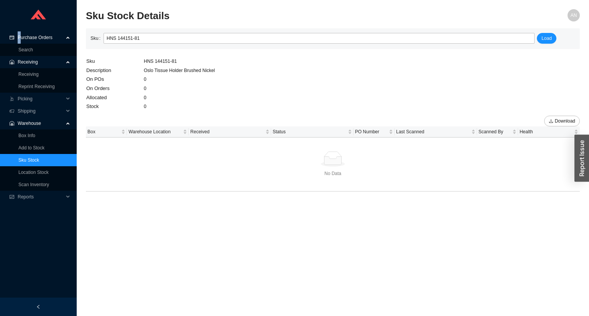
drag, startPoint x: 22, startPoint y: 25, endPoint x: 59, endPoint y: 66, distance: 54.6
click at [35, 43] on span "Purchase Orders" at bounding box center [41, 37] width 46 height 12
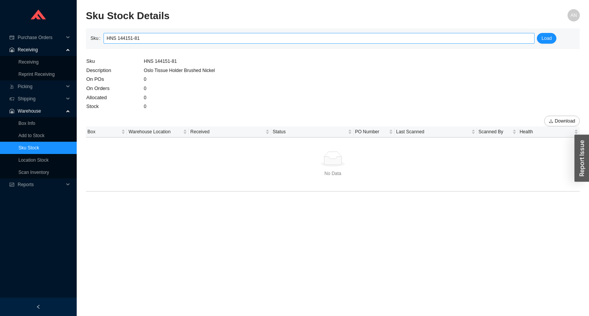
click at [114, 39] on input "HNS 144151-81" at bounding box center [319, 38] width 425 height 10
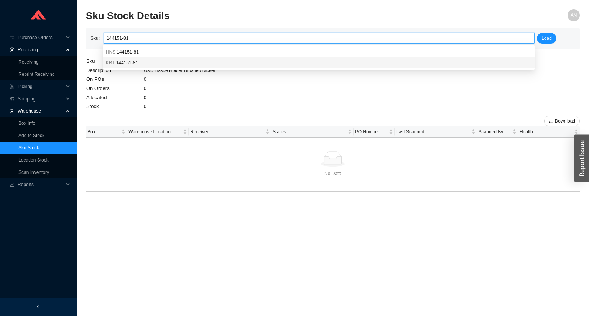
click at [127, 64] on span "144151-81" at bounding box center [127, 62] width 22 height 5
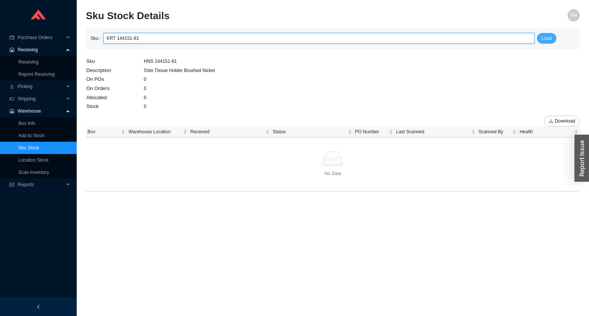
type input "KRT 144151-81"
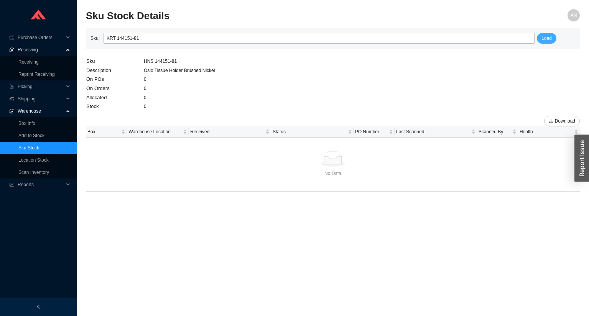
click at [545, 38] on span "Load" at bounding box center [547, 39] width 10 height 8
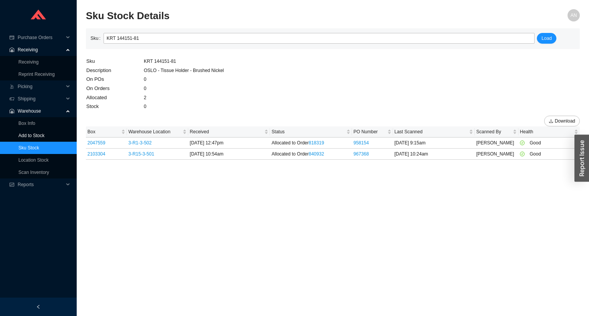
click at [35, 133] on link "Add to Stock" at bounding box center [31, 135] width 26 height 5
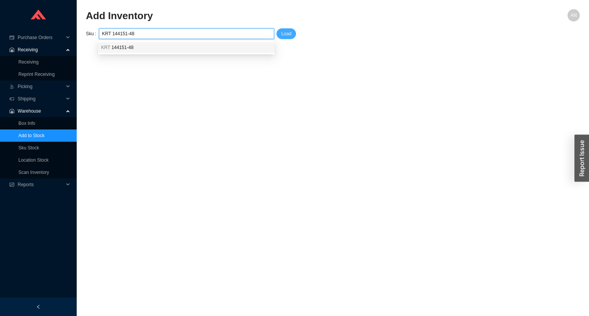
type input "KRT 144151-48"
click at [293, 34] on button "Load" at bounding box center [287, 33] width 20 height 11
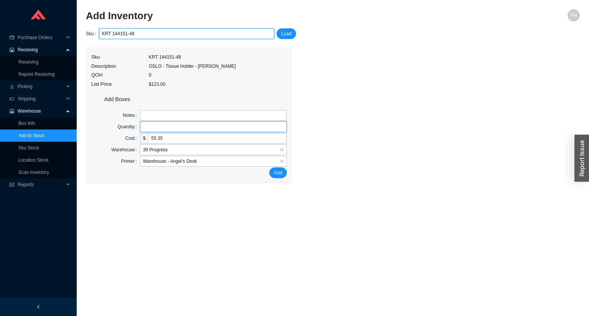
click at [160, 127] on input "tel" at bounding box center [213, 127] width 147 height 11
type input "1"
click at [269, 168] on button "Add" at bounding box center [277, 173] width 17 height 11
drag, startPoint x: 37, startPoint y: 61, endPoint x: 42, endPoint y: 57, distance: 6.5
click at [37, 61] on link "Receiving" at bounding box center [28, 61] width 20 height 5
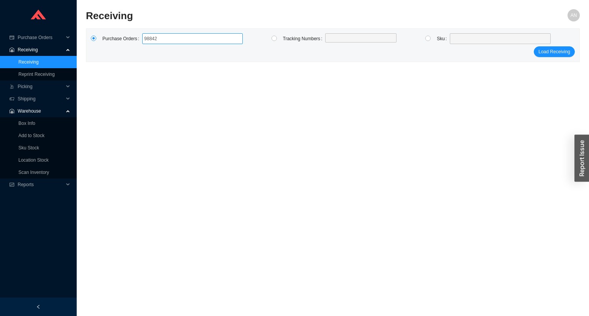
type input "988429"
click button "Load Receiving" at bounding box center [554, 51] width 41 height 11
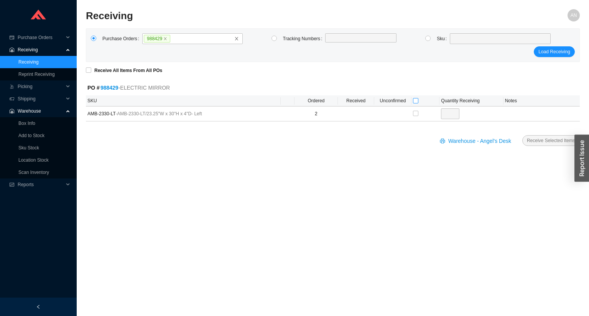
click at [416, 101] on input "checkbox" at bounding box center [415, 100] width 5 height 5
checkbox input "true"
type input "2"
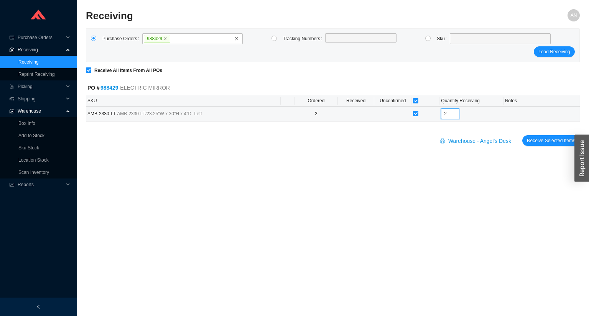
click at [449, 114] on input "2" at bounding box center [450, 114] width 18 height 11
type input "1"
click at [522, 135] on button "Receive Selected Items" at bounding box center [551, 140] width 58 height 11
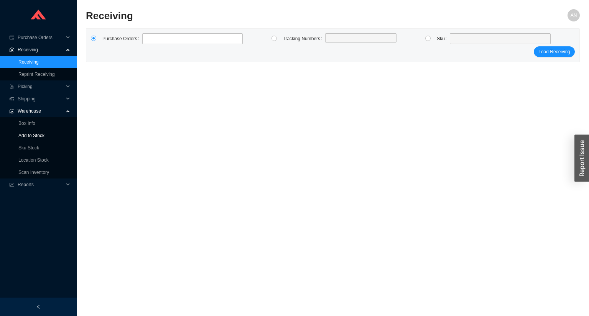
click at [32, 134] on link "Add to Stock" at bounding box center [31, 135] width 26 height 5
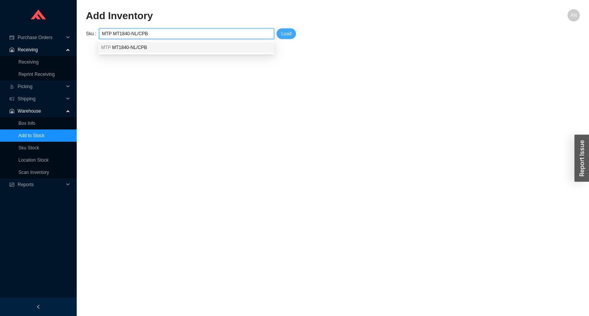
type input "MTP MT1840-NL/CPB"
click at [287, 35] on span "Load" at bounding box center [286, 34] width 10 height 8
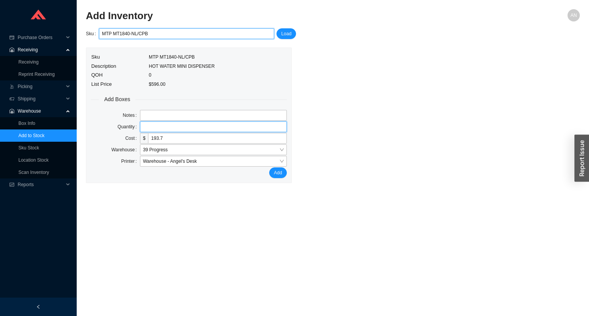
click at [152, 127] on input "tel" at bounding box center [213, 127] width 147 height 11
type input "1"
click at [269, 168] on button "Add" at bounding box center [277, 173] width 17 height 11
click at [168, 33] on input "MTP MT1840-NL/CPB" at bounding box center [186, 34] width 169 height 10
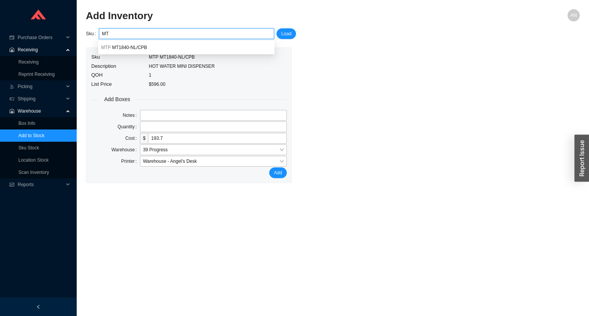
type input "M"
paste input "CAF 9628SS"
type input "CAF 9628SS"
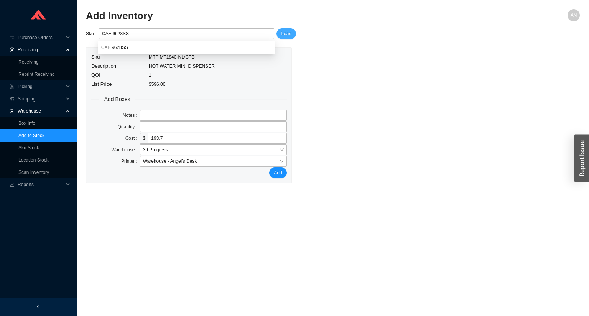
click at [293, 33] on button "Load" at bounding box center [287, 33] width 20 height 11
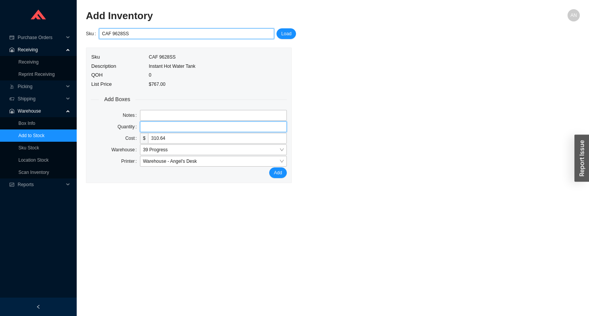
click at [148, 128] on input "tel" at bounding box center [213, 127] width 147 height 11
type input "1"
click at [269, 168] on button "Add" at bounding box center [277, 173] width 17 height 11
type input "p"
paste input "RHL ALUM3319WS00"
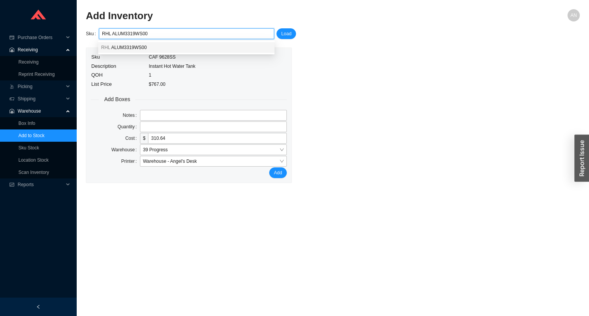
type input "RHL ALUM3319WS00"
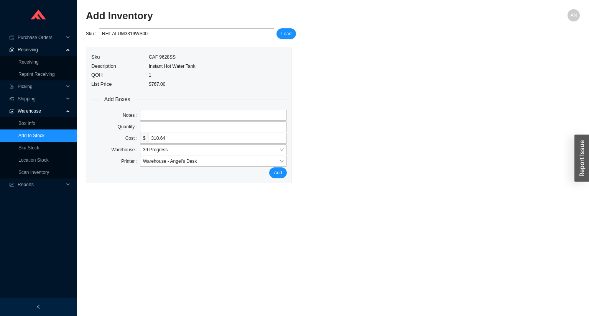
click at [296, 35] on div "Sku RHL ALUM3319WS00 Load Sku CAF 9628SS Description Instant Hot Water Tank QOH…" at bounding box center [333, 105] width 494 height 155
click at [290, 35] on span "Load" at bounding box center [286, 34] width 10 height 8
click at [143, 126] on input "tel" at bounding box center [213, 127] width 147 height 11
type input "1"
click at [269, 168] on button "Add" at bounding box center [277, 173] width 17 height 11
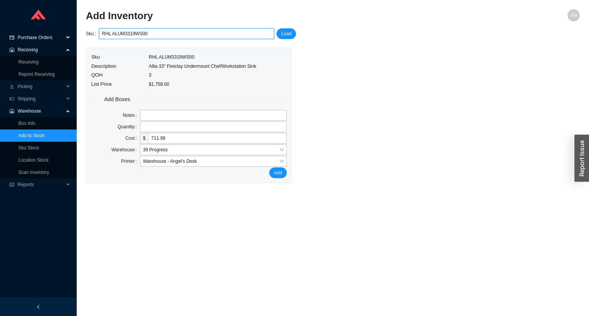
click at [38, 37] on span "Purchase Orders" at bounding box center [41, 37] width 46 height 12
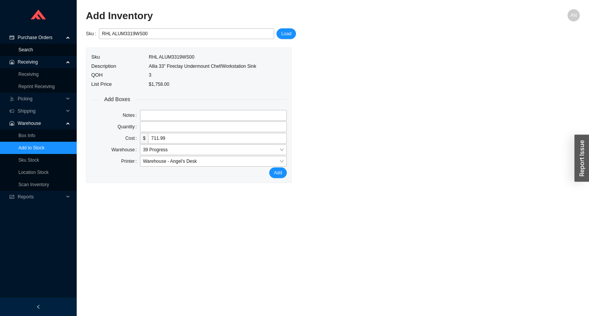
click at [33, 49] on link "Search" at bounding box center [25, 49] width 15 height 5
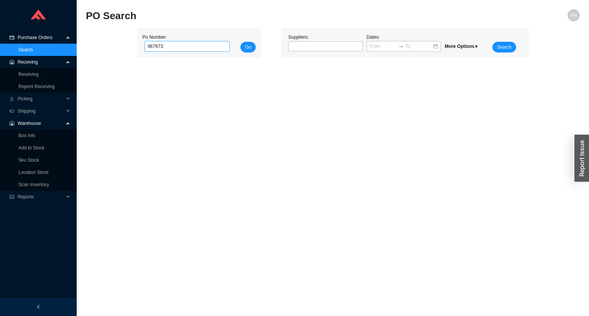
type input "967673"
click at [240, 42] on button "Go" at bounding box center [247, 47] width 15 height 11
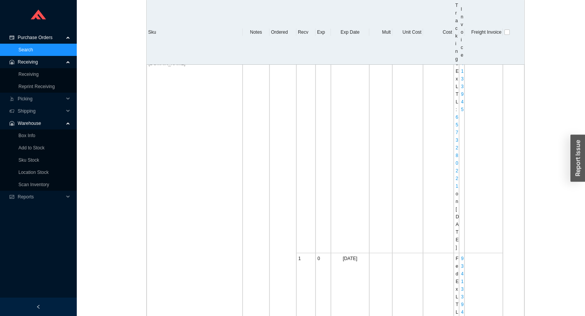
scroll to position [6812, 0]
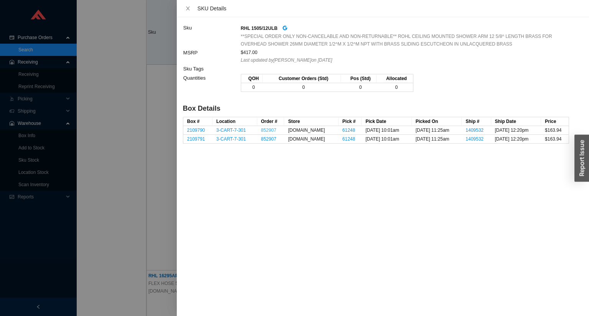
click at [269, 130] on link "852907" at bounding box center [268, 130] width 15 height 5
click at [35, 147] on div at bounding box center [294, 158] width 589 height 316
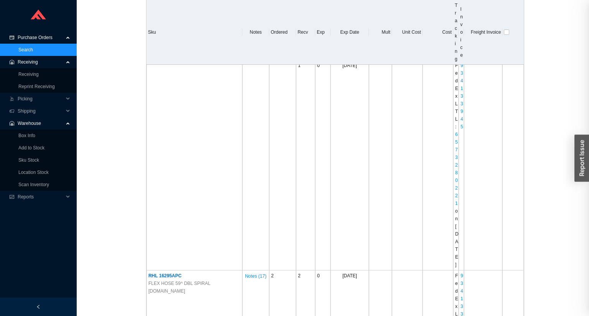
click at [35, 147] on div at bounding box center [294, 158] width 589 height 316
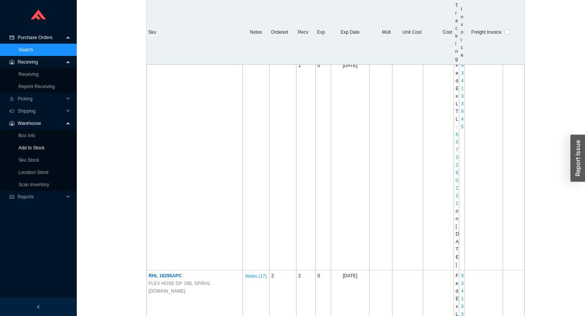
click at [35, 147] on link "Add to Stock" at bounding box center [31, 147] width 26 height 5
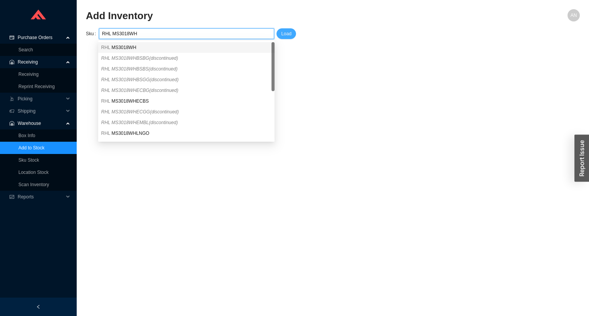
type input "RHL MS3018WH"
click at [285, 34] on span "Load" at bounding box center [286, 34] width 10 height 8
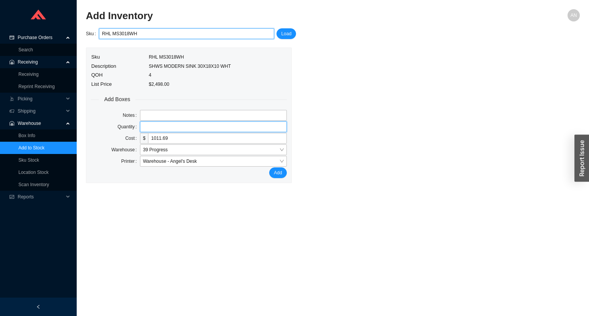
click at [165, 127] on input "tel" at bounding box center [213, 127] width 147 height 11
type input "1"
click at [269, 168] on button "Add" at bounding box center [277, 173] width 17 height 11
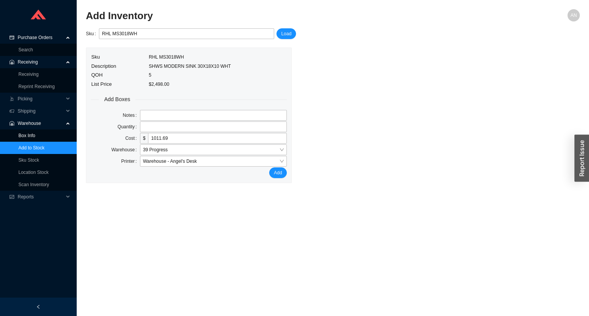
click at [31, 137] on link "Box Info" at bounding box center [26, 135] width 17 height 5
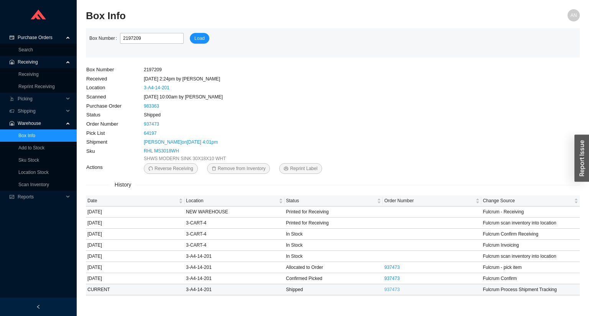
click at [393, 290] on link "937473" at bounding box center [391, 289] width 15 height 5
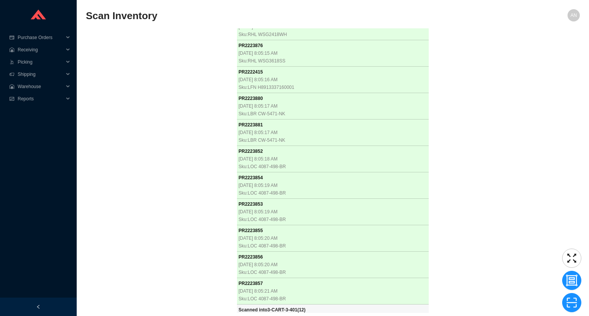
click at [160, 87] on div "PR 2223885 [DATE] 8:03:11 AM Sku: IFN FXDTIF 6536 PB Scanned into 3-CART-4 ( 1 …" at bounding box center [333, 170] width 494 height 285
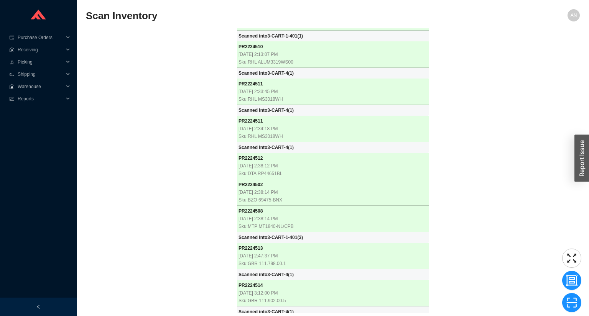
scroll to position [3011, 0]
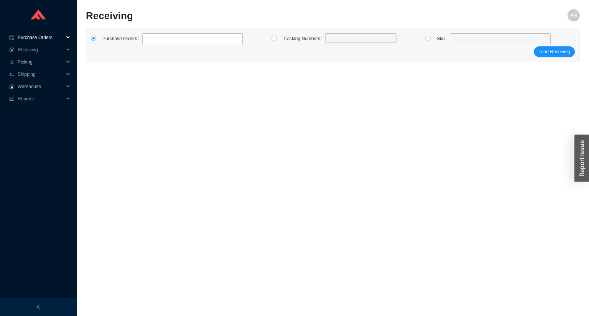
click at [31, 39] on span "Purchase Orders" at bounding box center [41, 37] width 46 height 12
click at [30, 48] on link "Search" at bounding box center [25, 49] width 15 height 5
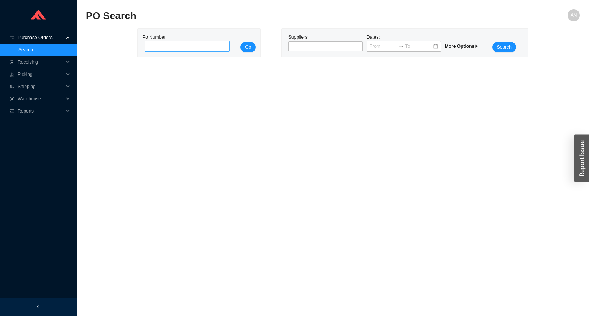
click at [154, 49] on input "tel" at bounding box center [187, 46] width 85 height 11
type input "985825"
click button "Go" at bounding box center [247, 47] width 15 height 11
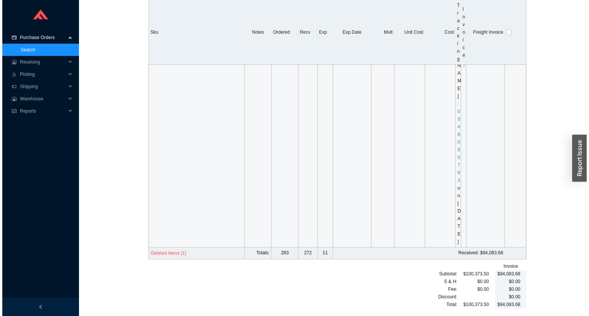
scroll to position [36817, 0]
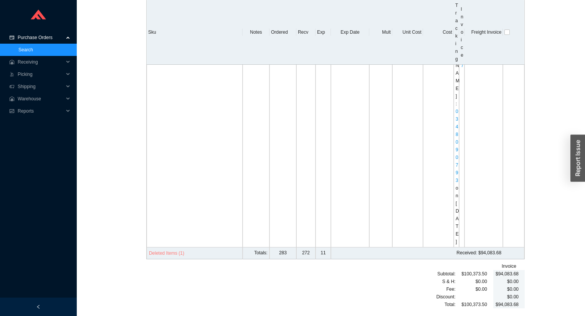
click at [180, 253] on span "Deleted Items (1)" at bounding box center [166, 254] width 35 height 8
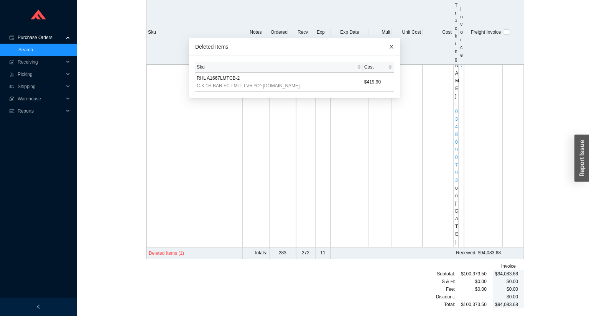
click at [383, 47] on span "Close" at bounding box center [391, 46] width 17 height 17
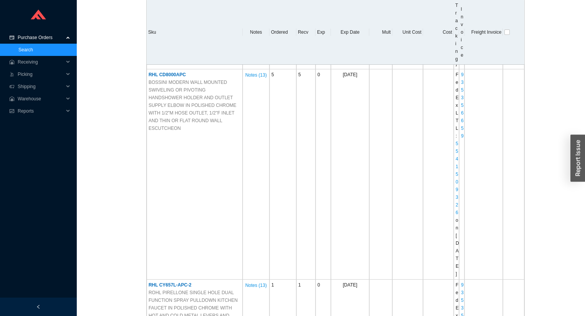
scroll to position [11205, 0]
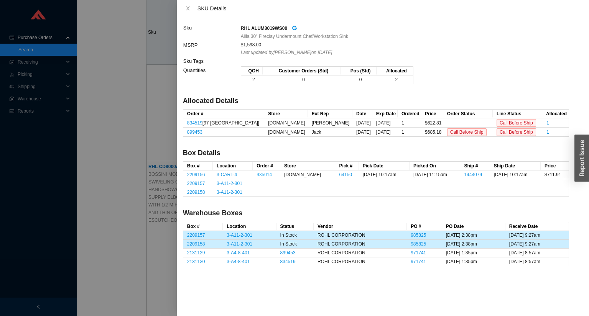
click at [265, 175] on link "935014" at bounding box center [264, 174] width 15 height 5
click at [122, 141] on div at bounding box center [294, 158] width 589 height 316
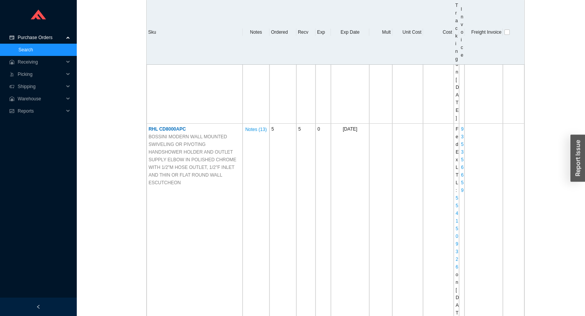
scroll to position [11359, 0]
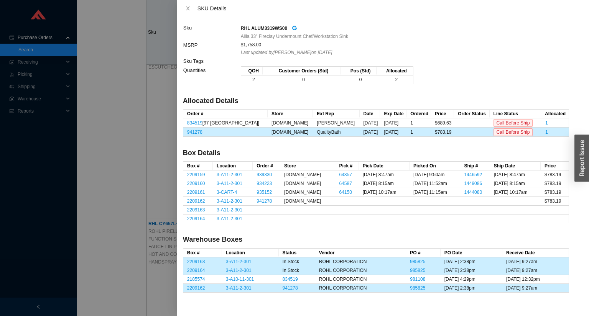
click at [129, 130] on div at bounding box center [294, 158] width 589 height 316
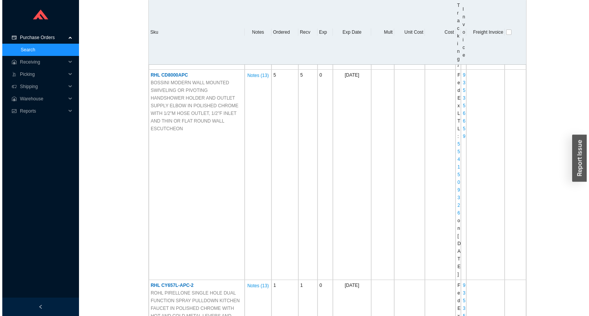
scroll to position [11205, 0]
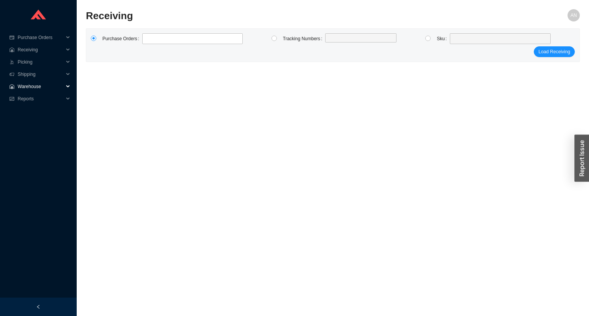
click at [37, 86] on span "Warehouse" at bounding box center [41, 87] width 46 height 12
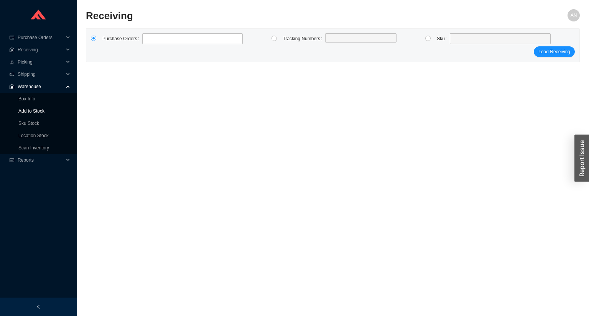
click at [35, 113] on link "Add to Stock" at bounding box center [31, 111] width 26 height 5
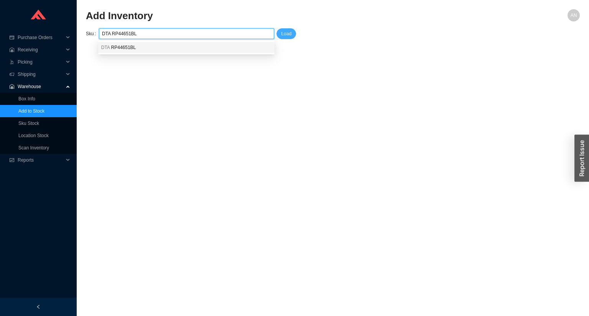
type input "DTA RP44651BL"
click at [283, 34] on span "Load" at bounding box center [286, 34] width 10 height 8
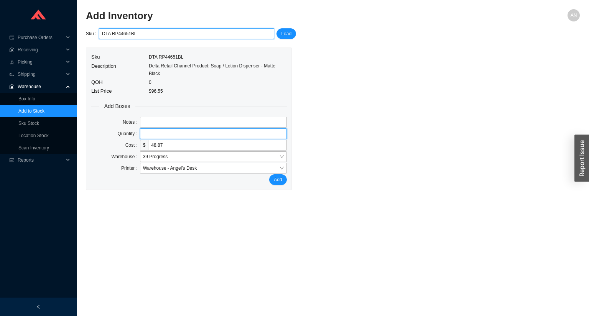
click at [151, 128] on input "tel" at bounding box center [213, 133] width 147 height 11
type input "1"
click at [269, 175] on button "Add" at bounding box center [277, 180] width 17 height 11
type input "D"
paste input "GBR 111.798.00.1"
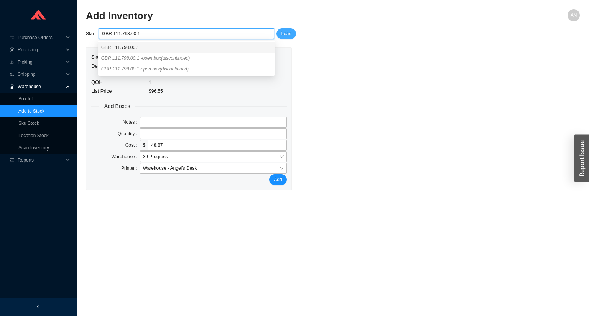
type input "GBR 111.798.00.1"
click at [288, 34] on span "Load" at bounding box center [286, 34] width 10 height 8
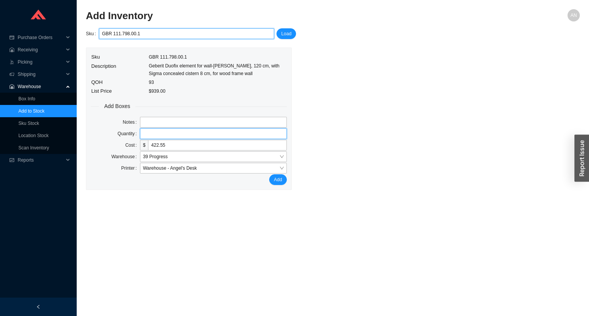
click at [149, 132] on input "tel" at bounding box center [213, 133] width 147 height 11
type input "1"
click at [269, 175] on button "Add" at bounding box center [277, 180] width 17 height 11
click at [144, 32] on input "GBR 111.798.00.1" at bounding box center [186, 34] width 169 height 10
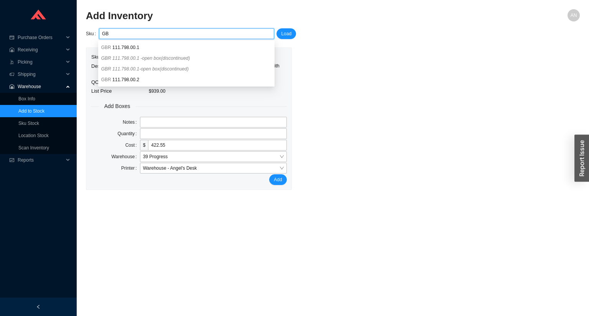
type input "G"
paste input "GBR 111.902.00.5"
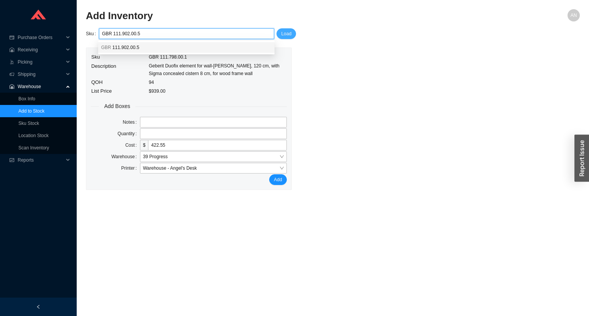
type input "GBR 111.902.00.5"
click at [290, 30] on span "Load" at bounding box center [286, 34] width 10 height 8
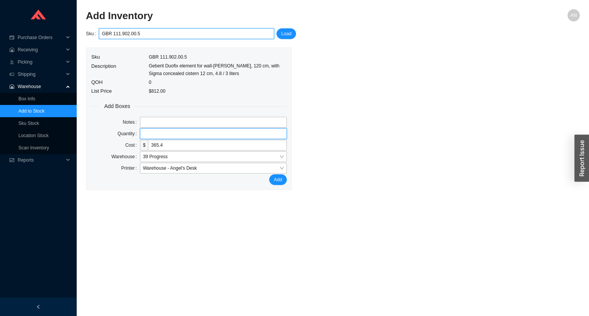
click at [186, 133] on input "tel" at bounding box center [213, 133] width 147 height 11
type input "1"
click at [269, 175] on button "Add" at bounding box center [277, 180] width 17 height 11
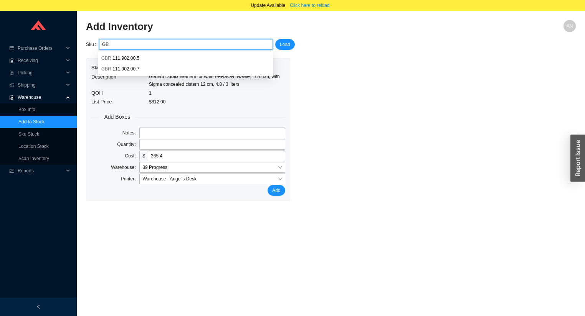
type input "G"
paste input "GBR 111.597.00.1"
type input "GBR 111.597.00.1"
click at [280, 46] on span "Load" at bounding box center [285, 45] width 10 height 8
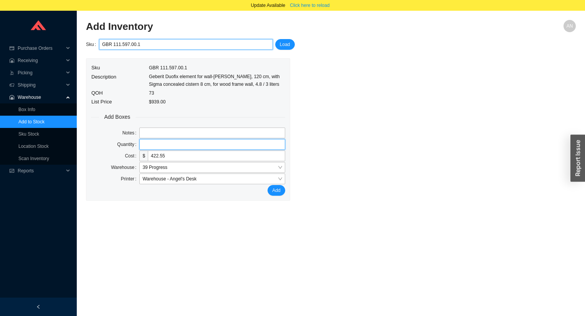
click at [142, 145] on input "tel" at bounding box center [211, 144] width 145 height 11
type input "1"
click at [267, 185] on button "Add" at bounding box center [275, 190] width 17 height 11
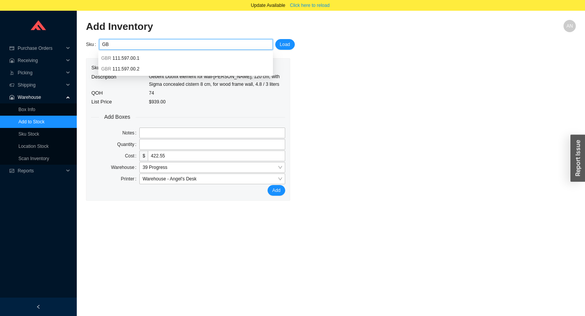
type input "G"
paste input "HGR 13622181"
type input "HGR 13622181"
click at [290, 46] on button "Load" at bounding box center [285, 44] width 20 height 11
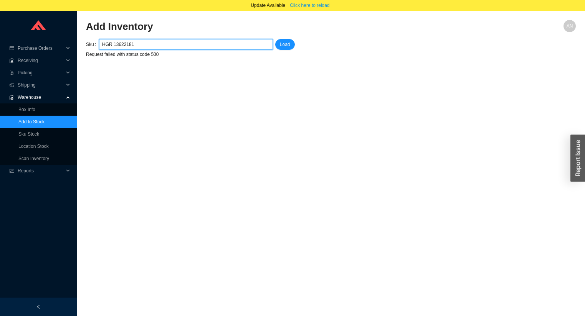
click at [100, 44] on div "HGR 13622181" at bounding box center [186, 44] width 174 height 11
click at [110, 44] on input "HGR 13622181" at bounding box center [186, 45] width 168 height 10
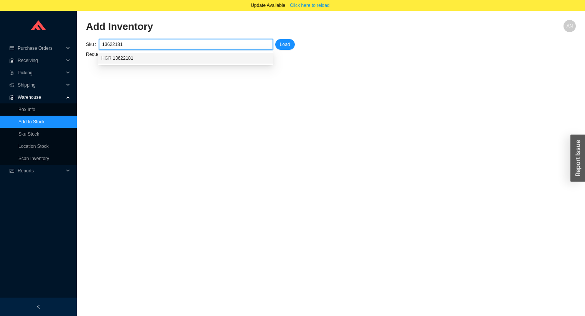
click at [125, 58] on span "13622181" at bounding box center [123, 58] width 20 height 5
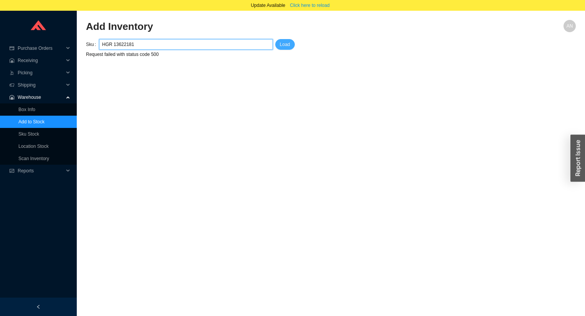
type input "HGR 13622181"
click at [283, 46] on span "Load" at bounding box center [285, 45] width 10 height 8
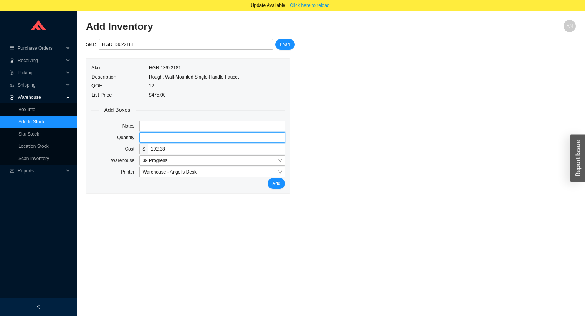
click at [148, 135] on input "tel" at bounding box center [211, 137] width 145 height 11
type input "1"
click at [267, 178] on button "Add" at bounding box center [275, 183] width 17 height 11
